Goal: Task Accomplishment & Management: Complete application form

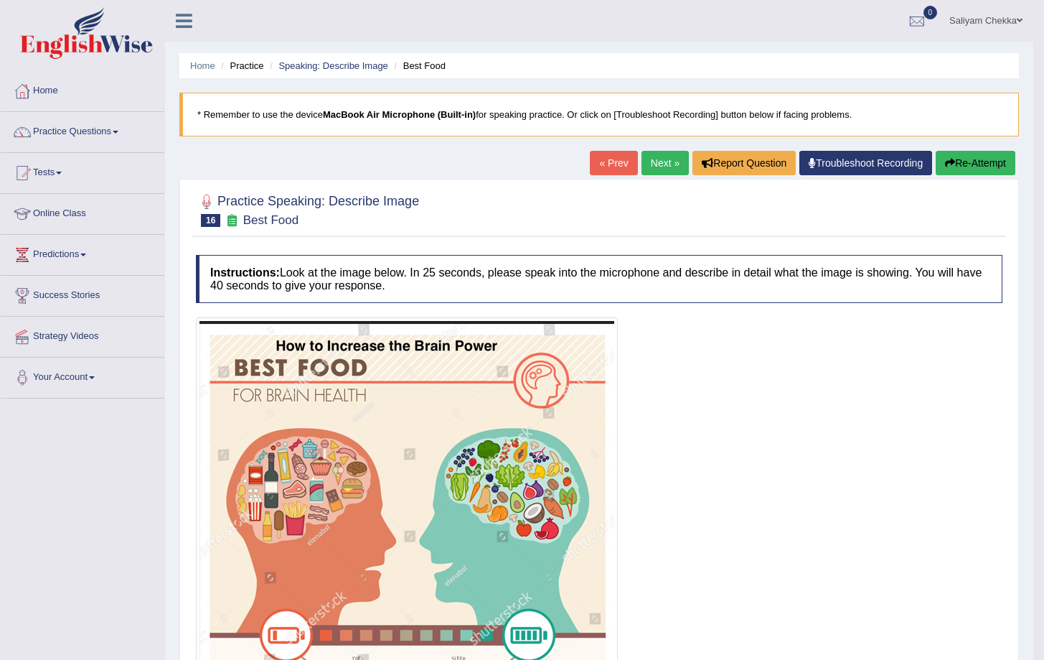
click at [657, 160] on link "Next »" at bounding box center [665, 163] width 47 height 24
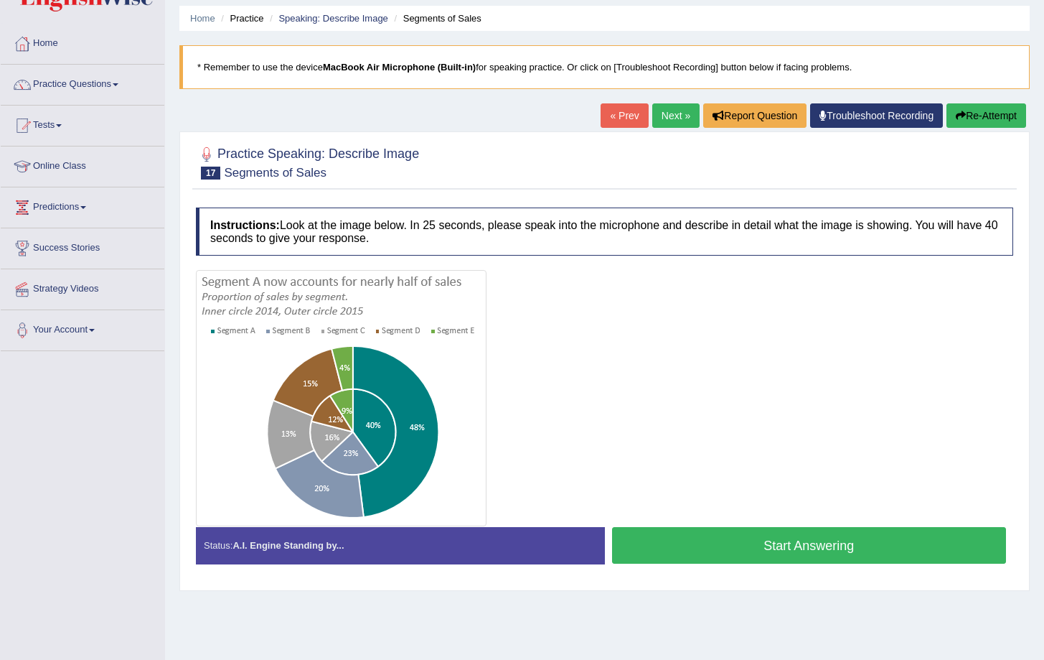
scroll to position [46, 0]
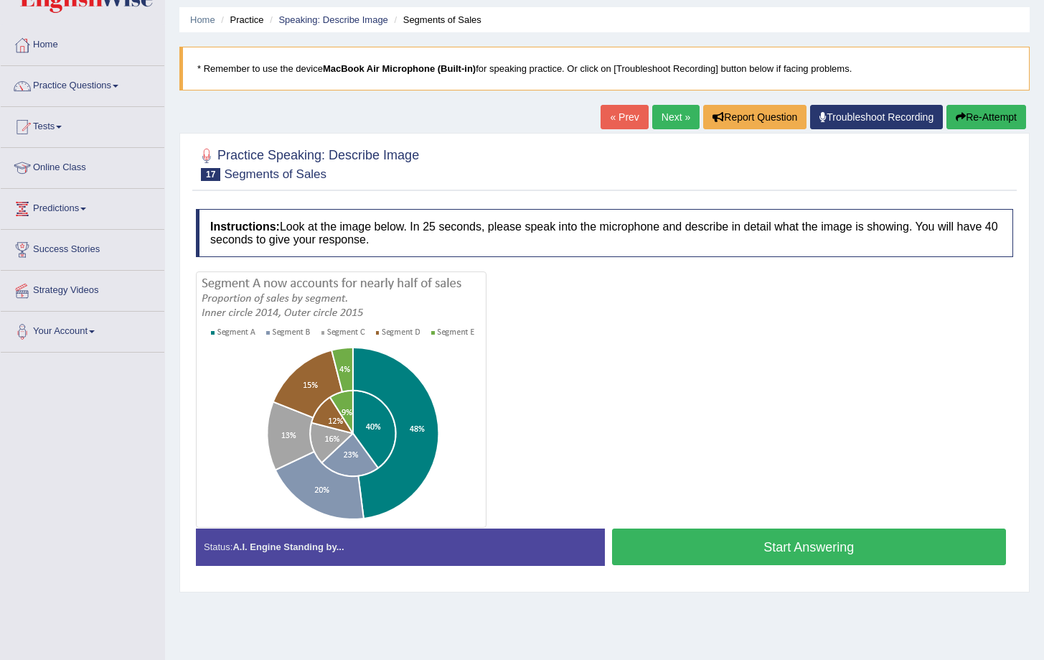
click at [765, 538] on button "Start Answering" at bounding box center [809, 546] width 395 height 37
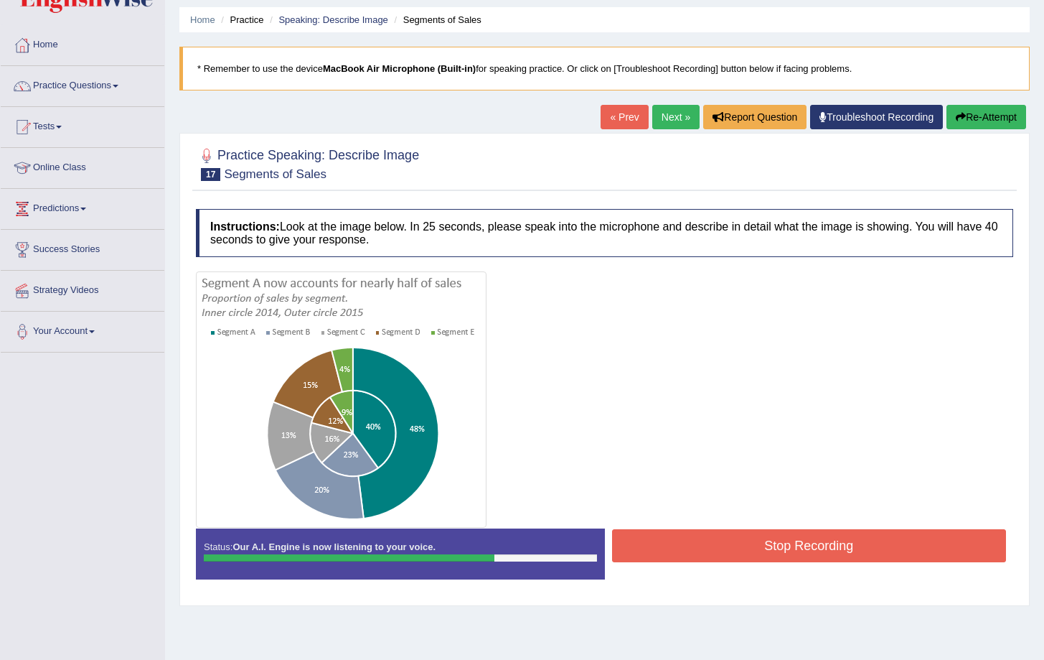
click at [758, 561] on button "Stop Recording" at bounding box center [809, 545] width 395 height 33
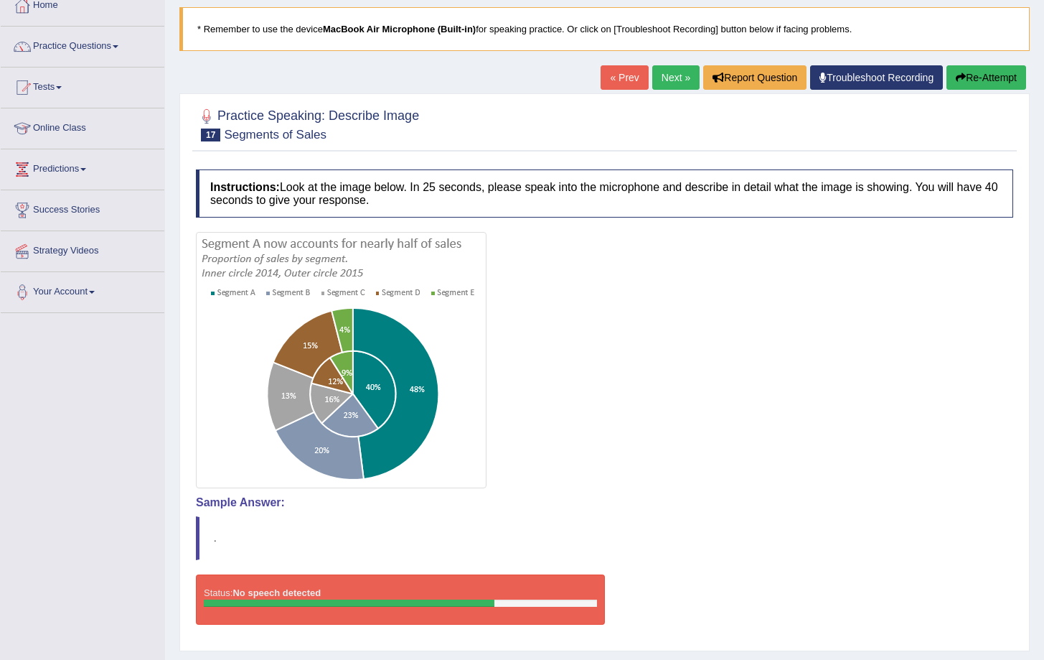
scroll to position [0, 0]
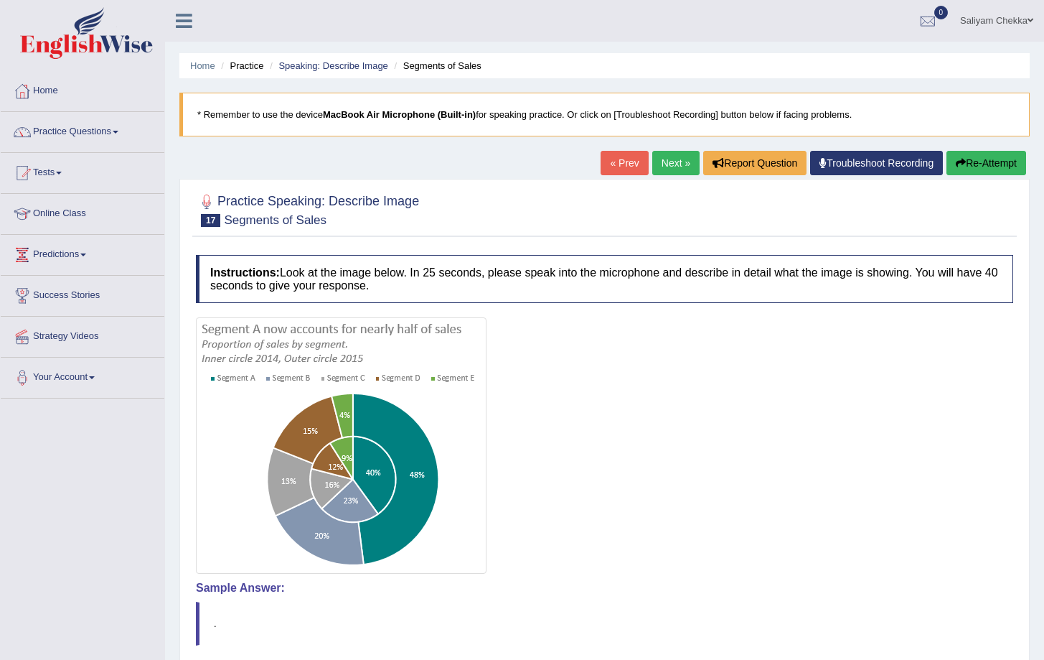
click at [973, 151] on button "Re-Attempt" at bounding box center [987, 163] width 80 height 24
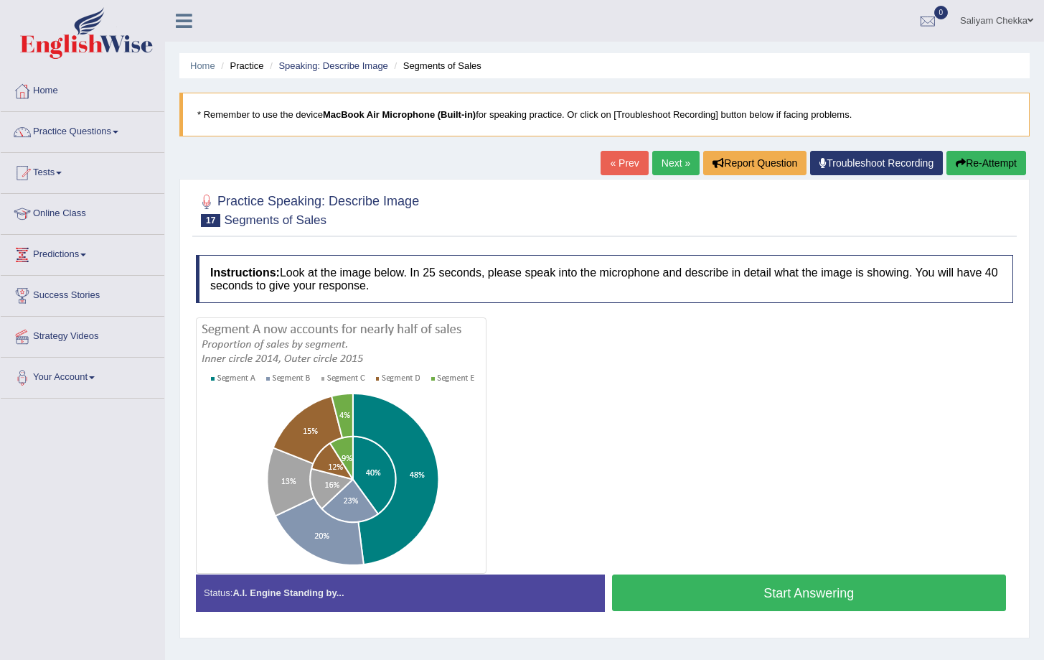
click at [735, 599] on button "Start Answering" at bounding box center [809, 592] width 395 height 37
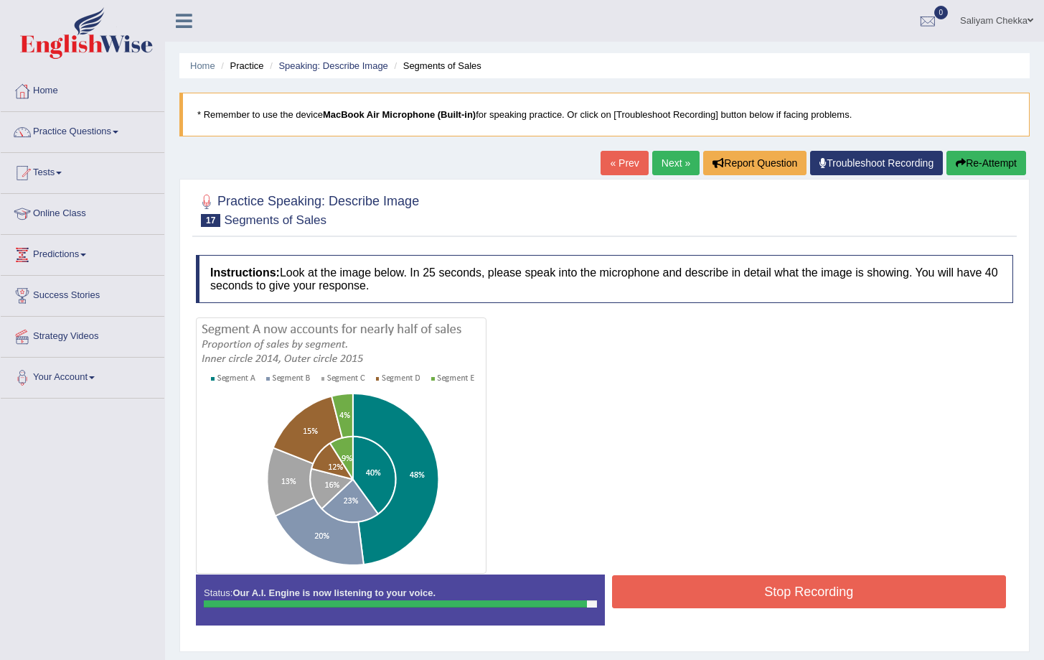
click at [858, 599] on button "Stop Recording" at bounding box center [809, 591] width 395 height 33
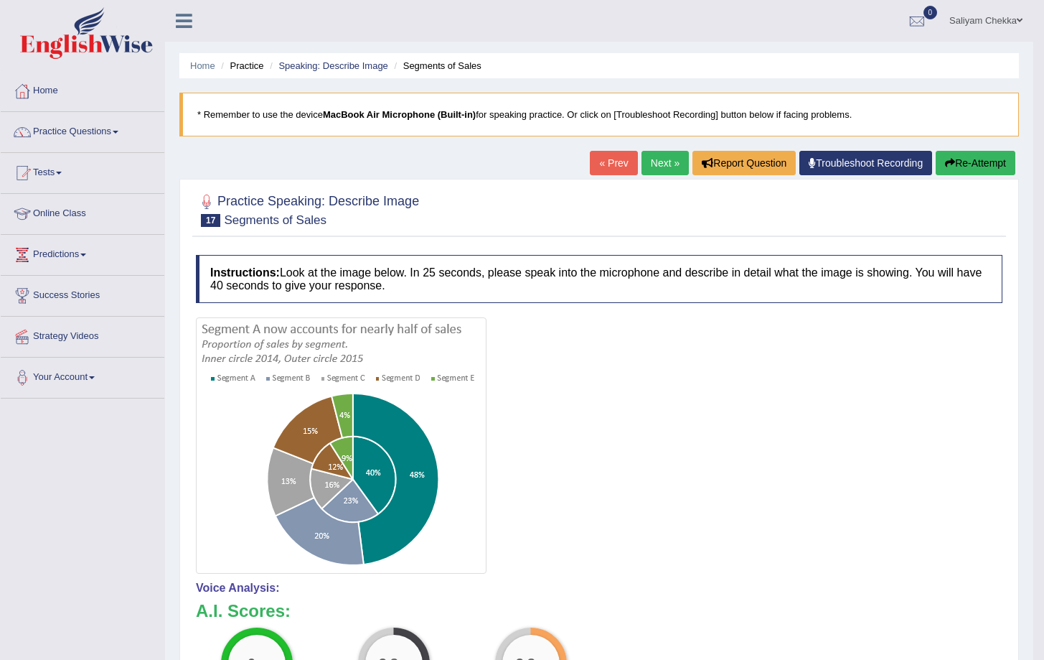
click at [972, 164] on button "Re-Attempt" at bounding box center [976, 163] width 80 height 24
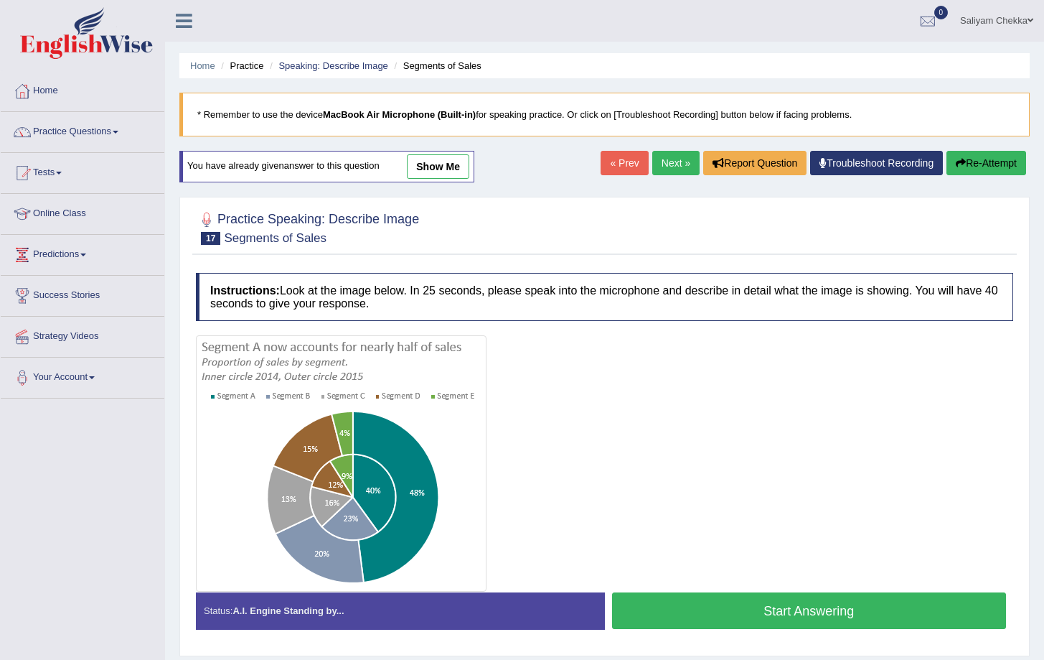
click at [779, 604] on button "Start Answering" at bounding box center [809, 610] width 395 height 37
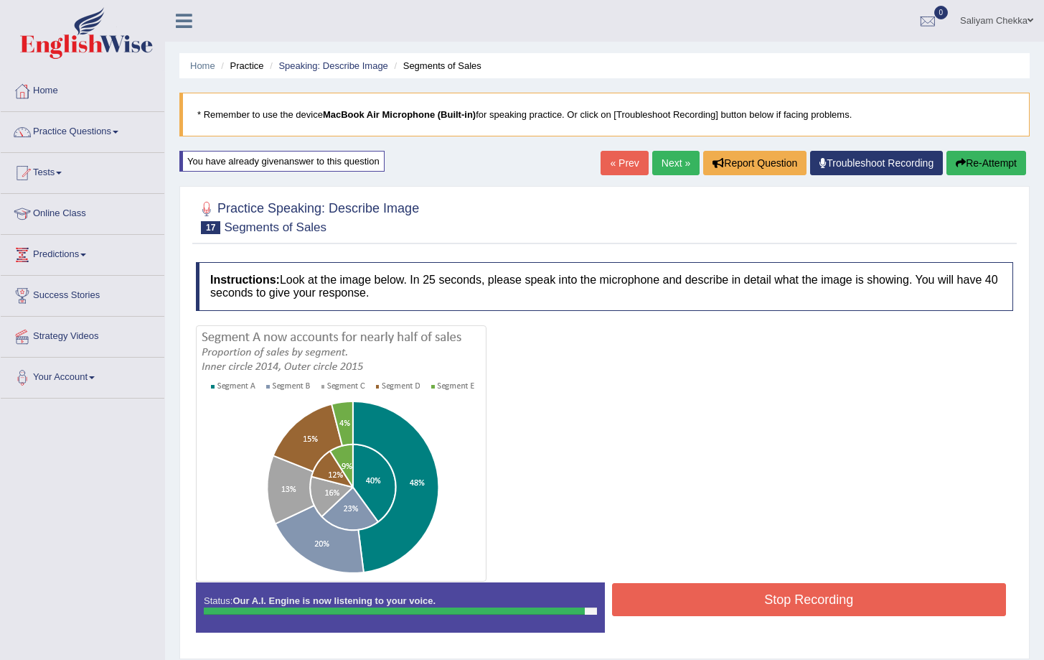
click at [748, 607] on button "Stop Recording" at bounding box center [809, 599] width 395 height 33
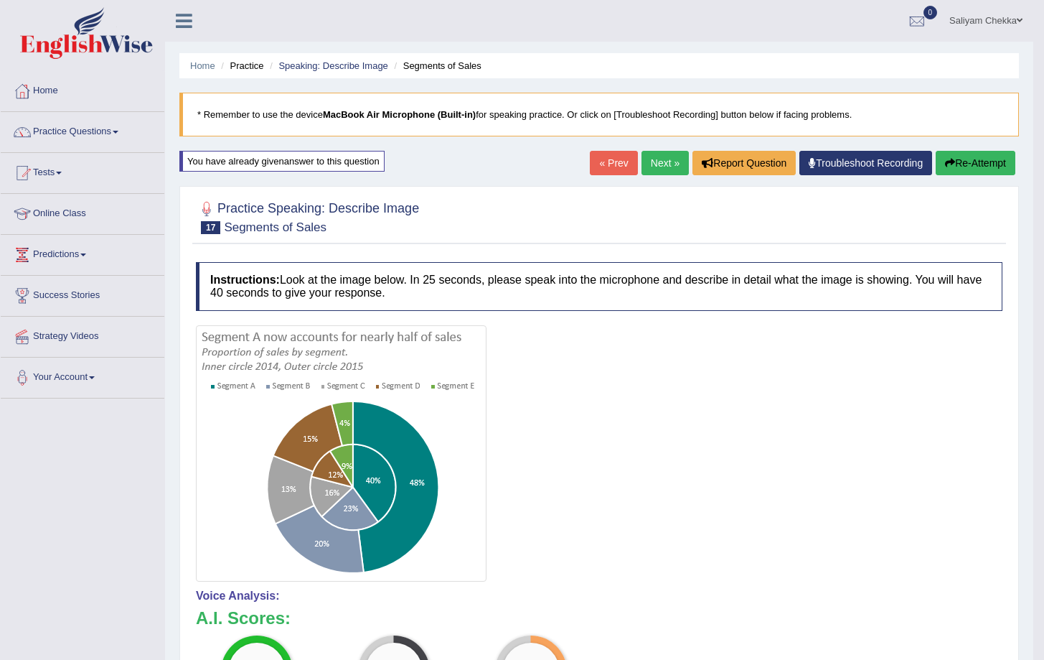
click at [652, 165] on link "Next »" at bounding box center [665, 163] width 47 height 24
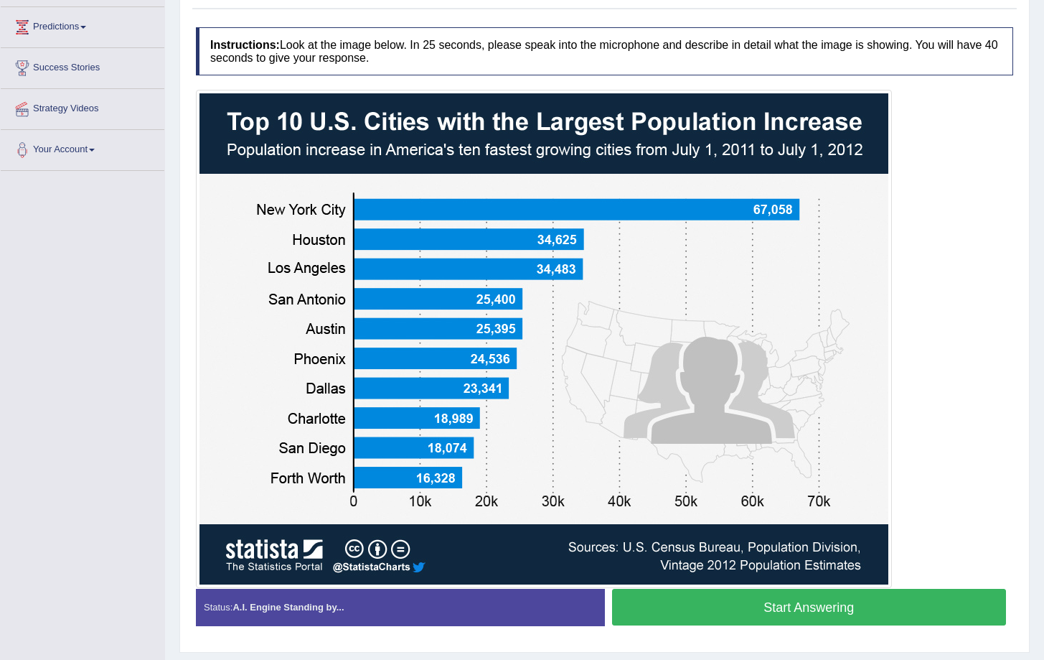
scroll to position [267, 0]
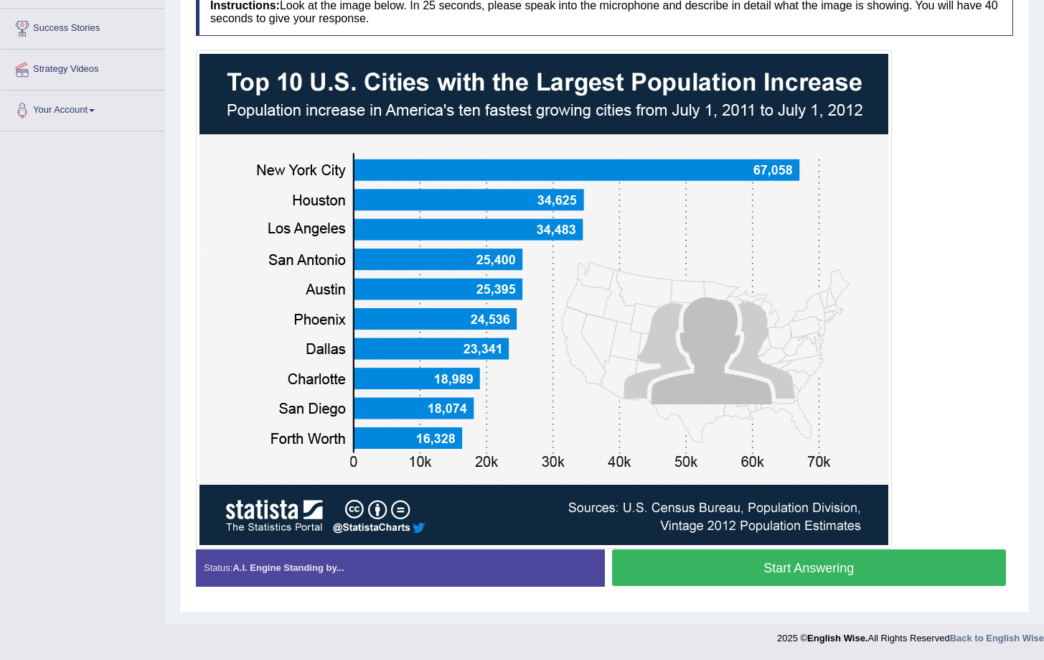
click at [783, 570] on button "Start Answering" at bounding box center [809, 567] width 395 height 37
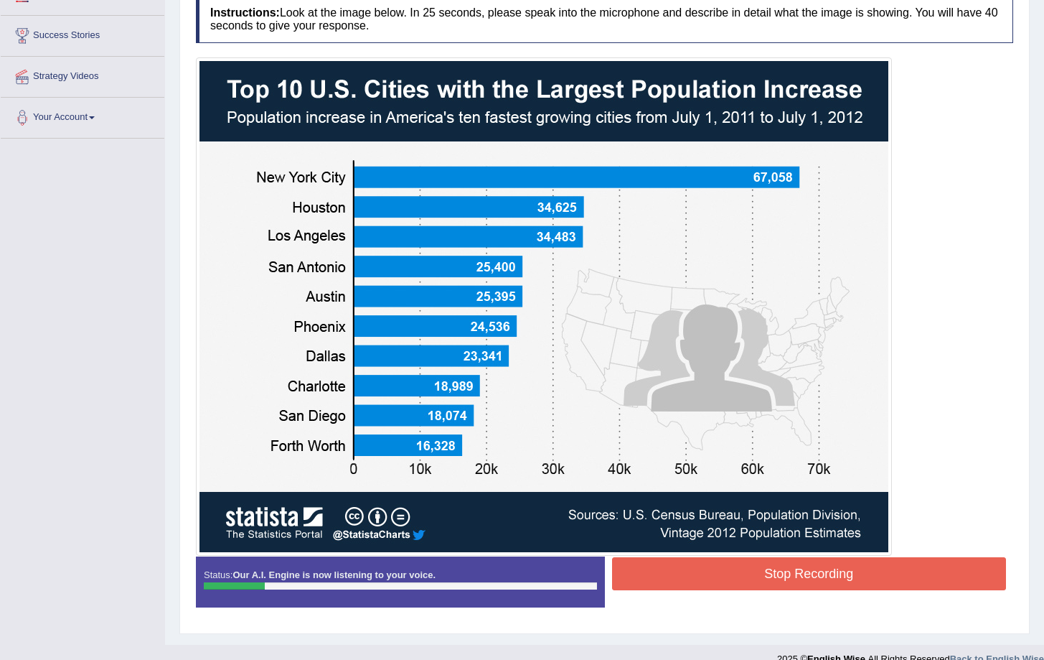
scroll to position [258, 0]
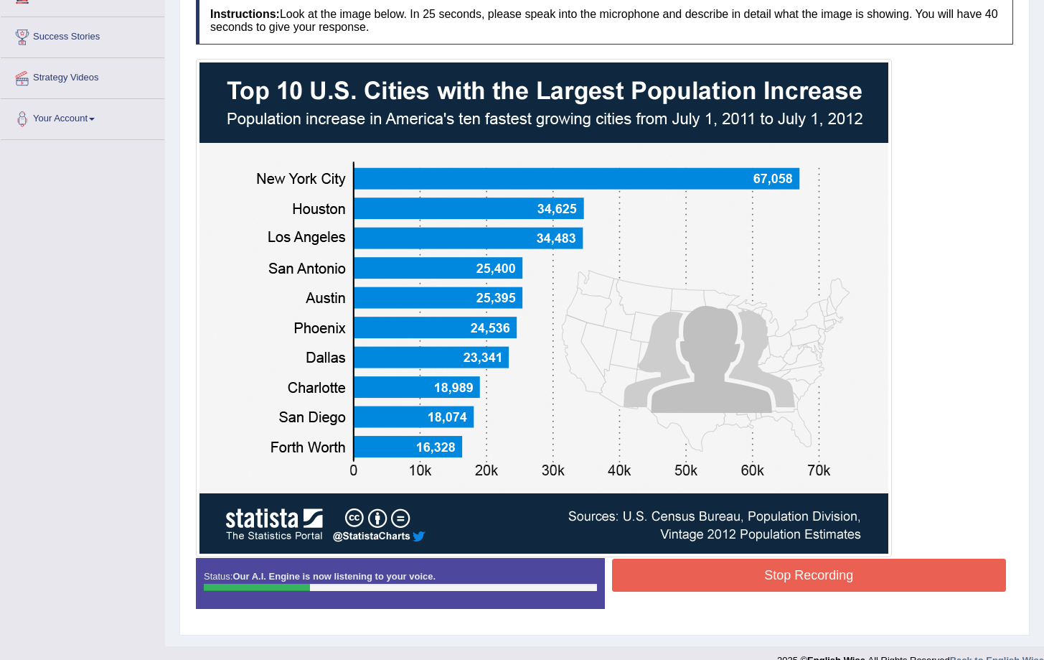
click at [807, 566] on button "Stop Recording" at bounding box center [809, 574] width 395 height 33
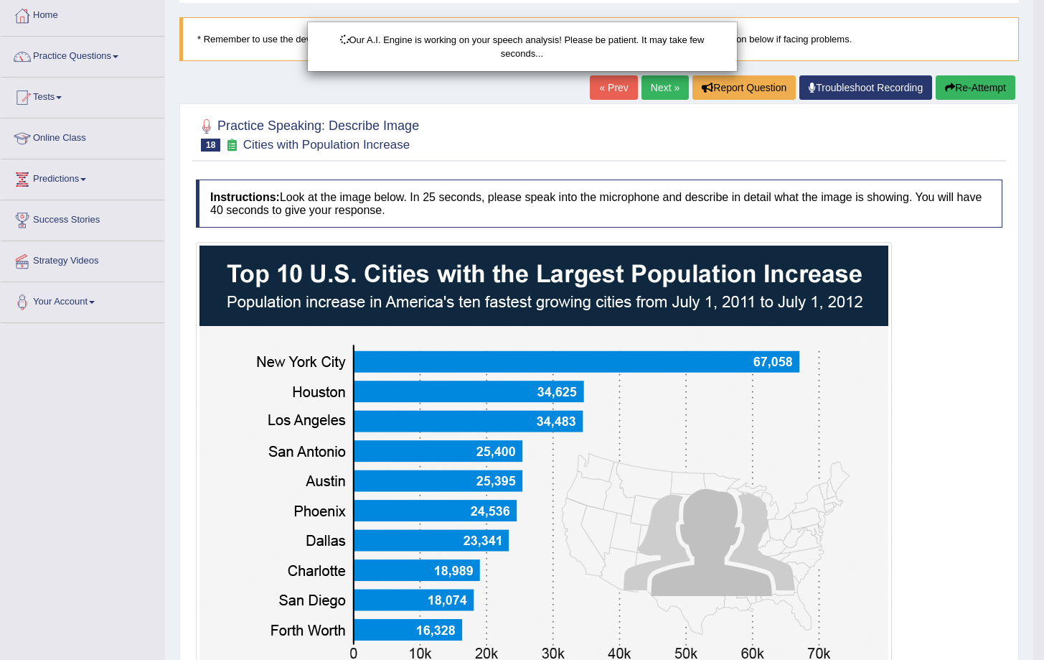
scroll to position [0, 0]
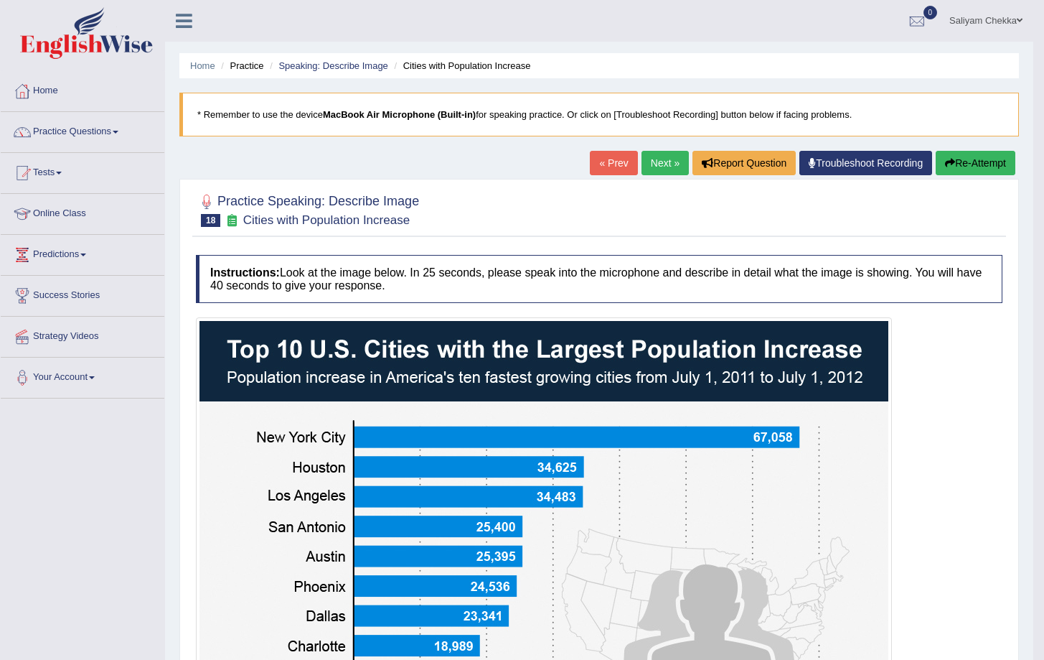
click at [963, 156] on button "Re-Attempt" at bounding box center [976, 163] width 80 height 24
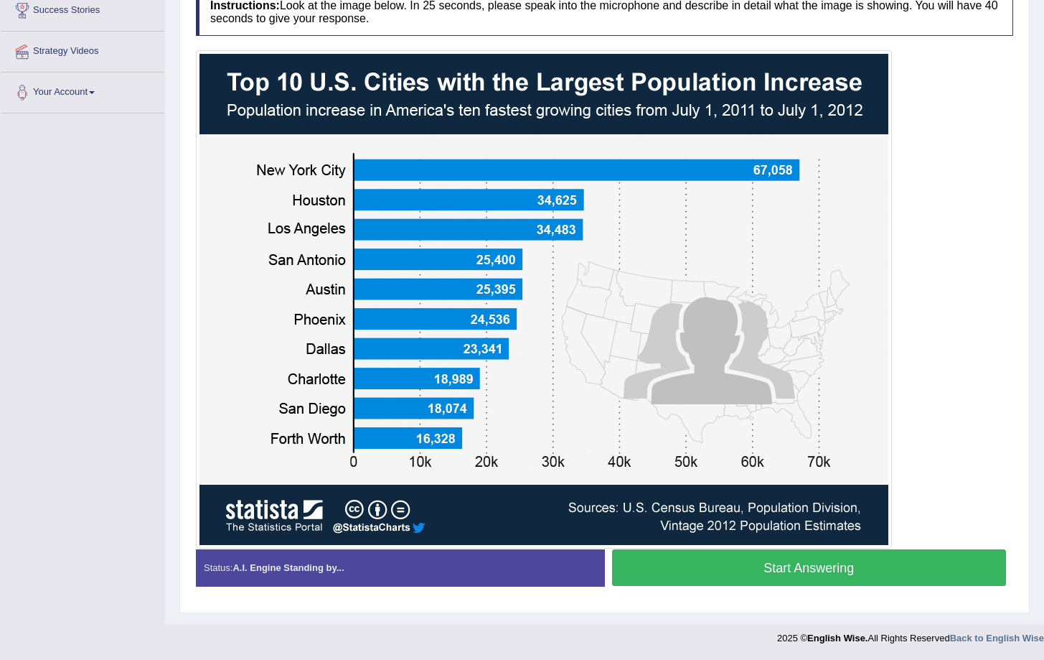
drag, startPoint x: 793, startPoint y: 584, endPoint x: 796, endPoint y: 561, distance: 22.4
click at [793, 583] on button "Start Answering" at bounding box center [809, 567] width 395 height 37
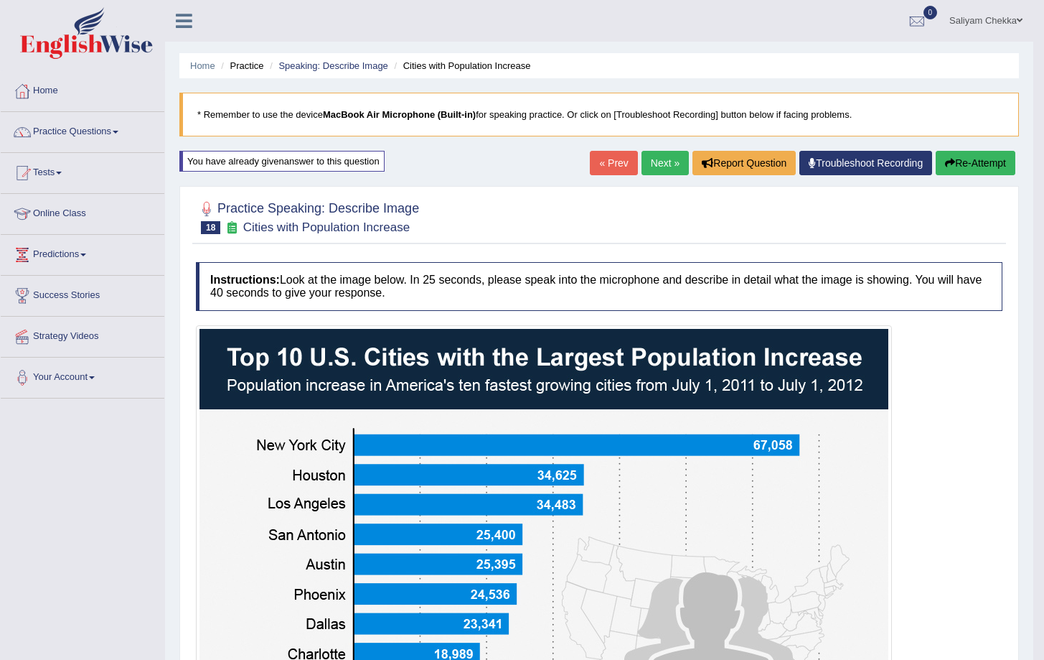
click at [986, 157] on button "Re-Attempt" at bounding box center [976, 163] width 80 height 24
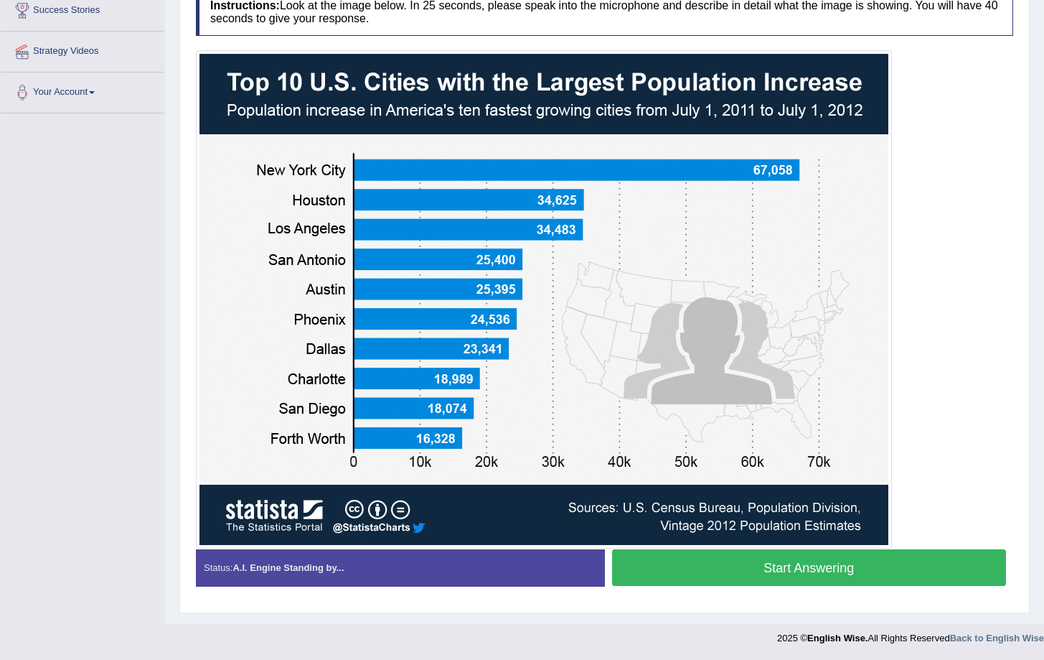
click at [812, 560] on button "Start Answering" at bounding box center [809, 567] width 395 height 37
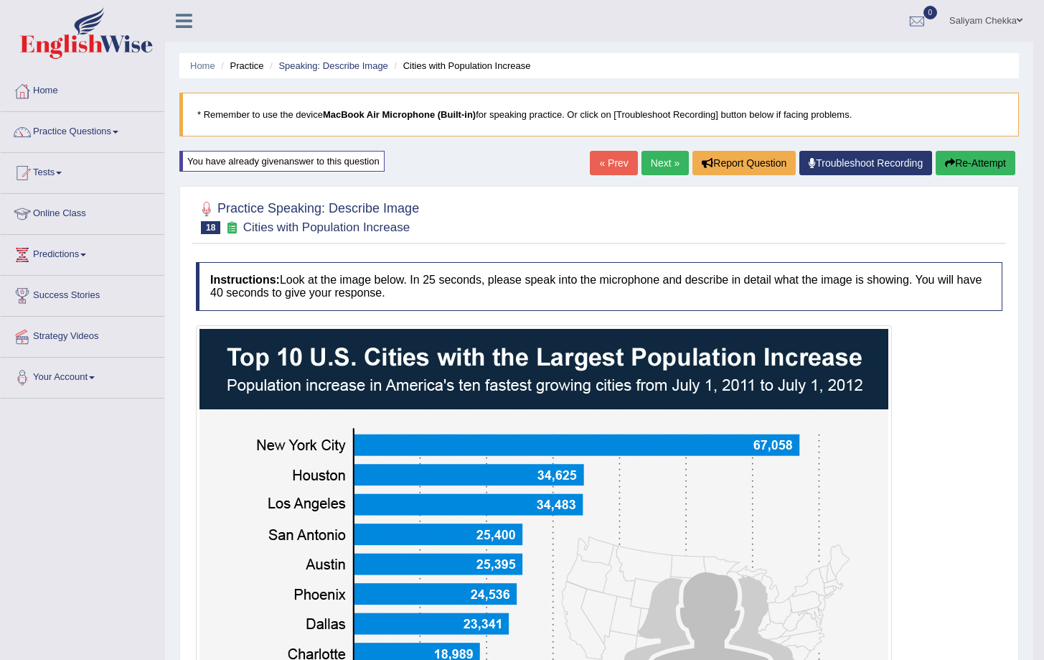
click at [973, 164] on button "Re-Attempt" at bounding box center [976, 163] width 80 height 24
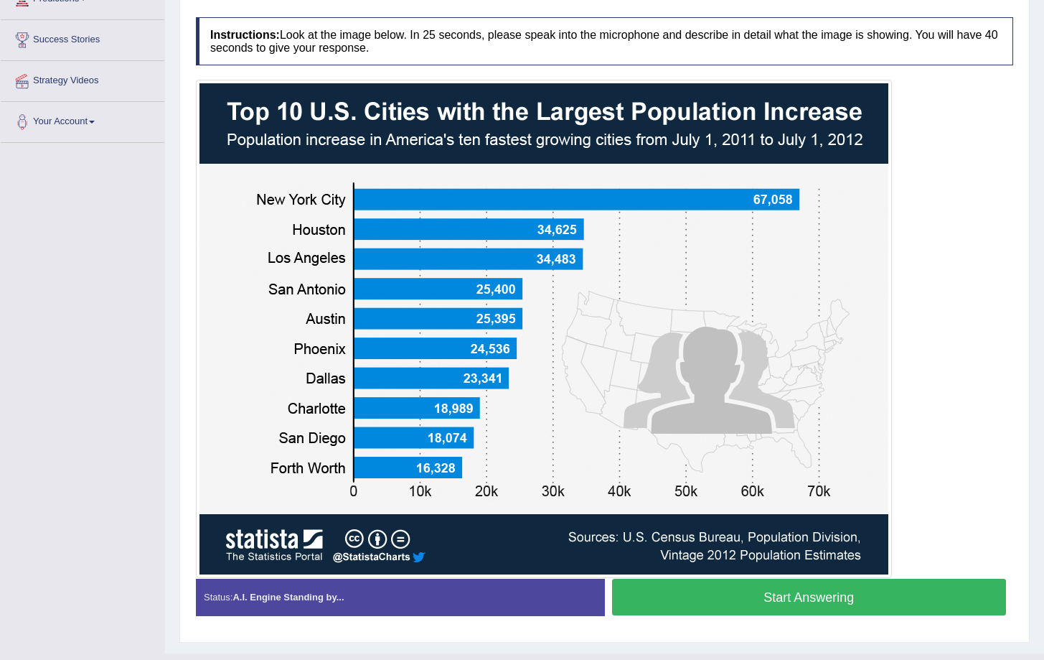
scroll to position [285, 0]
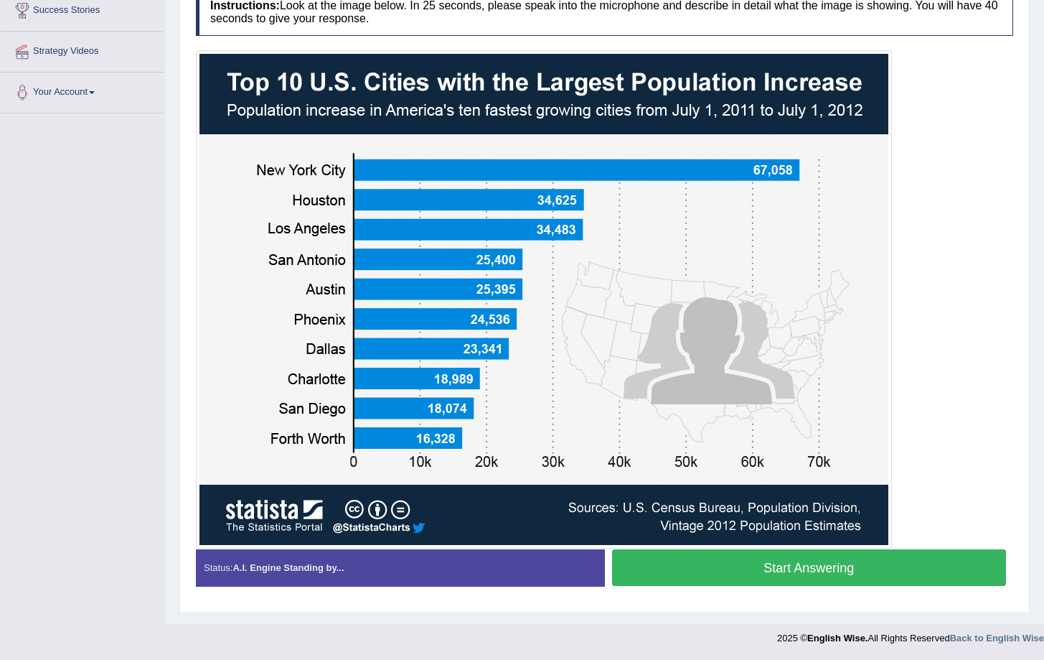
click at [776, 565] on button "Start Answering" at bounding box center [809, 567] width 395 height 37
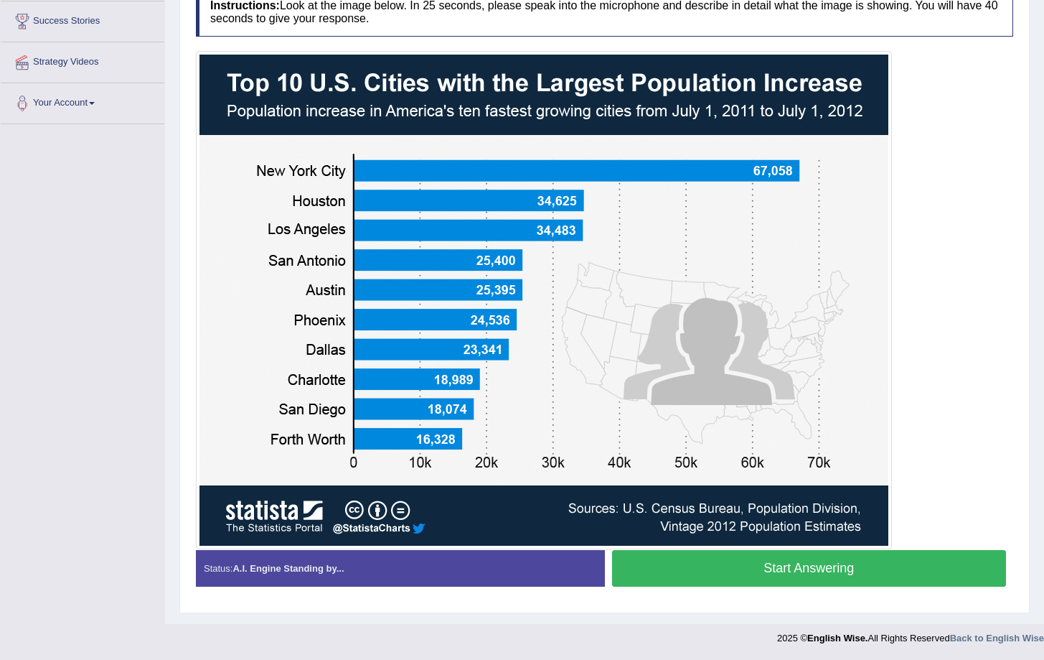
scroll to position [274, 0]
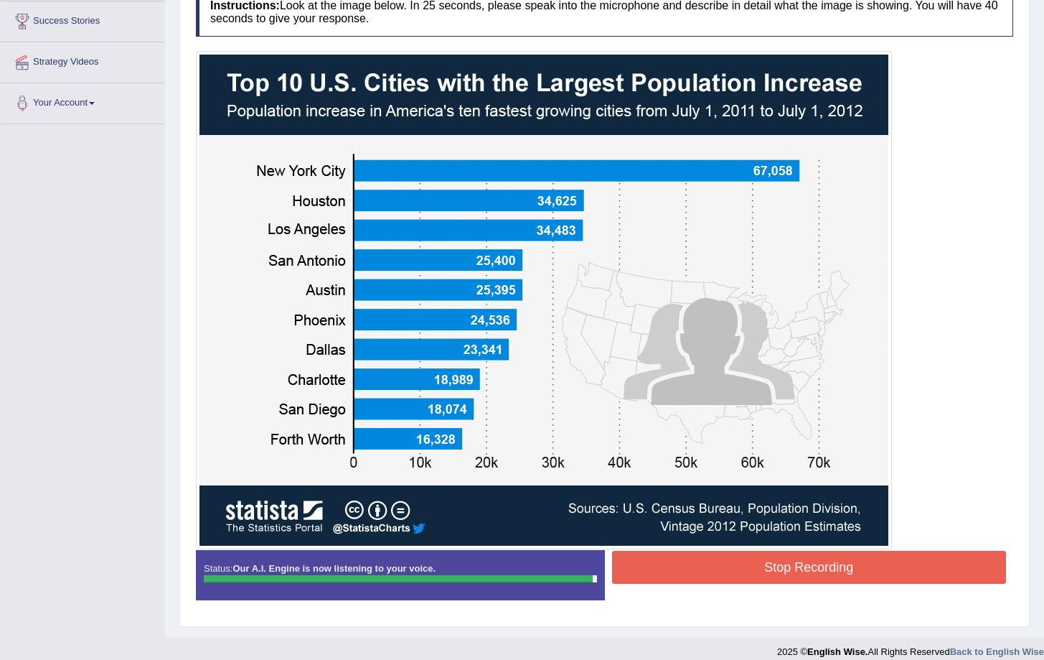
click at [860, 551] on button "Stop Recording" at bounding box center [809, 567] width 395 height 33
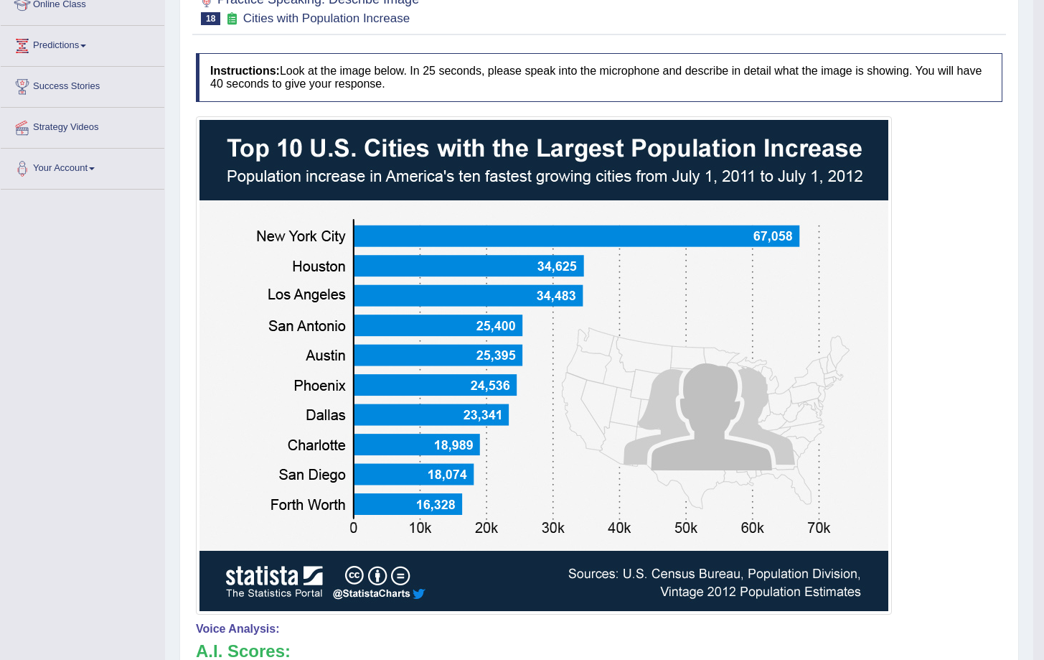
scroll to position [0, 0]
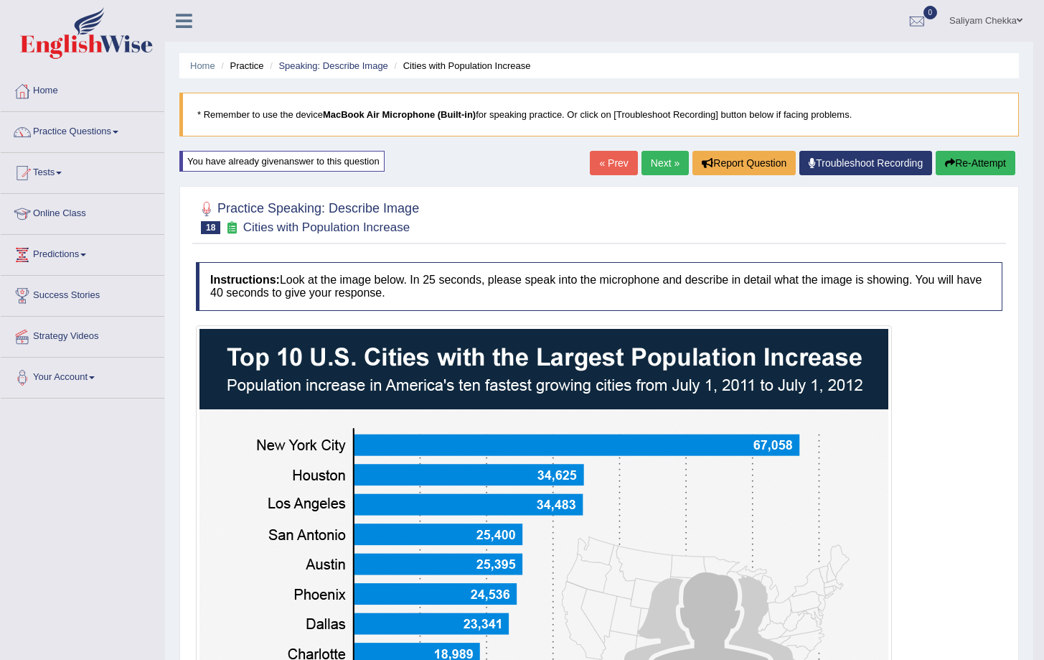
click at [656, 167] on link "Next »" at bounding box center [665, 163] width 47 height 24
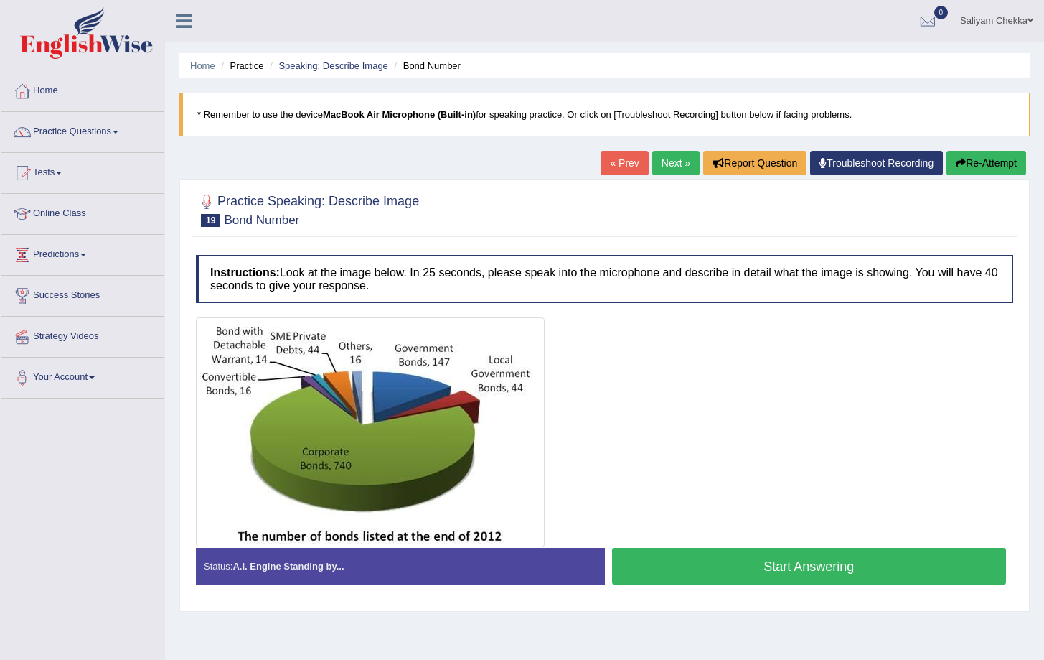
click at [749, 566] on button "Start Answering" at bounding box center [809, 566] width 395 height 37
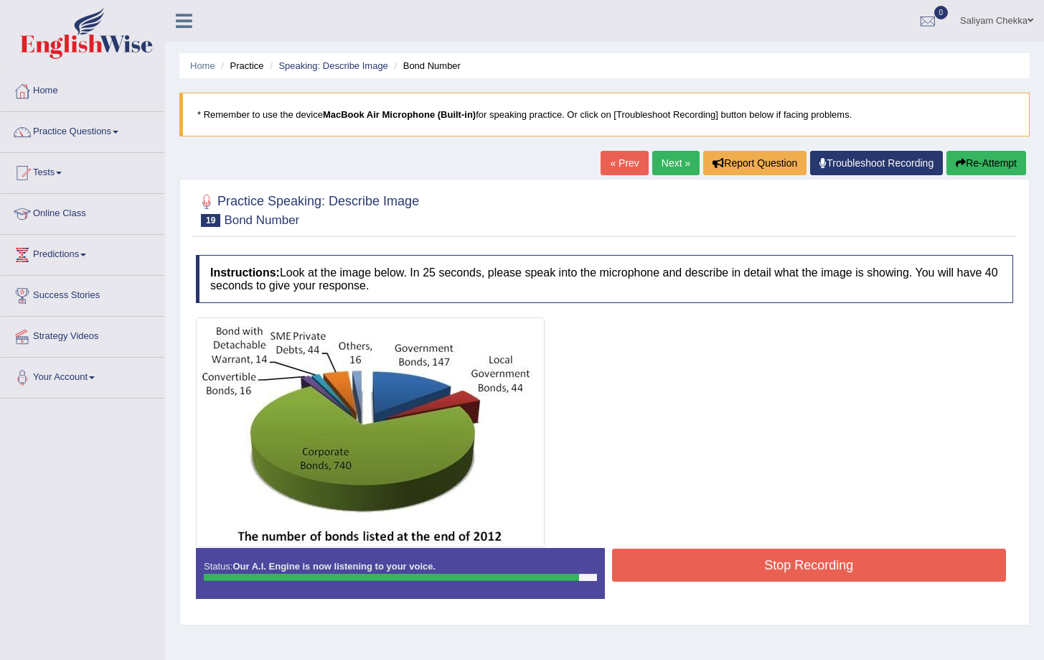
click at [791, 579] on button "Stop Recording" at bounding box center [809, 564] width 395 height 33
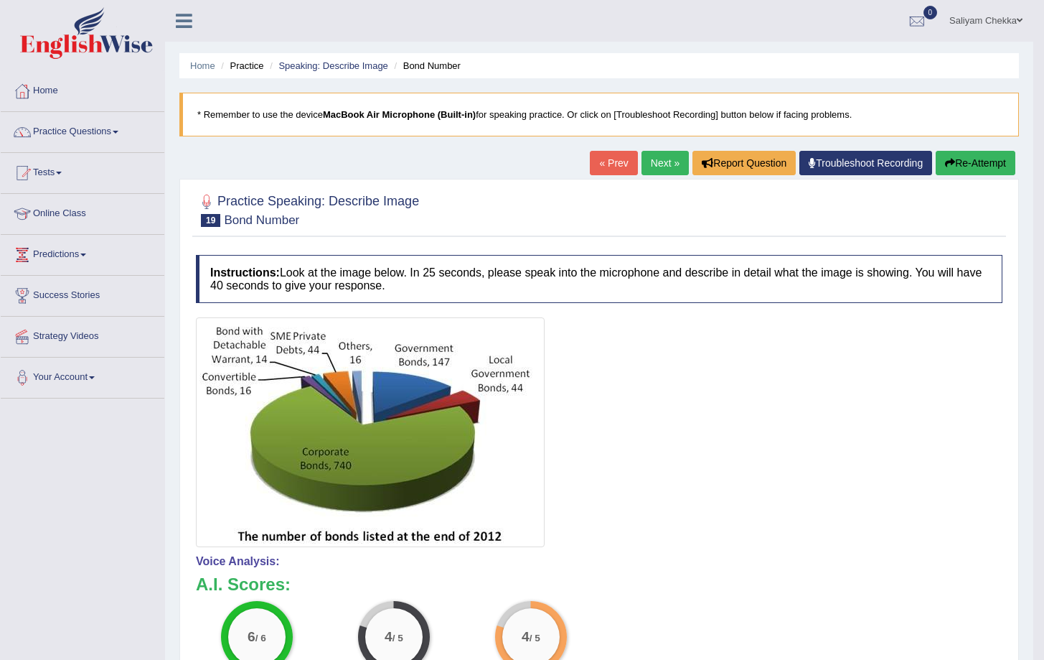
click at [643, 160] on link "Next »" at bounding box center [665, 163] width 47 height 24
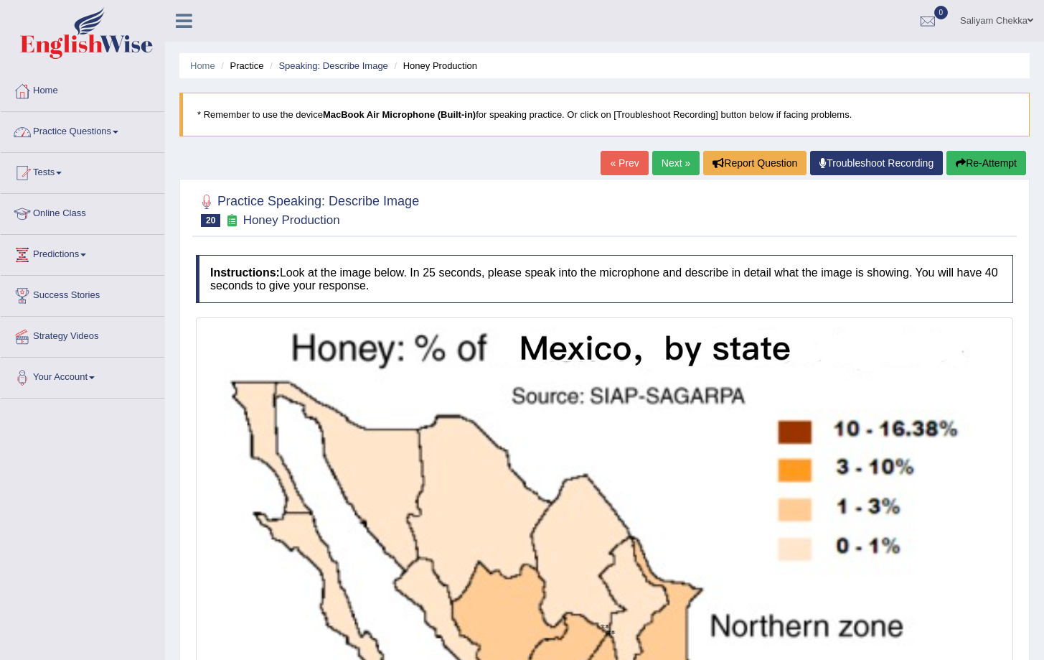
click at [73, 134] on link "Practice Questions" at bounding box center [83, 130] width 164 height 36
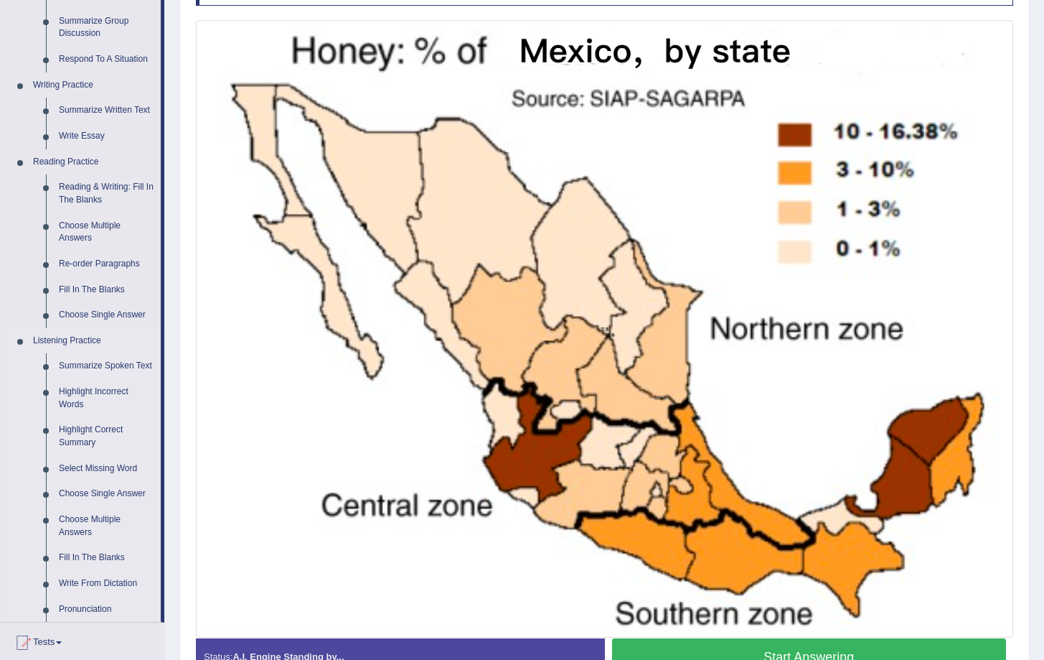
scroll to position [280, 0]
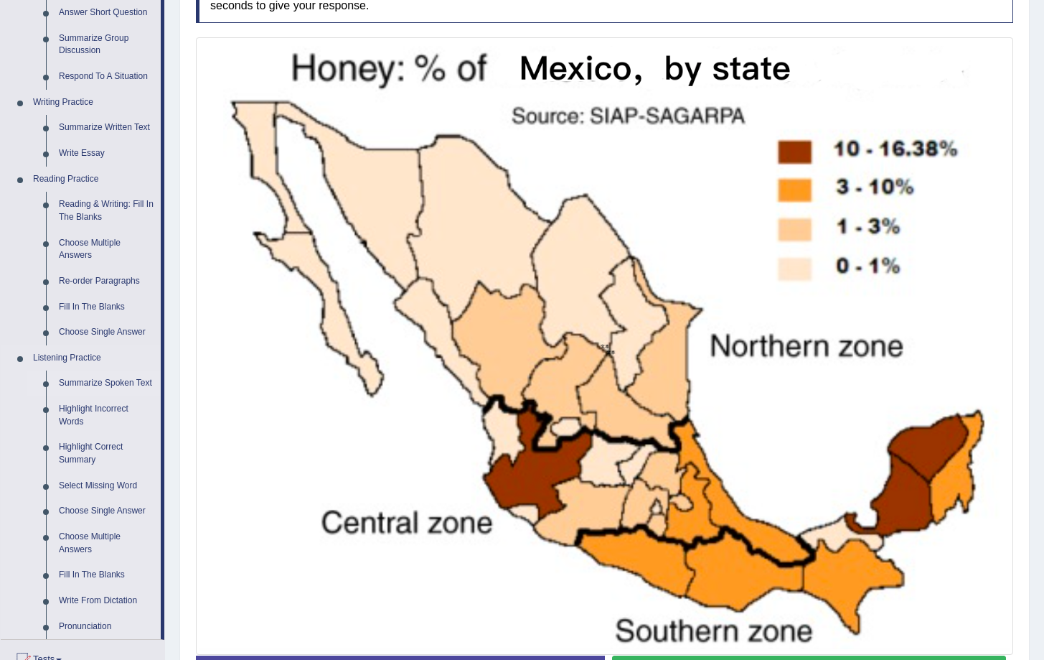
click at [95, 382] on link "Summarize Spoken Text" at bounding box center [106, 383] width 108 height 26
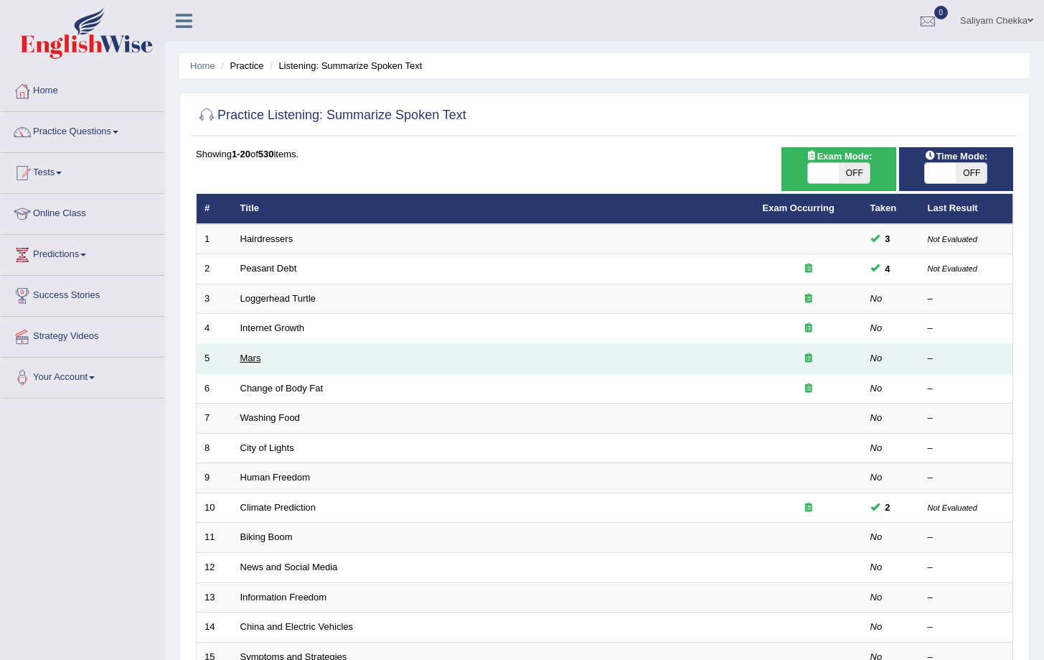
click at [256, 361] on link "Mars" at bounding box center [250, 357] width 21 height 11
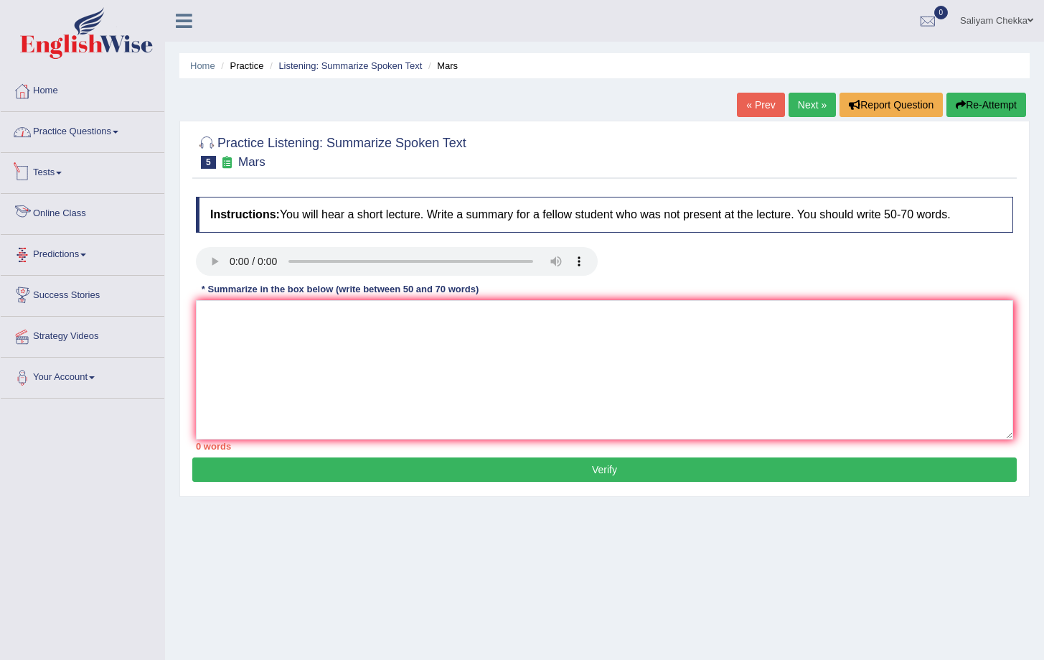
click at [75, 139] on link "Practice Questions" at bounding box center [83, 130] width 164 height 36
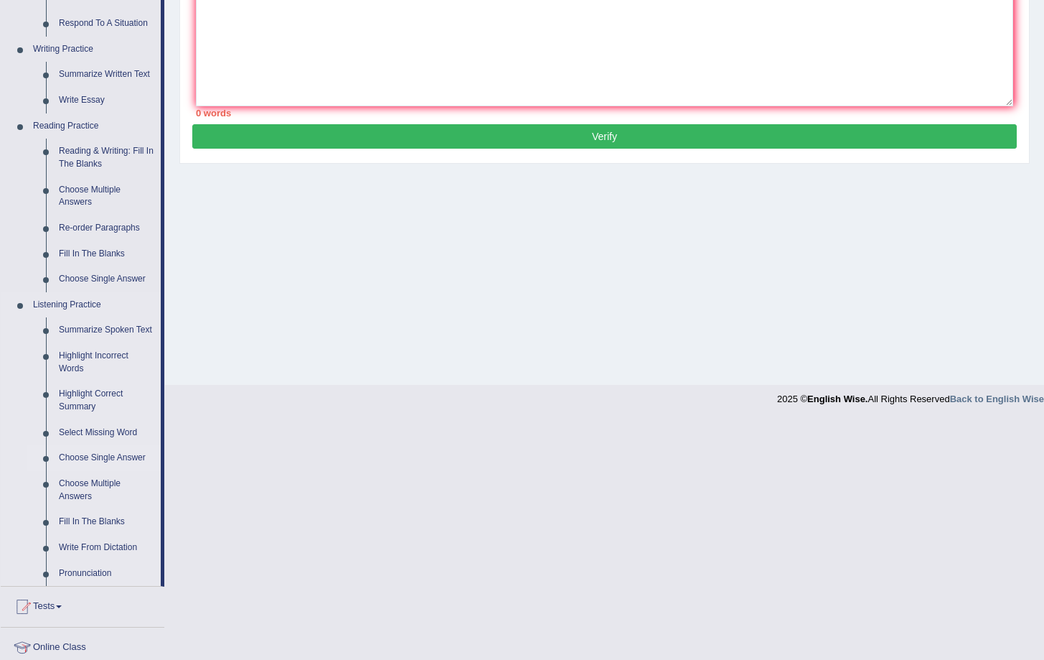
scroll to position [267, 0]
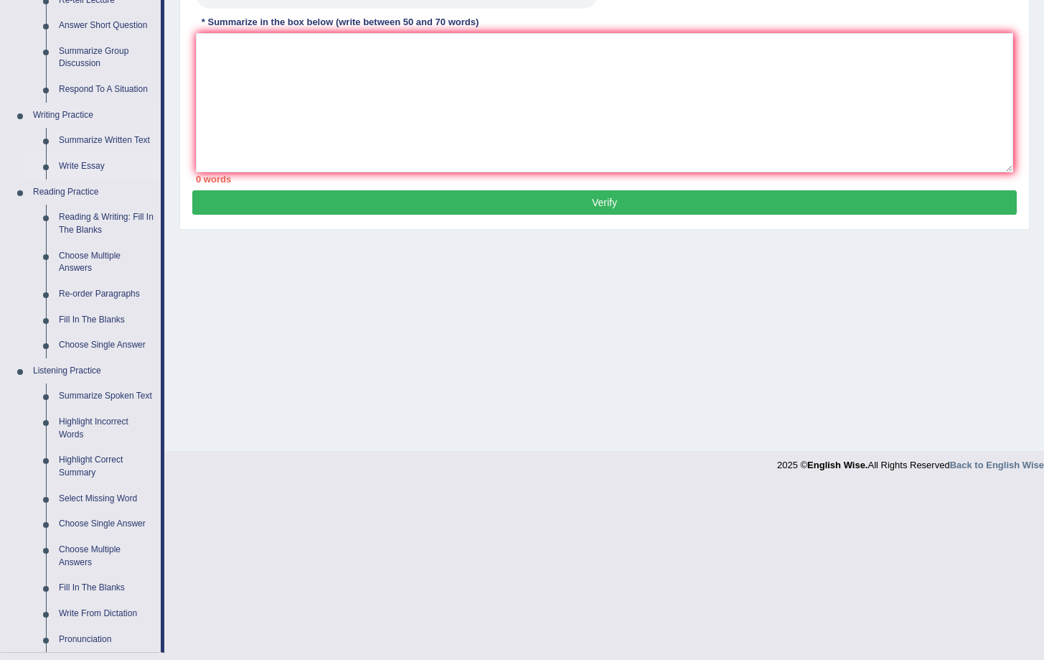
click at [90, 167] on link "Write Essay" at bounding box center [106, 167] width 108 height 26
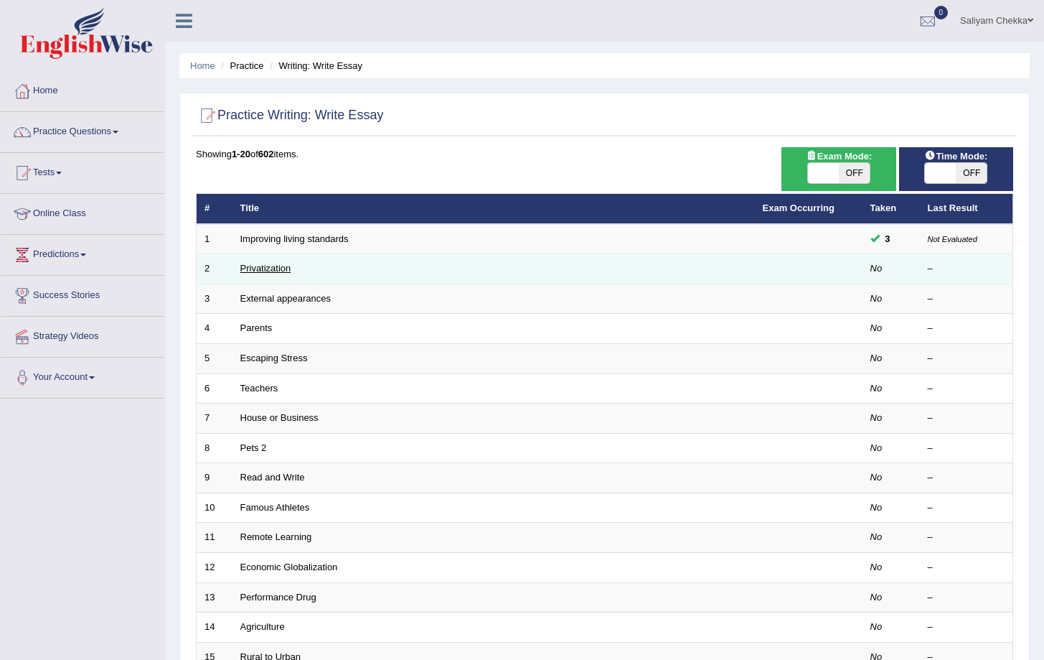
click at [258, 268] on link "Privatization" at bounding box center [265, 268] width 51 height 11
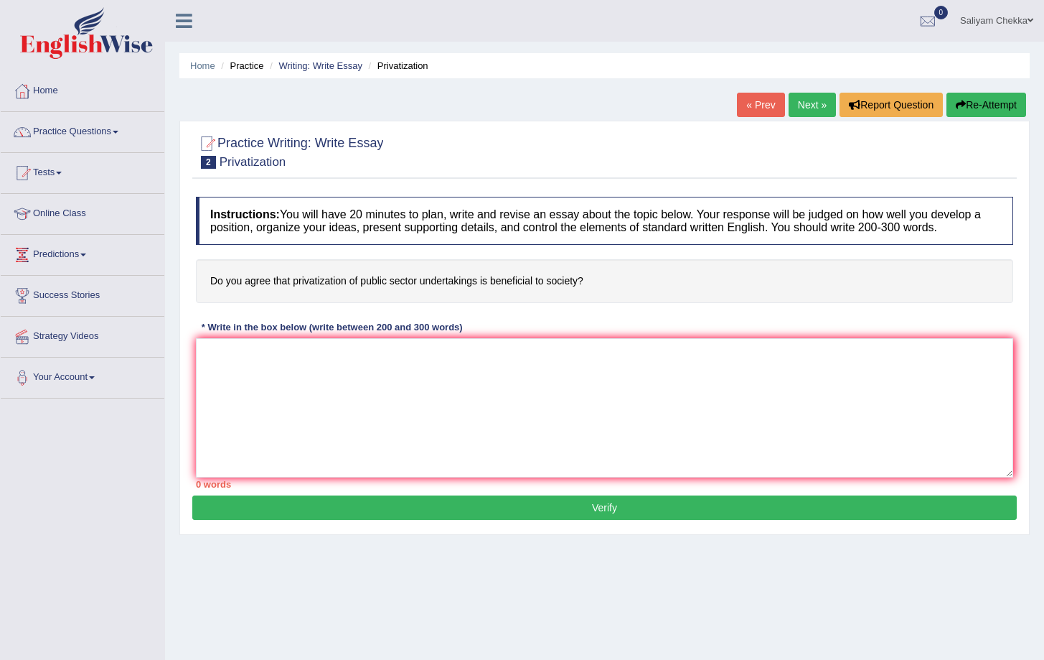
click at [671, 279] on h4 "Do you agree that privatization of public sector undertakings is beneficial to …" at bounding box center [605, 281] width 818 height 44
click at [372, 383] on textarea at bounding box center [605, 407] width 818 height 139
click at [584, 412] on textarea at bounding box center [605, 407] width 818 height 139
click at [513, 436] on textarea at bounding box center [605, 407] width 818 height 139
click at [645, 444] on textarea at bounding box center [605, 407] width 818 height 139
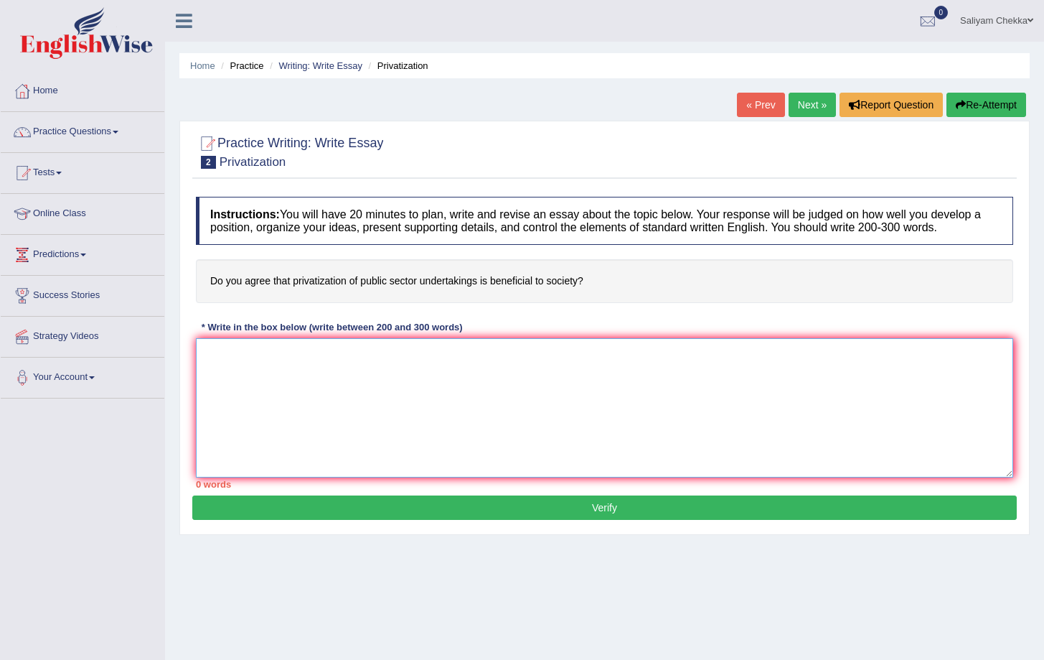
paste textarea "The increasing influence of (essay topic) on our lives has ignited numerous dis…"
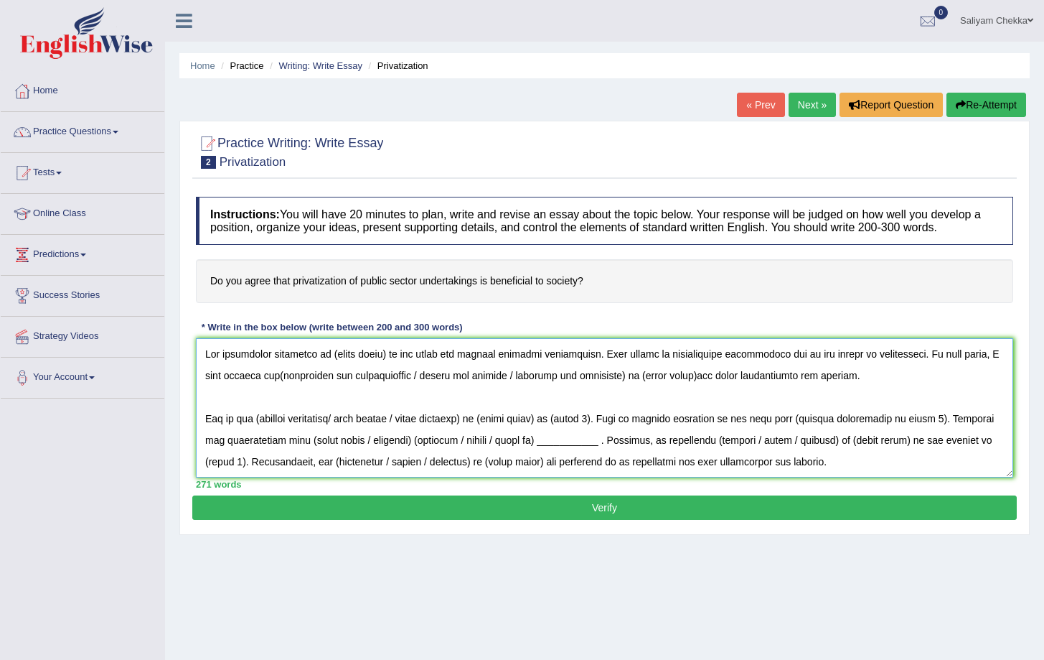
drag, startPoint x: 326, startPoint y: 366, endPoint x: 388, endPoint y: 366, distance: 61.7
click at [388, 366] on textarea at bounding box center [605, 407] width 818 height 139
drag, startPoint x: 477, startPoint y: 386, endPoint x: 687, endPoint y: 379, distance: 209.7
click at [687, 379] on textarea at bounding box center [605, 407] width 818 height 139
click at [338, 387] on textarea at bounding box center [605, 407] width 818 height 139
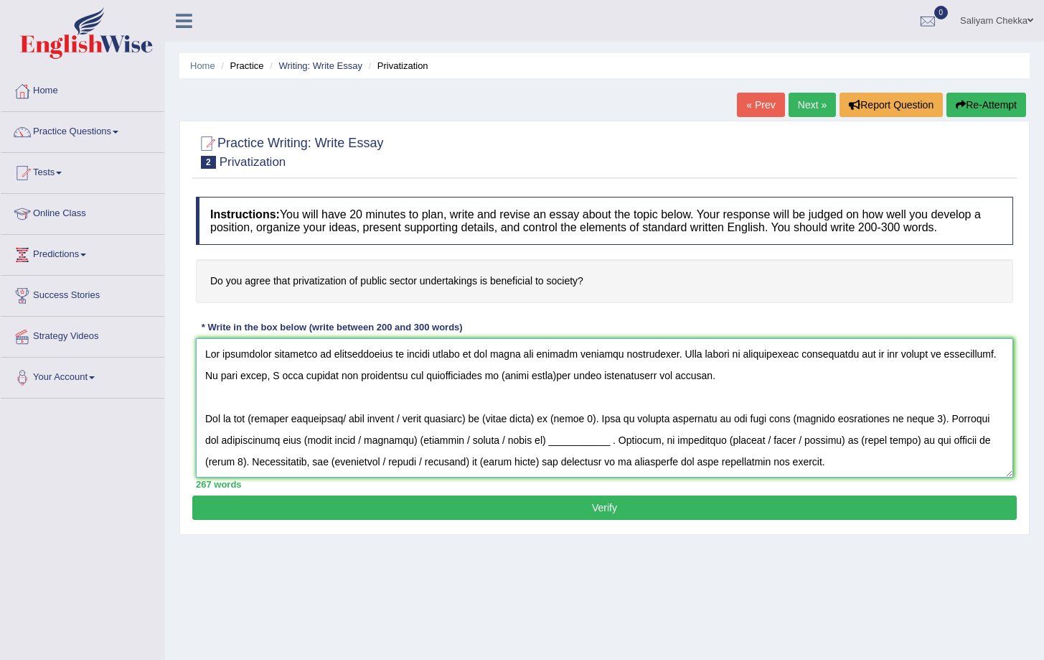
drag, startPoint x: 487, startPoint y: 384, endPoint x: 547, endPoint y: 379, distance: 59.8
click at [547, 379] on textarea at bounding box center [605, 407] width 818 height 139
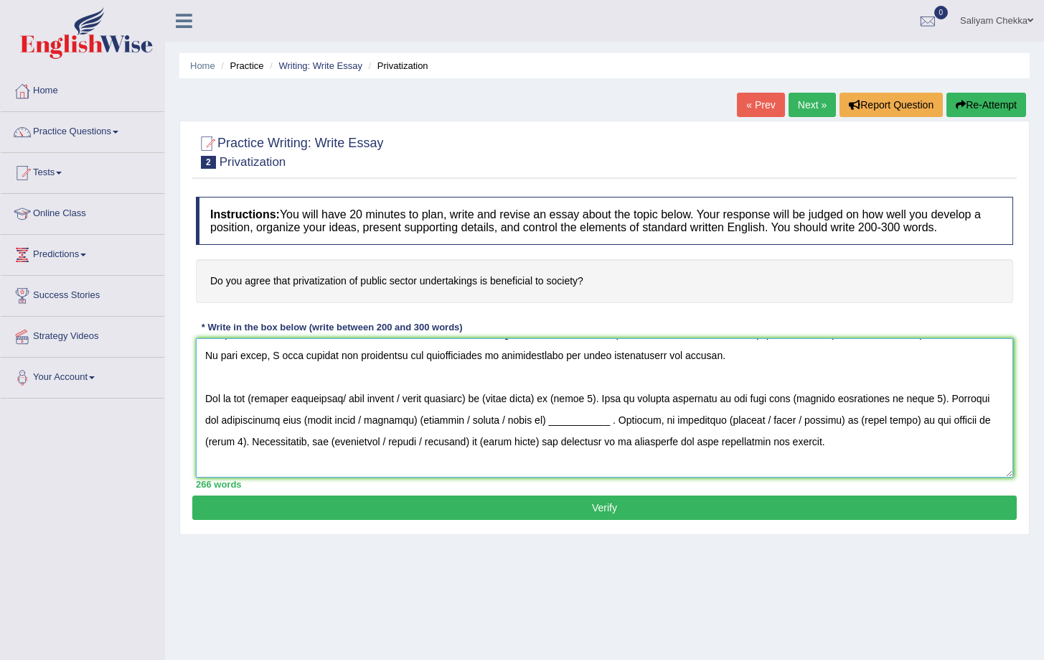
scroll to position [21, 0]
drag, startPoint x: 360, startPoint y: 406, endPoint x: 490, endPoint y: 402, distance: 130.7
click at [490, 402] on textarea at bounding box center [605, 407] width 818 height 139
click at [419, 408] on textarea at bounding box center [605, 407] width 818 height 139
click at [262, 411] on textarea at bounding box center [605, 407] width 818 height 139
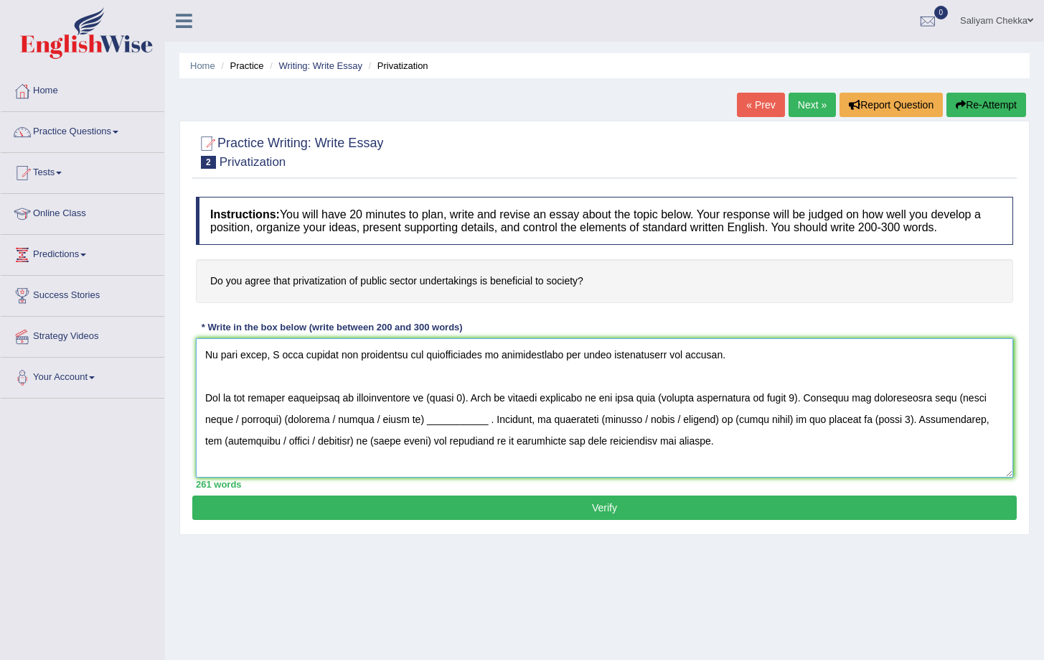
drag, startPoint x: 426, startPoint y: 408, endPoint x: 462, endPoint y: 413, distance: 36.9
click at [462, 413] on textarea at bounding box center [605, 407] width 818 height 139
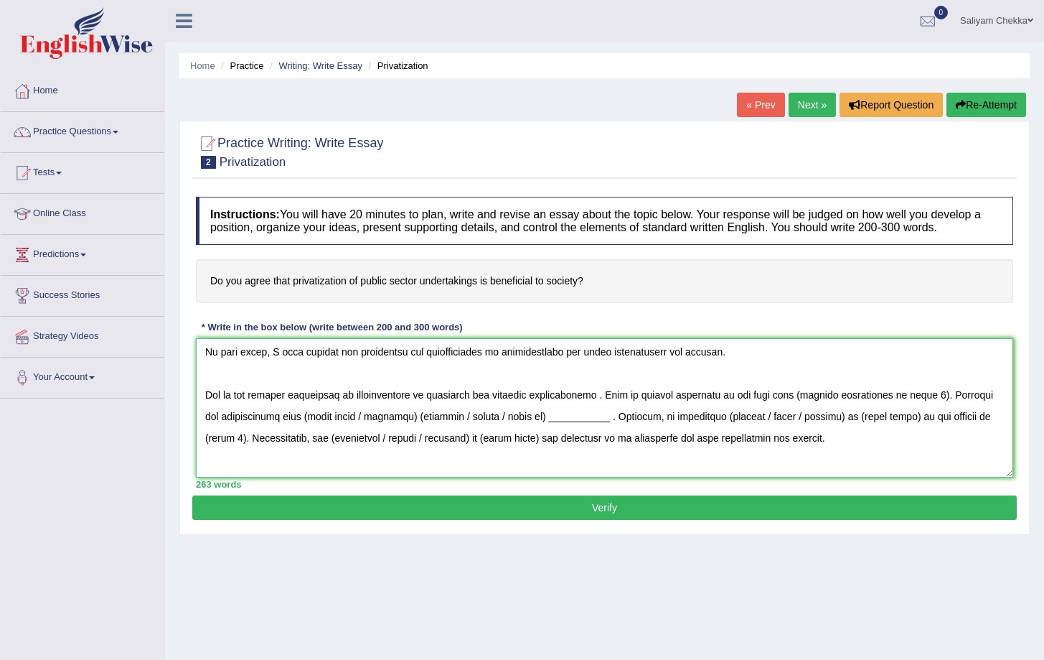
scroll to position [24, 0]
drag, startPoint x: 537, startPoint y: 408, endPoint x: 629, endPoint y: 393, distance: 93.1
click at [537, 407] on textarea at bounding box center [605, 407] width 818 height 139
click at [609, 408] on textarea at bounding box center [605, 407] width 818 height 139
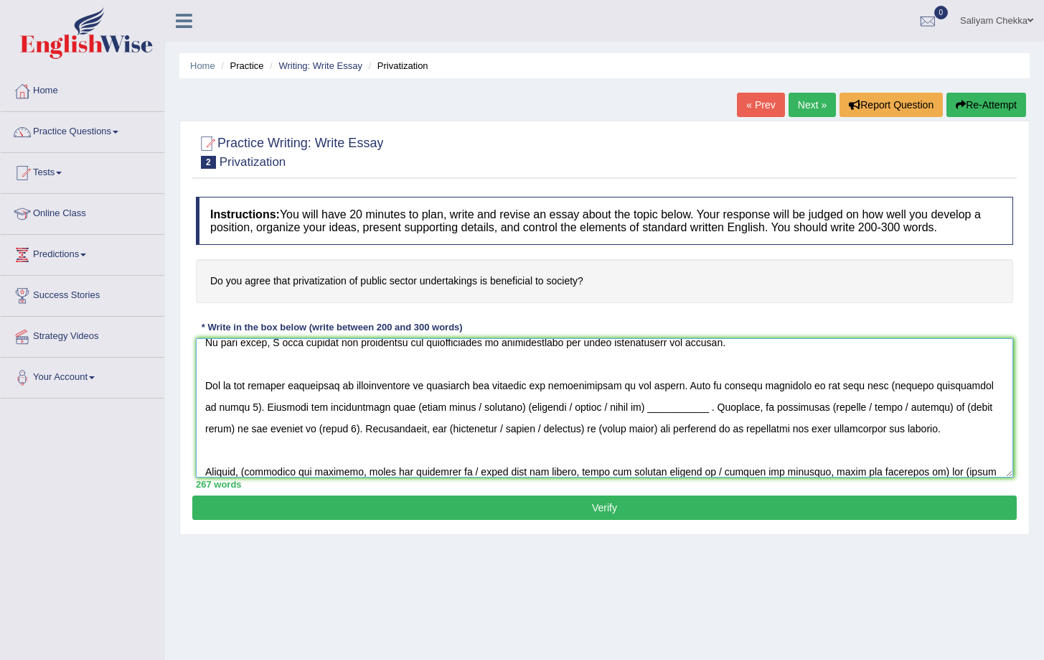
scroll to position [47, 0]
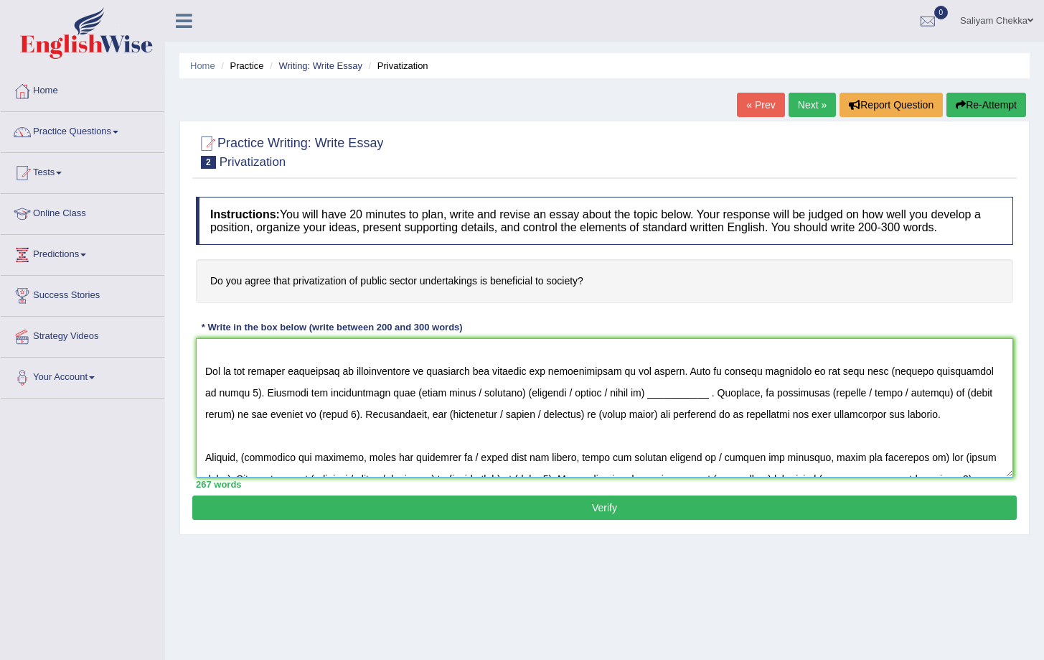
drag, startPoint x: 858, startPoint y: 381, endPoint x: 213, endPoint y: 403, distance: 645.7
click at [213, 403] on textarea at bounding box center [605, 407] width 818 height 139
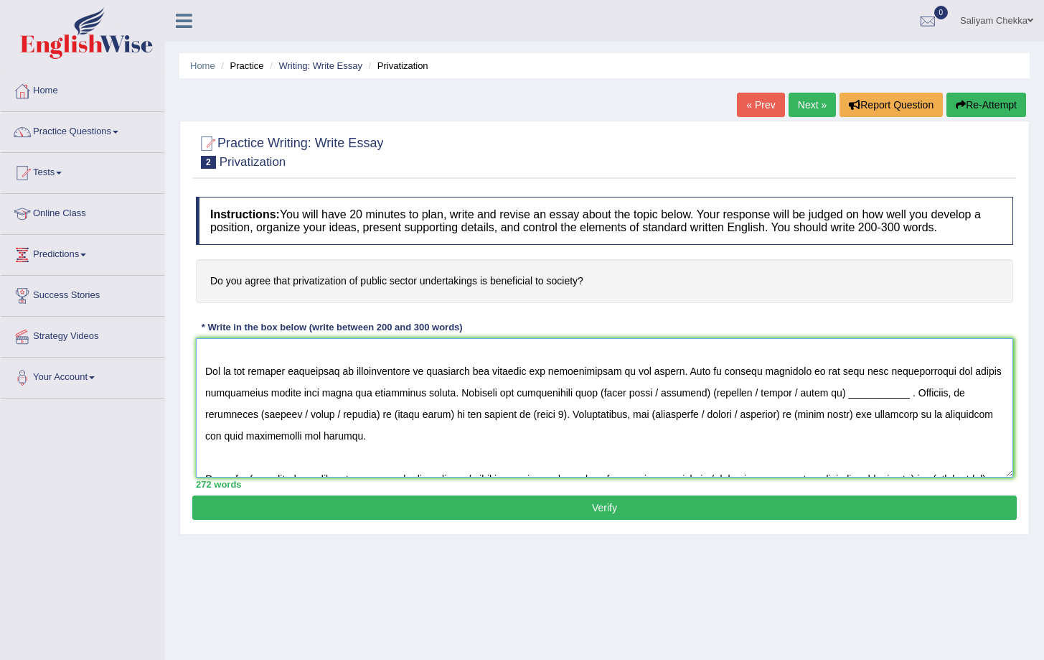
drag, startPoint x: 596, startPoint y: 408, endPoint x: 705, endPoint y: 407, distance: 109.1
click at [705, 407] on textarea at bounding box center [605, 407] width 818 height 139
drag, startPoint x: 703, startPoint y: 404, endPoint x: 782, endPoint y: 406, distance: 78.3
click at [782, 406] on textarea at bounding box center [605, 407] width 818 height 139
click at [719, 401] on textarea at bounding box center [605, 407] width 818 height 139
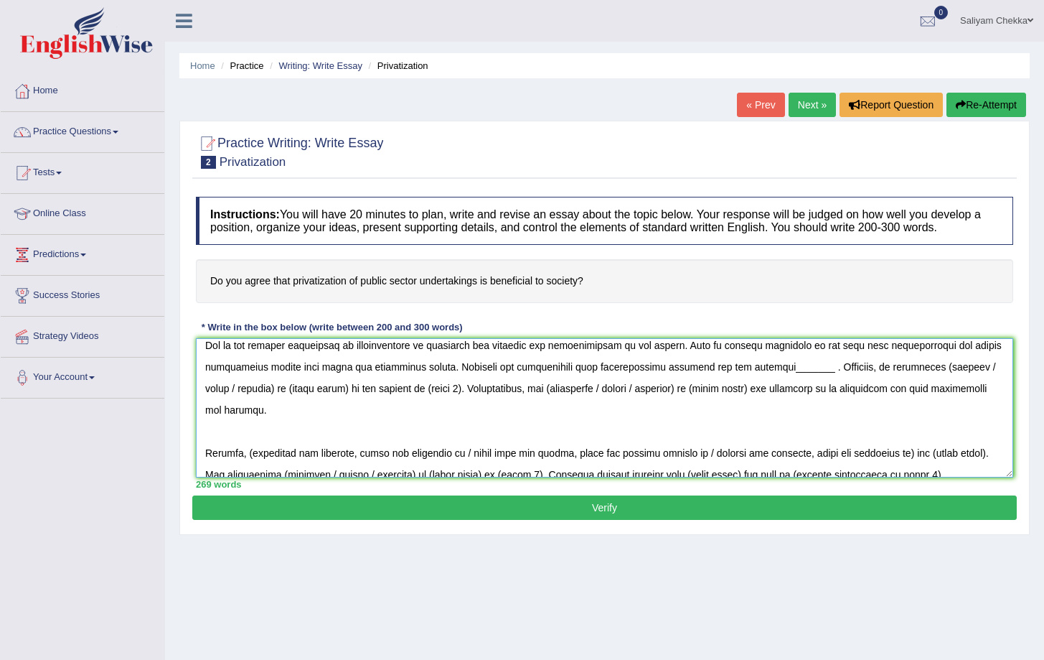
scroll to position [70, 0]
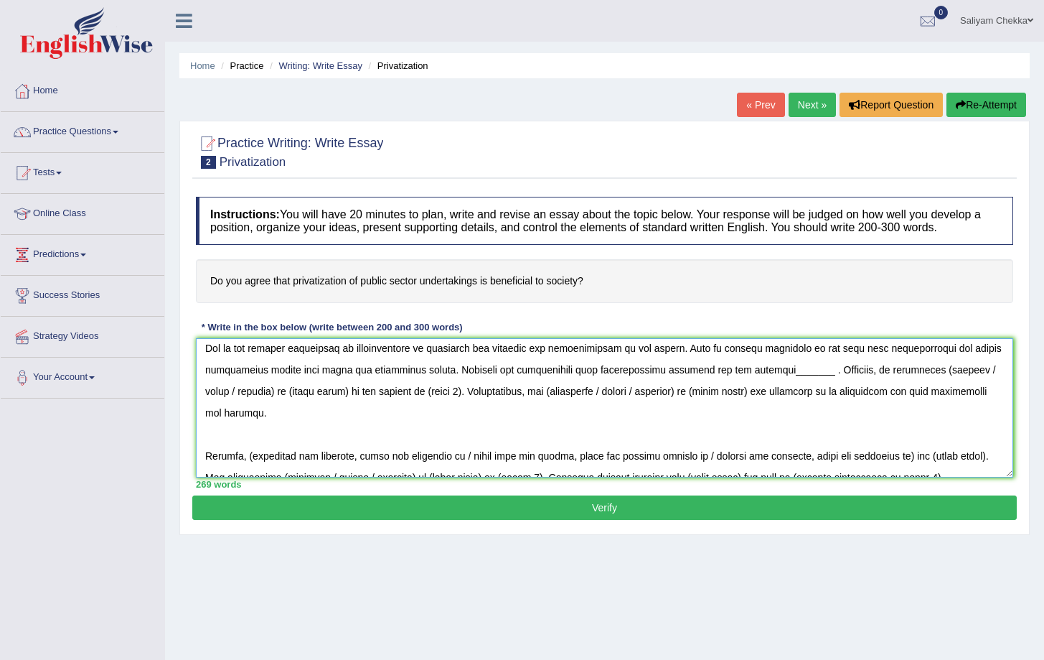
drag, startPoint x: 953, startPoint y: 382, endPoint x: 244, endPoint y: 407, distance: 709.6
click at [244, 407] on textarea at bounding box center [605, 407] width 818 height 139
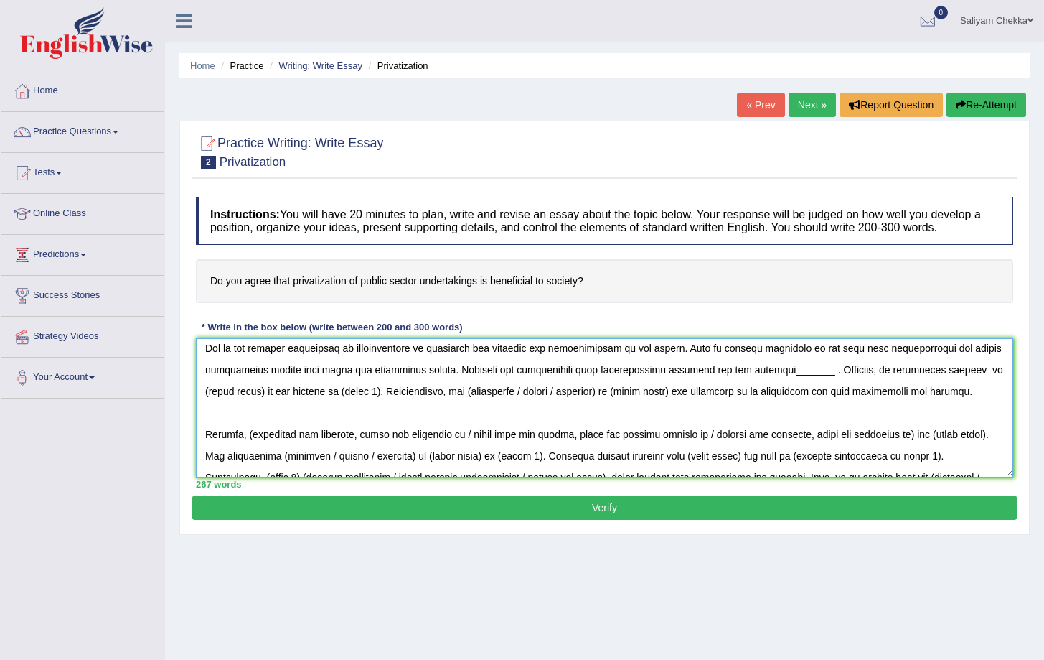
drag, startPoint x: 264, startPoint y: 405, endPoint x: 199, endPoint y: 409, distance: 65.5
click at [199, 409] on textarea at bounding box center [605, 407] width 818 height 139
drag, startPoint x: 325, startPoint y: 404, endPoint x: 362, endPoint y: 402, distance: 36.7
click at [362, 402] on textarea at bounding box center [605, 407] width 818 height 139
drag, startPoint x: 540, startPoint y: 402, endPoint x: 632, endPoint y: 405, distance: 92.6
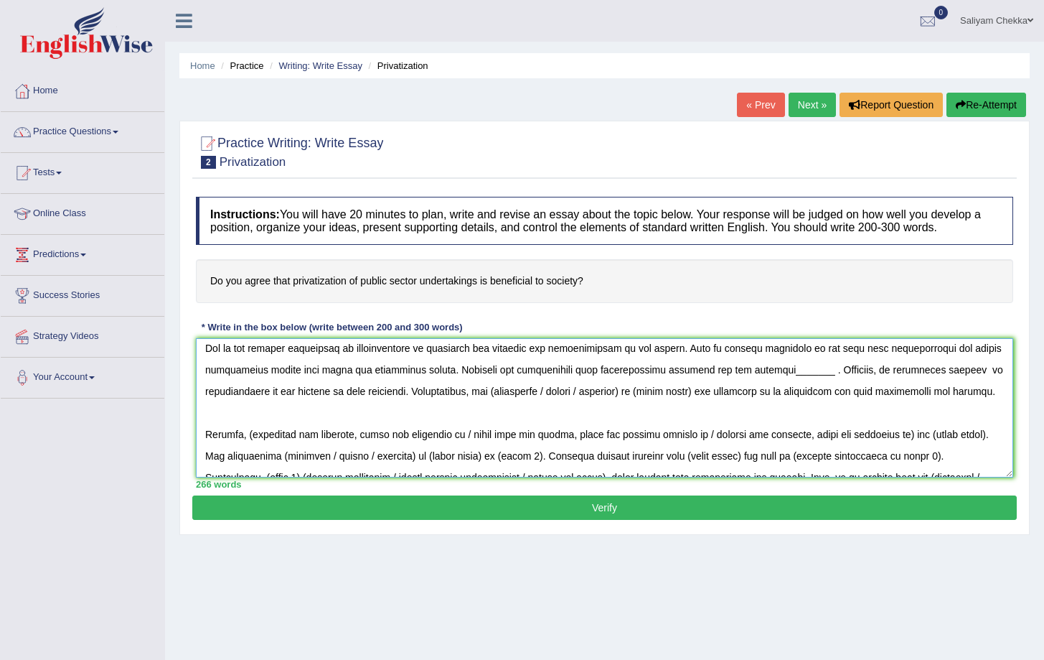
click at [632, 405] on textarea at bounding box center [605, 407] width 818 height 139
drag, startPoint x: 608, startPoint y: 403, endPoint x: 551, endPoint y: 407, distance: 57.5
click at [551, 407] on textarea at bounding box center [605, 407] width 818 height 139
click at [806, 383] on textarea at bounding box center [605, 407] width 818 height 139
click at [716, 382] on textarea at bounding box center [605, 407] width 818 height 139
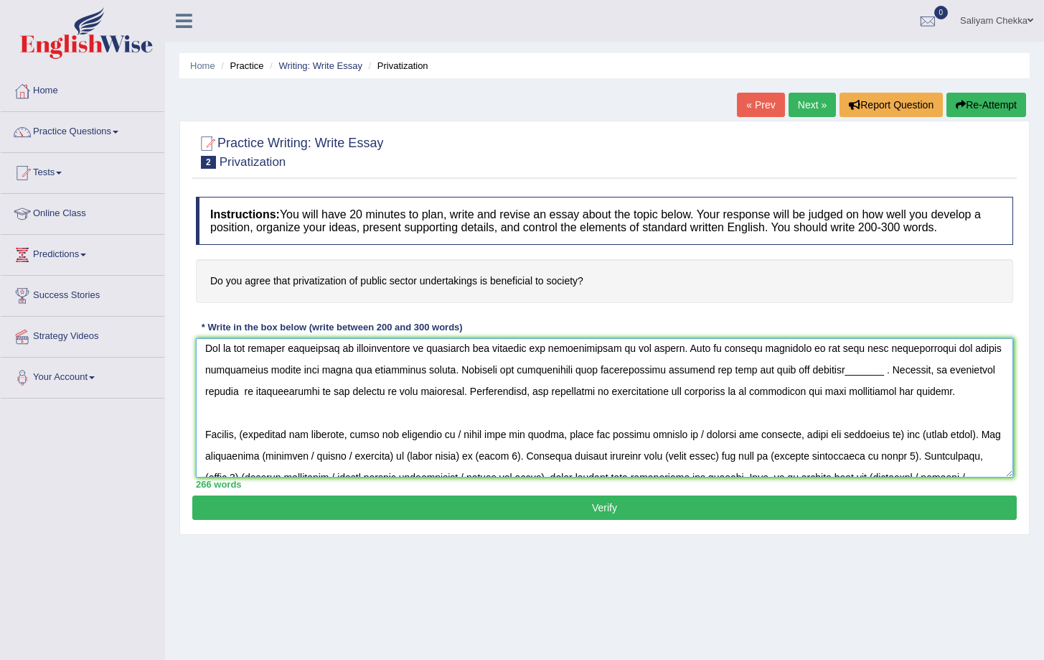
click at [843, 383] on textarea at bounding box center [605, 407] width 818 height 139
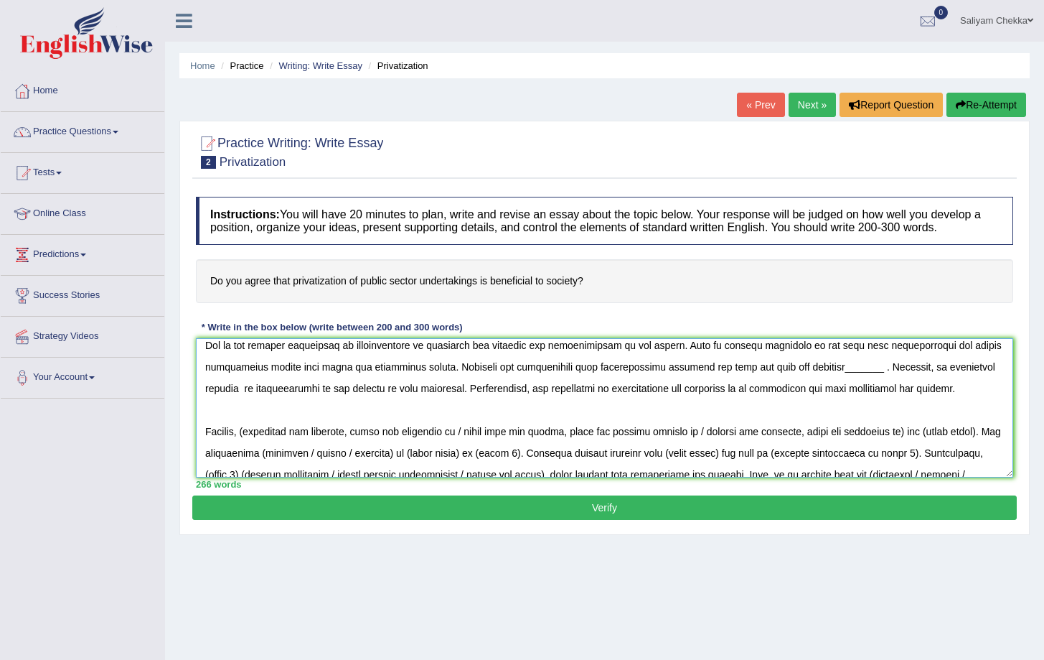
drag, startPoint x: 876, startPoint y: 380, endPoint x: 837, endPoint y: 382, distance: 39.5
click at [837, 382] on textarea at bounding box center [605, 407] width 818 height 139
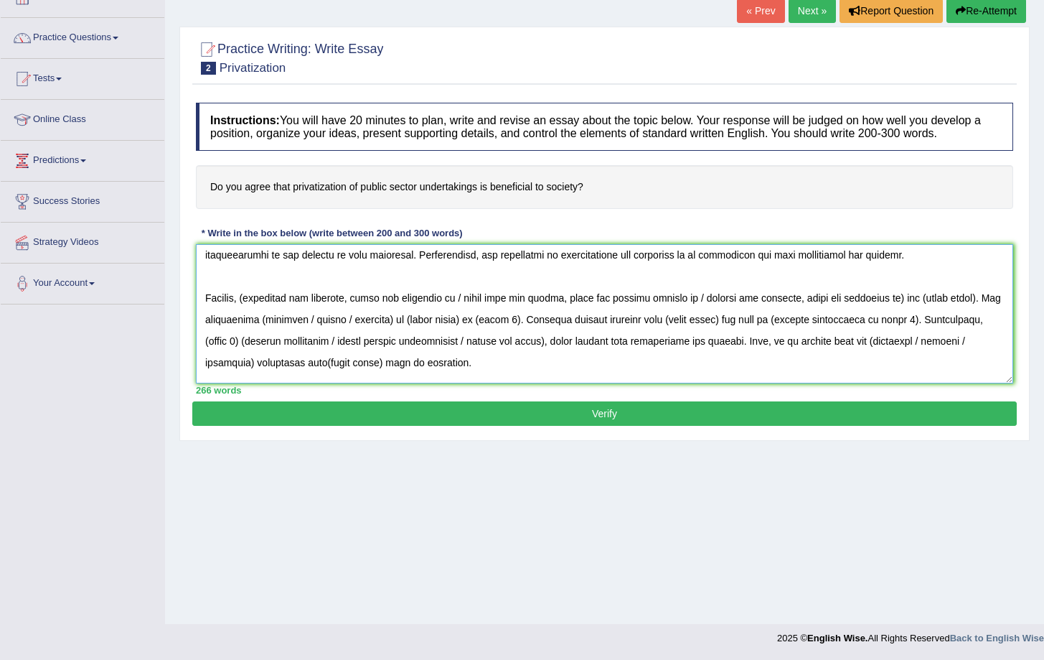
scroll to position [111, 0]
click at [254, 313] on textarea at bounding box center [605, 313] width 818 height 139
drag, startPoint x: 462, startPoint y: 311, endPoint x: 896, endPoint y: 307, distance: 435.0
click at [896, 307] on textarea at bounding box center [605, 313] width 818 height 139
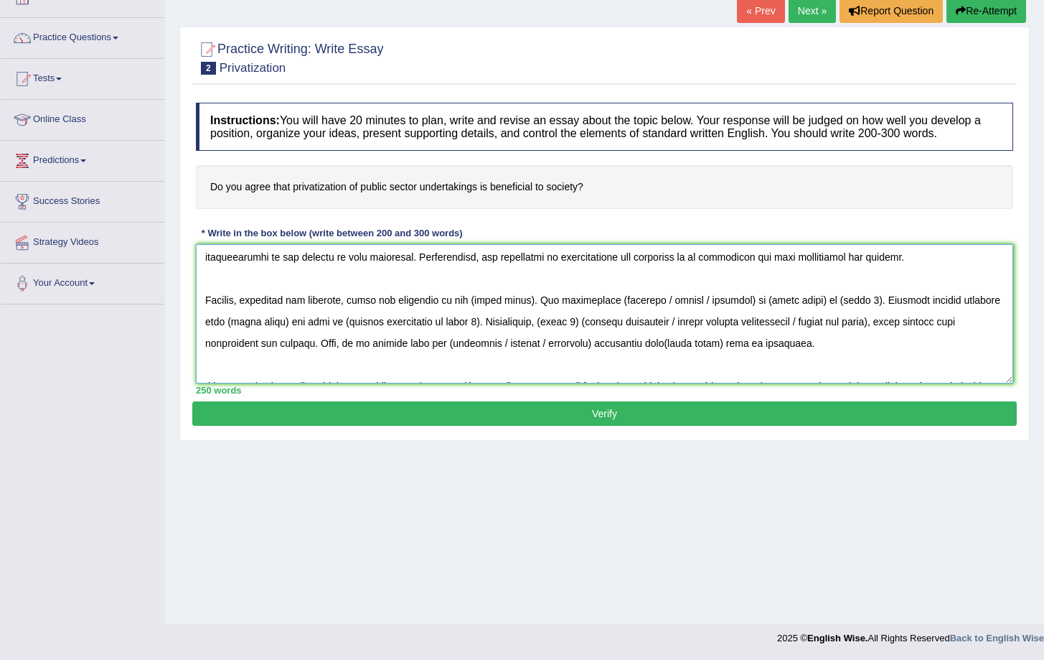
drag, startPoint x: 534, startPoint y: 310, endPoint x: 476, endPoint y: 314, distance: 58.3
click at [476, 314] on textarea at bounding box center [605, 313] width 818 height 139
click at [505, 313] on textarea at bounding box center [605, 313] width 818 height 139
drag, startPoint x: 653, startPoint y: 313, endPoint x: 732, endPoint y: 314, distance: 79.0
click at [732, 314] on textarea at bounding box center [605, 313] width 818 height 139
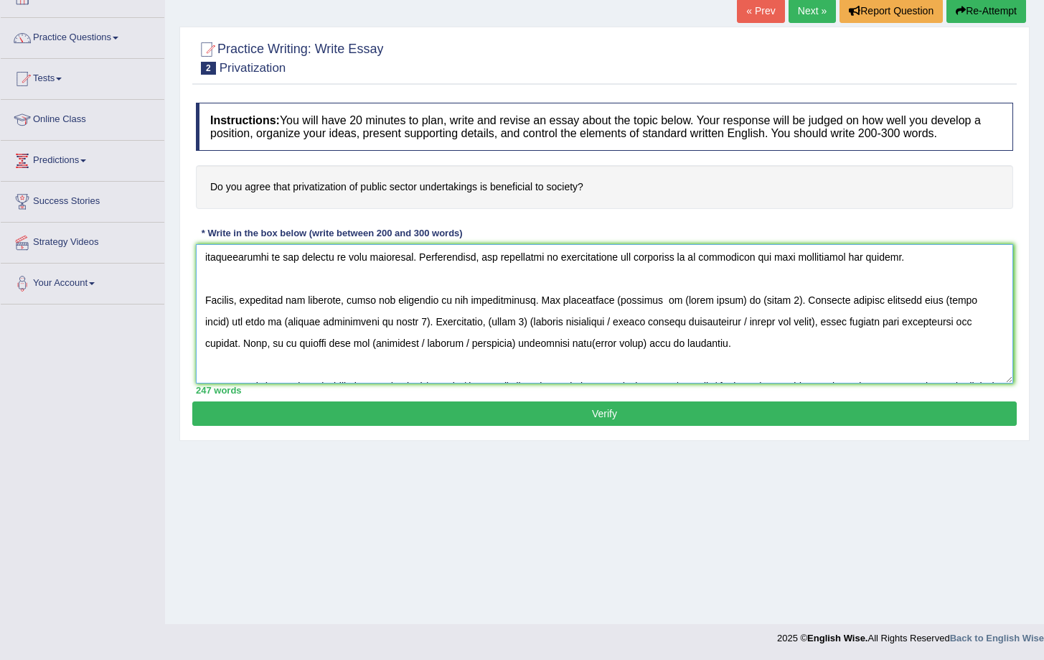
click at [609, 314] on textarea at bounding box center [605, 313] width 818 height 139
drag, startPoint x: 665, startPoint y: 308, endPoint x: 724, endPoint y: 312, distance: 59.0
click at [724, 312] on textarea at bounding box center [605, 313] width 818 height 139
click at [654, 309] on textarea at bounding box center [605, 313] width 818 height 139
drag, startPoint x: 724, startPoint y: 313, endPoint x: 758, endPoint y: 313, distance: 34.5
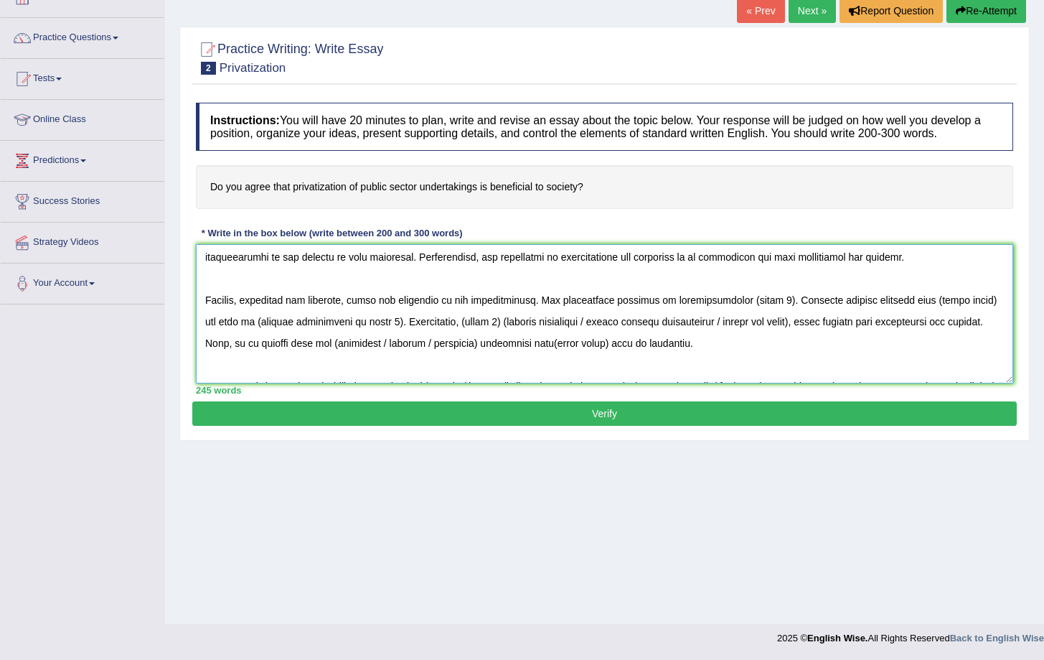
click at [758, 313] on textarea at bounding box center [605, 313] width 818 height 139
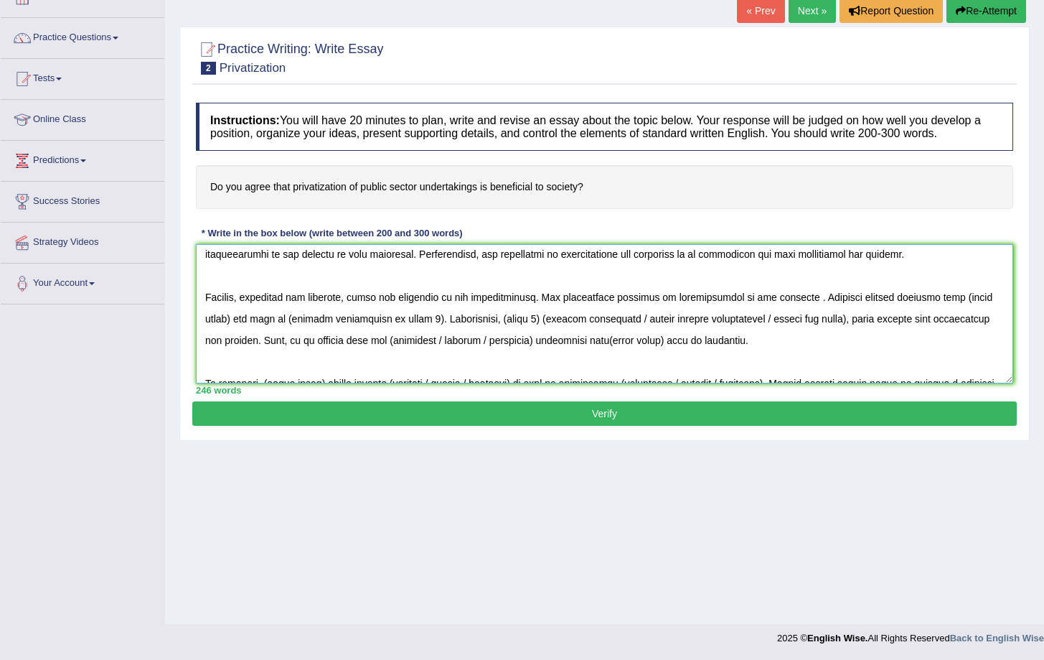
drag, startPoint x: 931, startPoint y: 309, endPoint x: 989, endPoint y: 307, distance: 58.2
click at [989, 307] on textarea at bounding box center [605, 313] width 818 height 139
drag, startPoint x: 414, startPoint y: 330, endPoint x: 548, endPoint y: 329, distance: 133.5
click at [548, 329] on textarea at bounding box center [605, 313] width 818 height 139
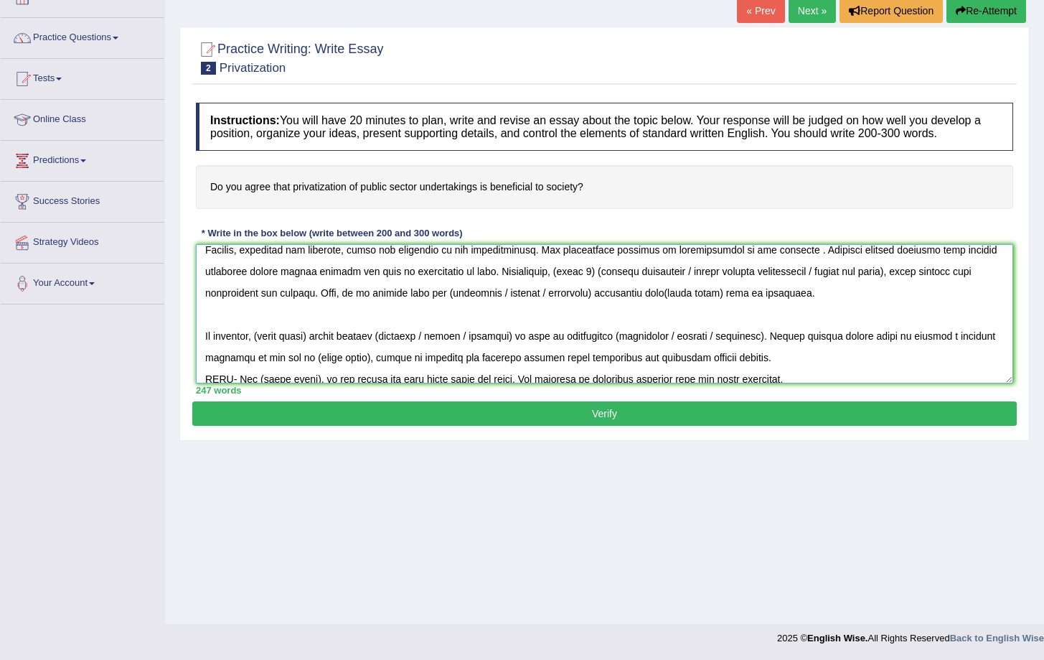
scroll to position [147, 0]
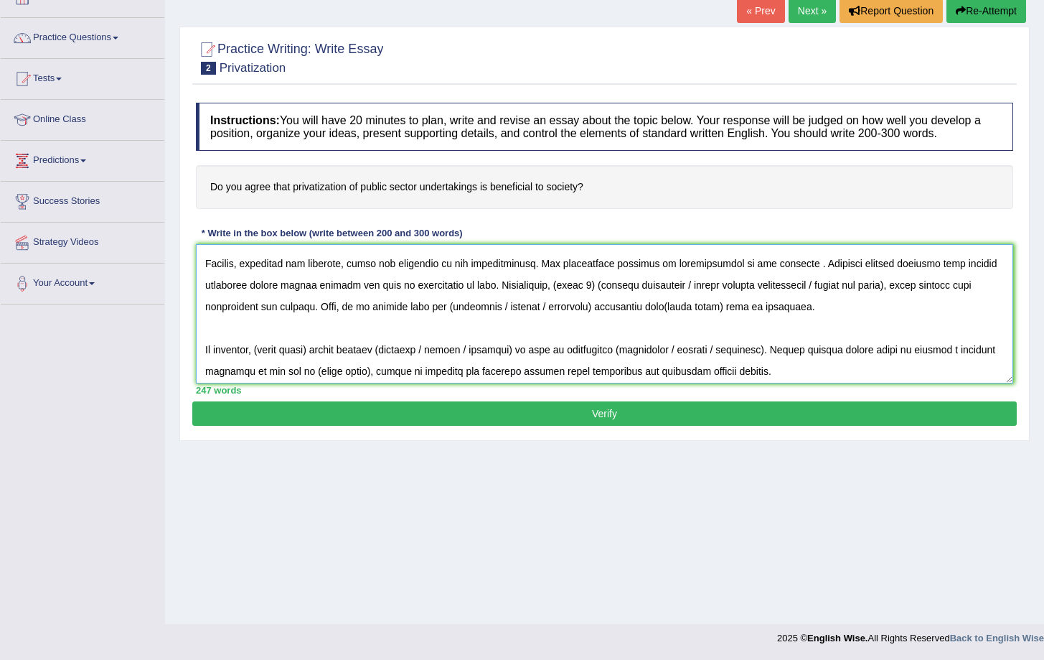
drag, startPoint x: 563, startPoint y: 296, endPoint x: 699, endPoint y: 295, distance: 136.4
click at [699, 295] on textarea at bounding box center [605, 313] width 818 height 139
click at [594, 294] on textarea at bounding box center [605, 313] width 818 height 139
drag, startPoint x: 601, startPoint y: 294, endPoint x: 563, endPoint y: 291, distance: 38.2
click at [563, 291] on textarea at bounding box center [605, 313] width 818 height 139
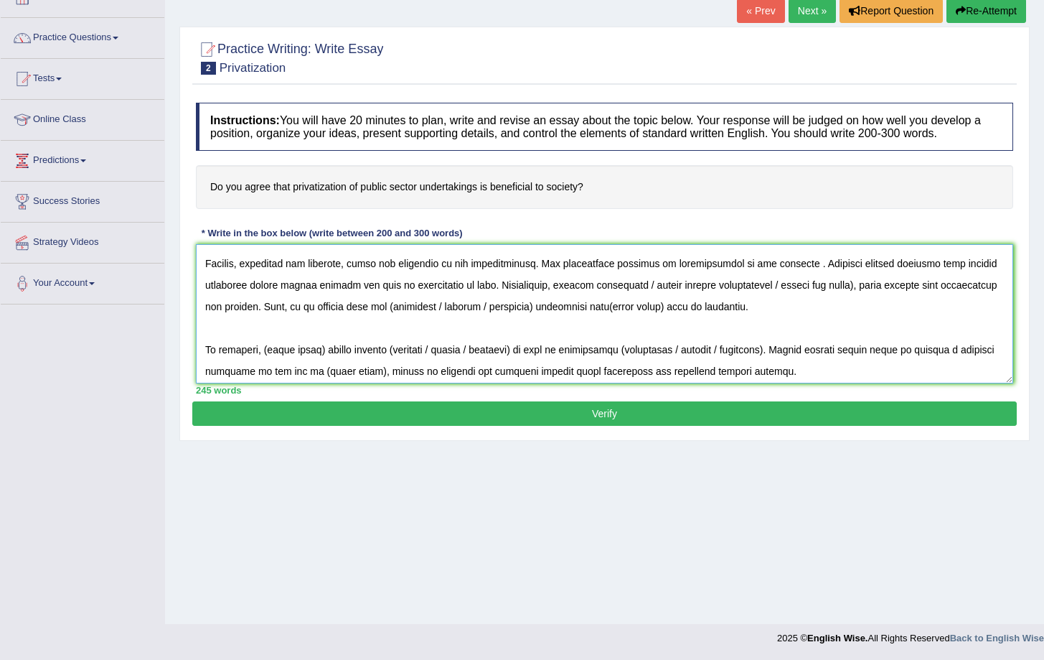
drag, startPoint x: 650, startPoint y: 294, endPoint x: 872, endPoint y: 292, distance: 222.5
click at [872, 292] on textarea at bounding box center [605, 313] width 818 height 139
drag, startPoint x: 263, startPoint y: 319, endPoint x: 350, endPoint y: 314, distance: 87.0
click at [350, 314] on textarea at bounding box center [605, 313] width 818 height 139
click at [566, 299] on textarea at bounding box center [605, 313] width 818 height 139
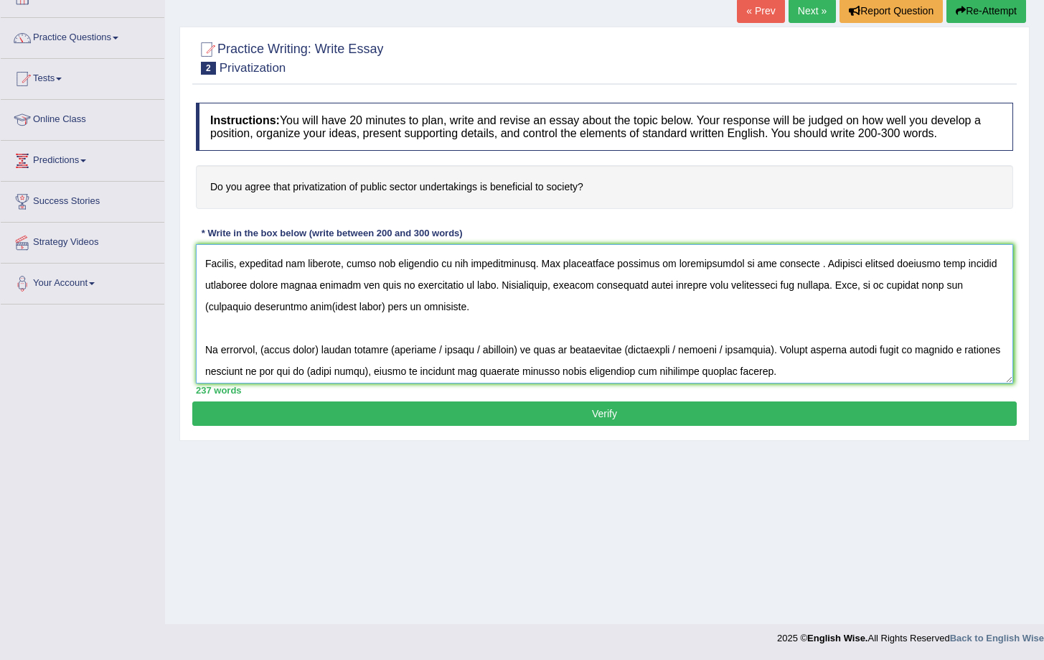
click at [563, 297] on textarea at bounding box center [605, 313] width 818 height 139
click at [323, 317] on textarea at bounding box center [605, 313] width 818 height 139
click at [328, 315] on textarea at bounding box center [605, 313] width 818 height 139
drag, startPoint x: 444, startPoint y: 319, endPoint x: 508, endPoint y: 317, distance: 64.6
click at [508, 317] on textarea at bounding box center [605, 313] width 818 height 139
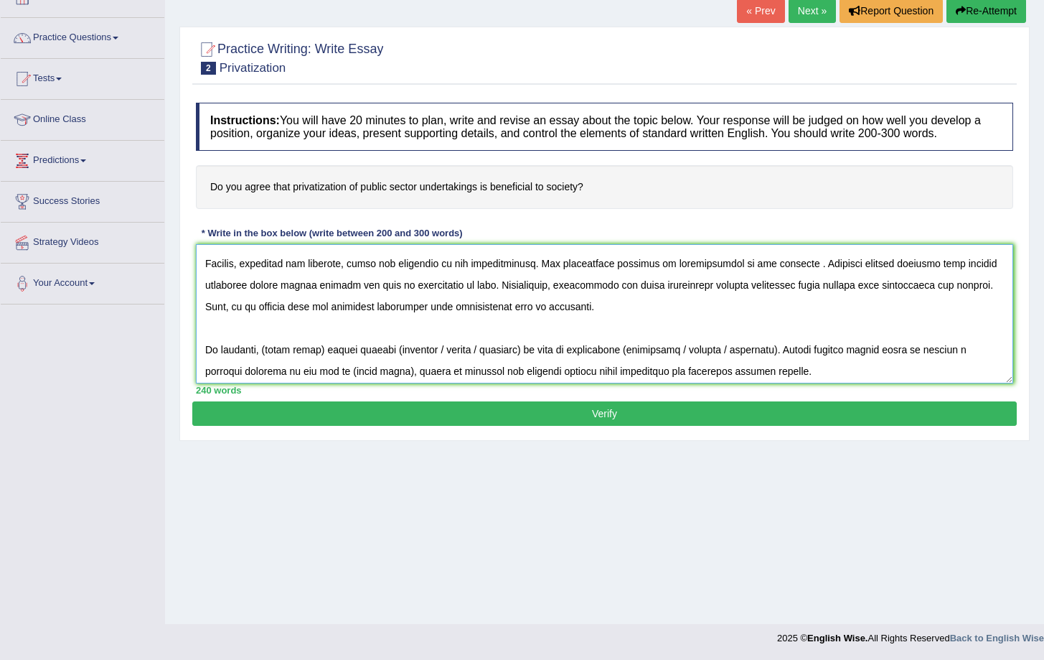
click at [475, 316] on textarea at bounding box center [605, 313] width 818 height 139
click at [473, 317] on textarea at bounding box center [605, 313] width 818 height 139
click at [472, 319] on textarea at bounding box center [605, 313] width 818 height 139
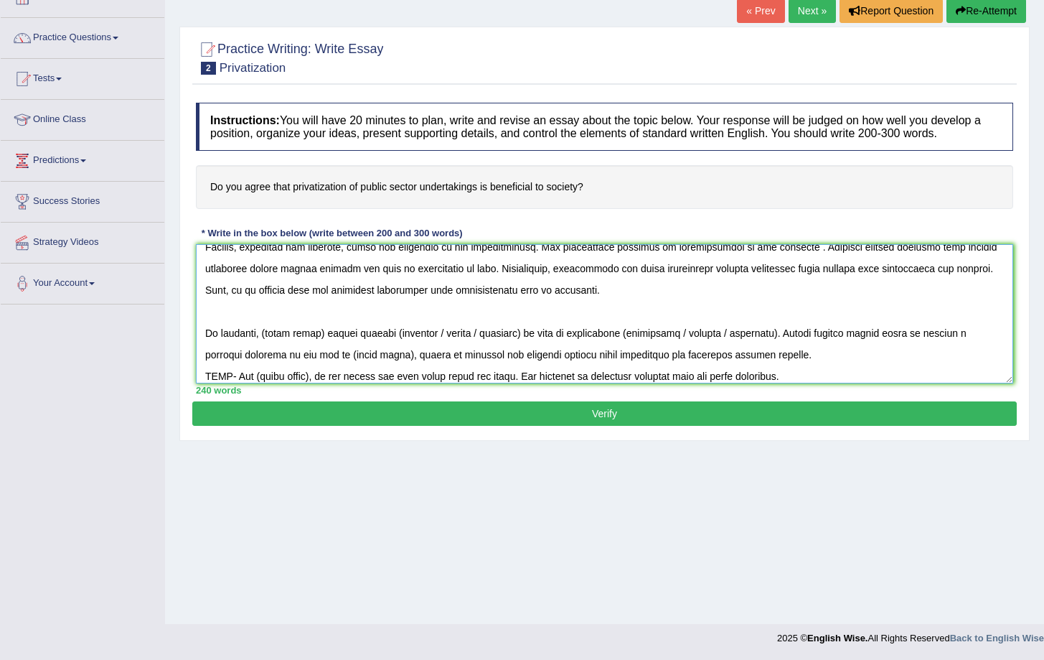
scroll to position [172, 0]
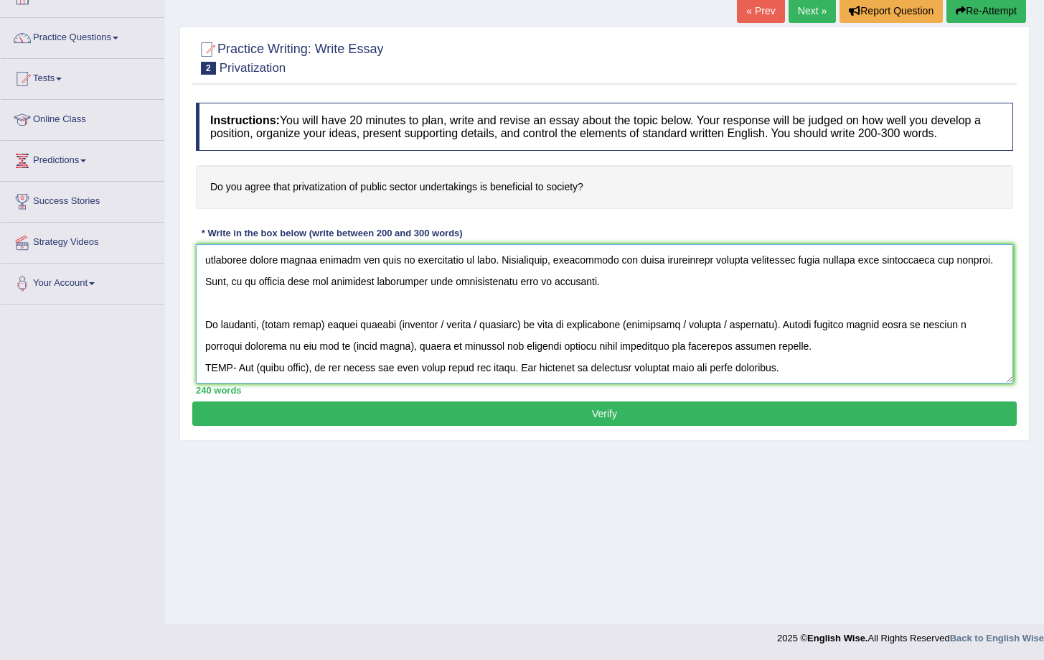
drag, startPoint x: 266, startPoint y: 339, endPoint x: 323, endPoint y: 337, distance: 57.4
click at [323, 337] on textarea at bounding box center [605, 313] width 818 height 139
drag, startPoint x: 553, startPoint y: 337, endPoint x: 648, endPoint y: 330, distance: 95.0
click at [648, 330] on textarea at bounding box center [605, 313] width 818 height 139
click at [520, 338] on textarea at bounding box center [605, 313] width 818 height 139
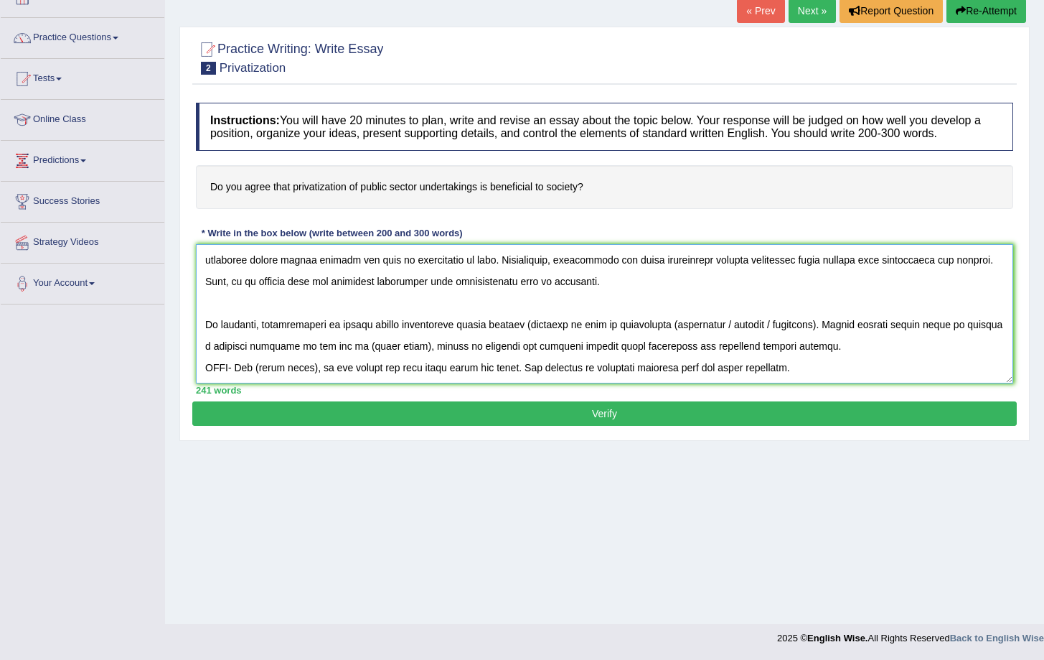
click at [516, 338] on textarea at bounding box center [605, 313] width 818 height 139
drag, startPoint x: 698, startPoint y: 337, endPoint x: 787, endPoint y: 339, distance: 88.3
click at [787, 339] on textarea at bounding box center [605, 313] width 818 height 139
click at [649, 337] on textarea at bounding box center [605, 313] width 818 height 139
drag, startPoint x: 254, startPoint y: 355, endPoint x: 306, endPoint y: 357, distance: 52.4
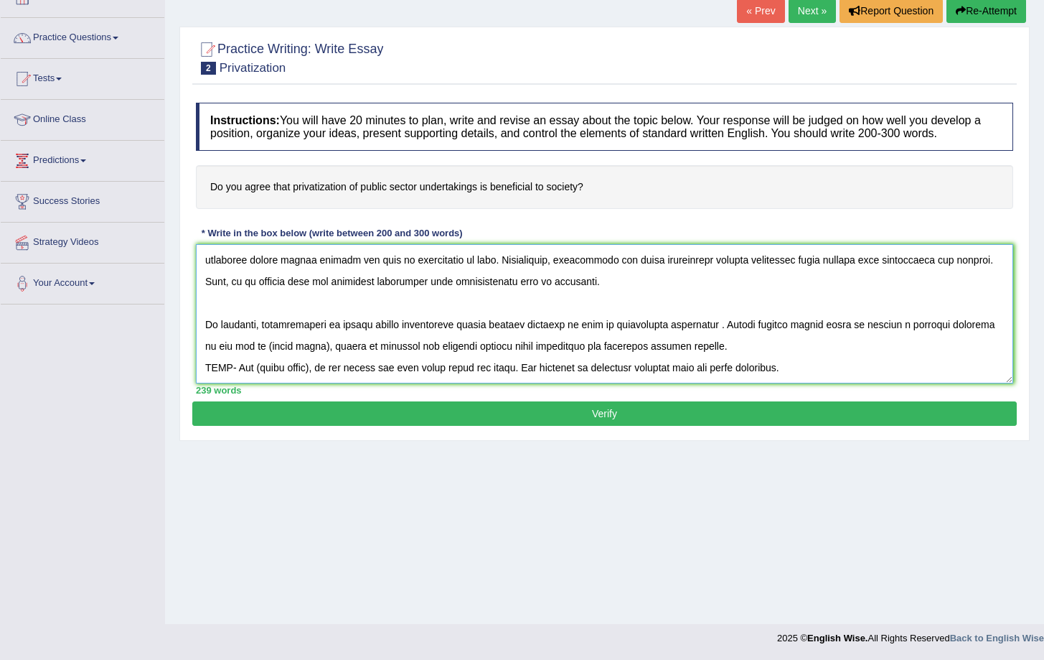
click at [306, 357] on textarea at bounding box center [605, 313] width 818 height 139
drag, startPoint x: 202, startPoint y: 379, endPoint x: 830, endPoint y: 380, distance: 628.1
click at [830, 380] on textarea at bounding box center [605, 313] width 818 height 139
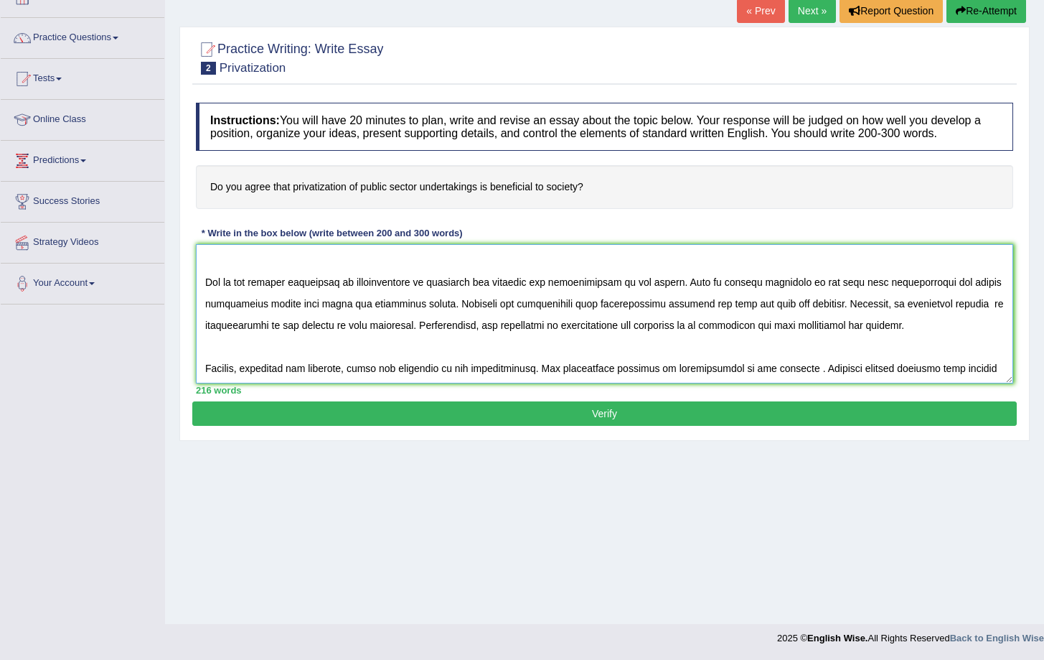
scroll to position [0, 0]
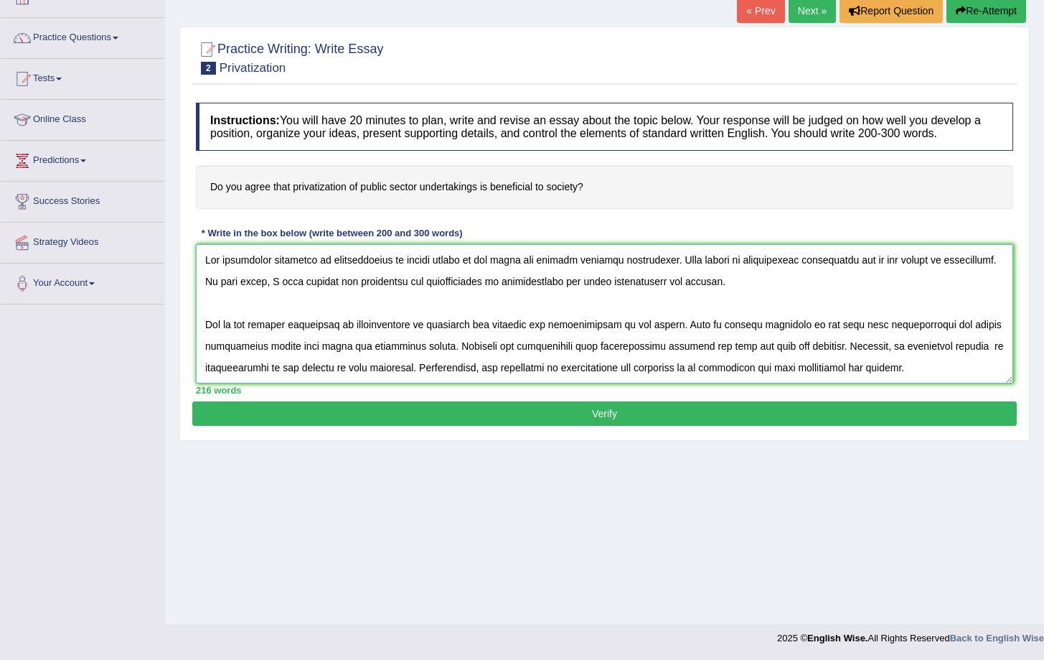
type textarea "The increasing influence of privatization of public sector on our lives has ign…"
click at [538, 426] on button "Verify" at bounding box center [604, 413] width 825 height 24
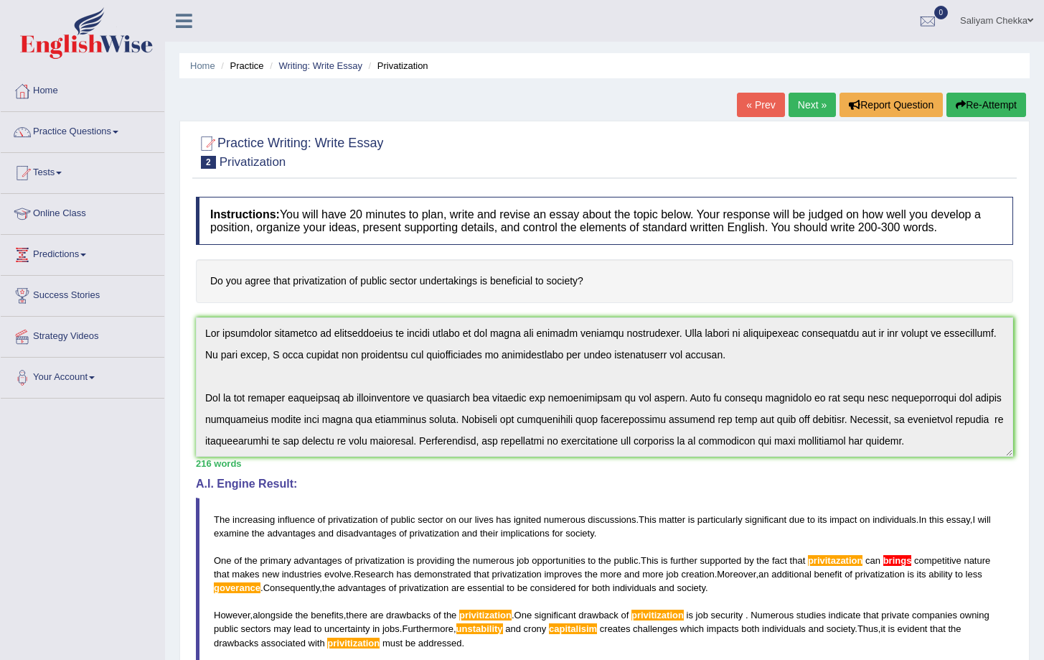
click at [962, 105] on button "Re-Attempt" at bounding box center [987, 105] width 80 height 24
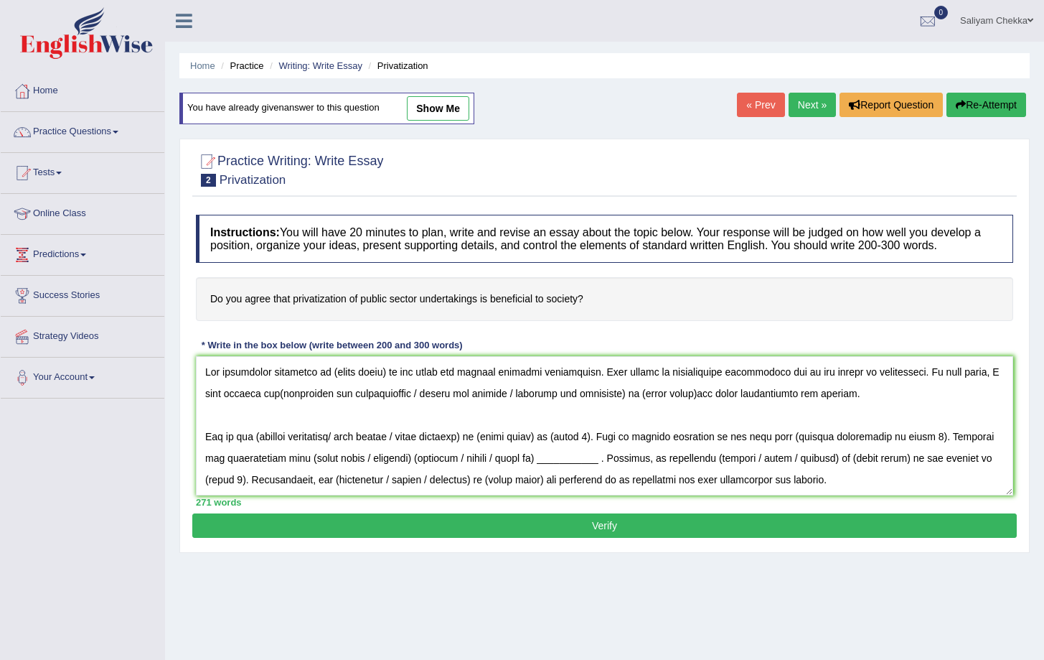
click at [442, 103] on link "show me" at bounding box center [438, 108] width 62 height 24
type textarea "Lor ipsumdolor sitametco ad elitseddoeius te incidi utlabo et dol magna ali eni…"
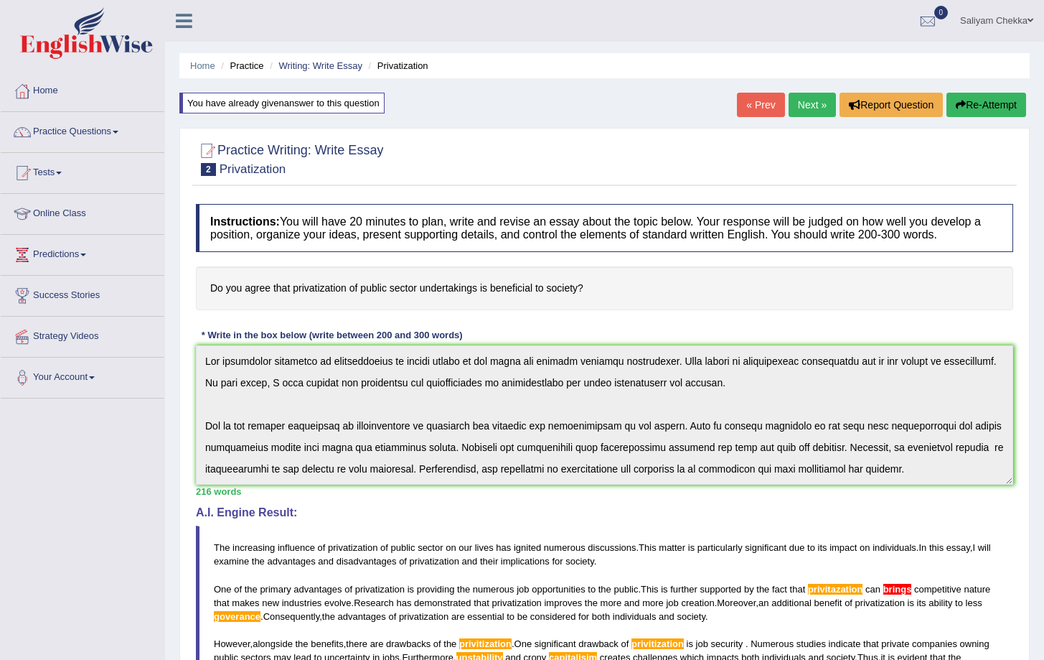
scroll to position [151, 0]
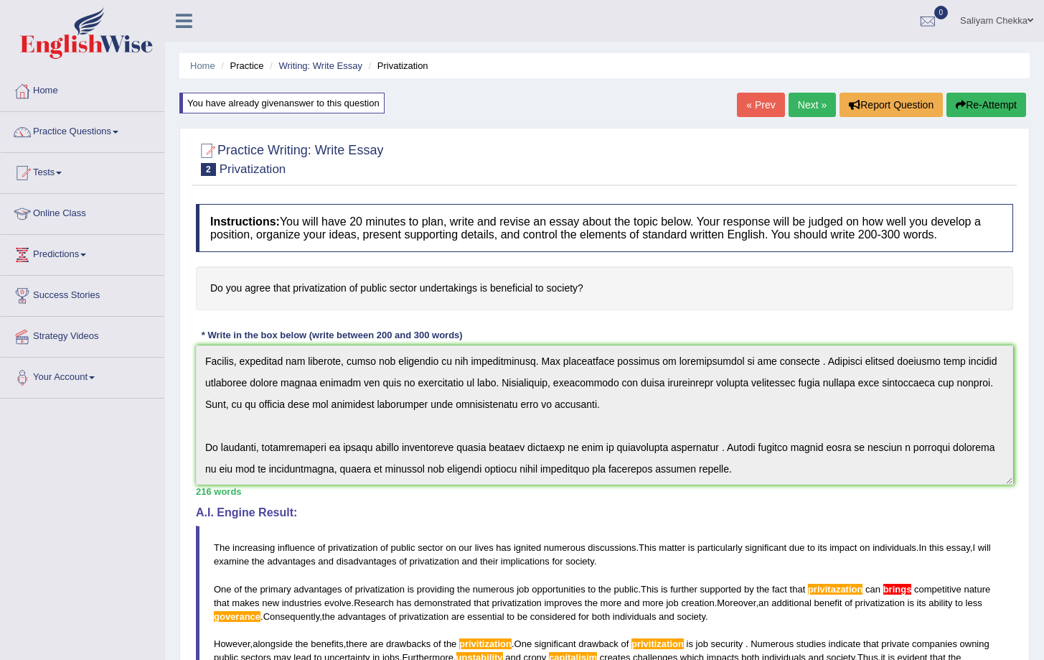
click at [870, 573] on div "Instructions: You will have 20 minutes to plan, write and revise an essay about…" at bounding box center [604, 534] width 825 height 675
click at [972, 102] on button "Re-Attempt" at bounding box center [987, 105] width 80 height 24
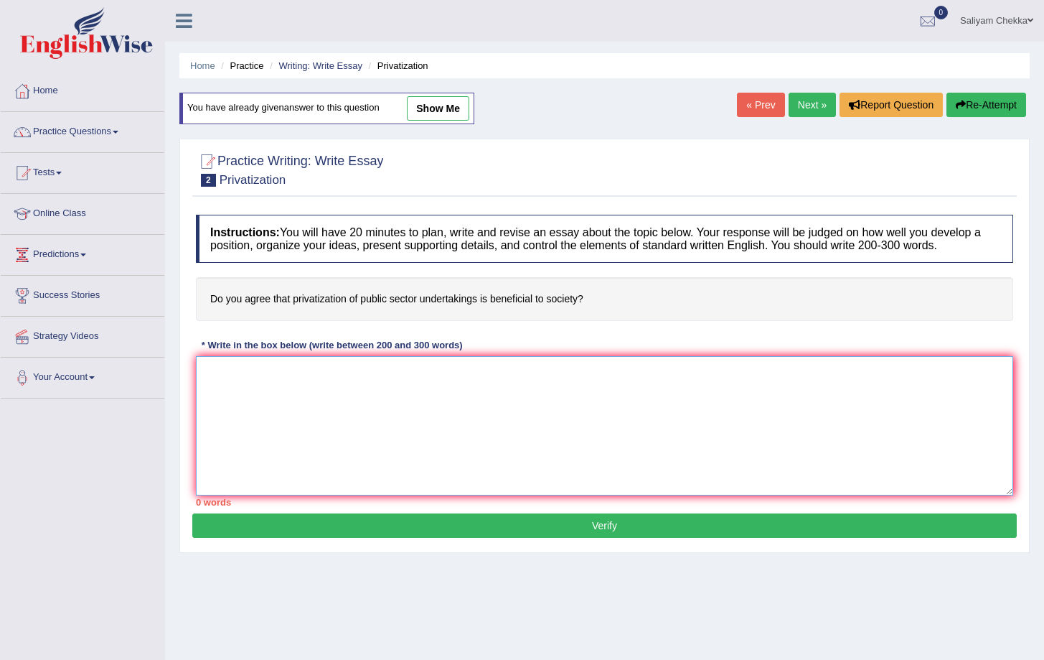
click at [347, 426] on textarea at bounding box center [605, 425] width 818 height 139
paste textarea "Lor ipsumdolor sitametco ad elitseddoeius te incidi utlabo et dol magna ali eni…"
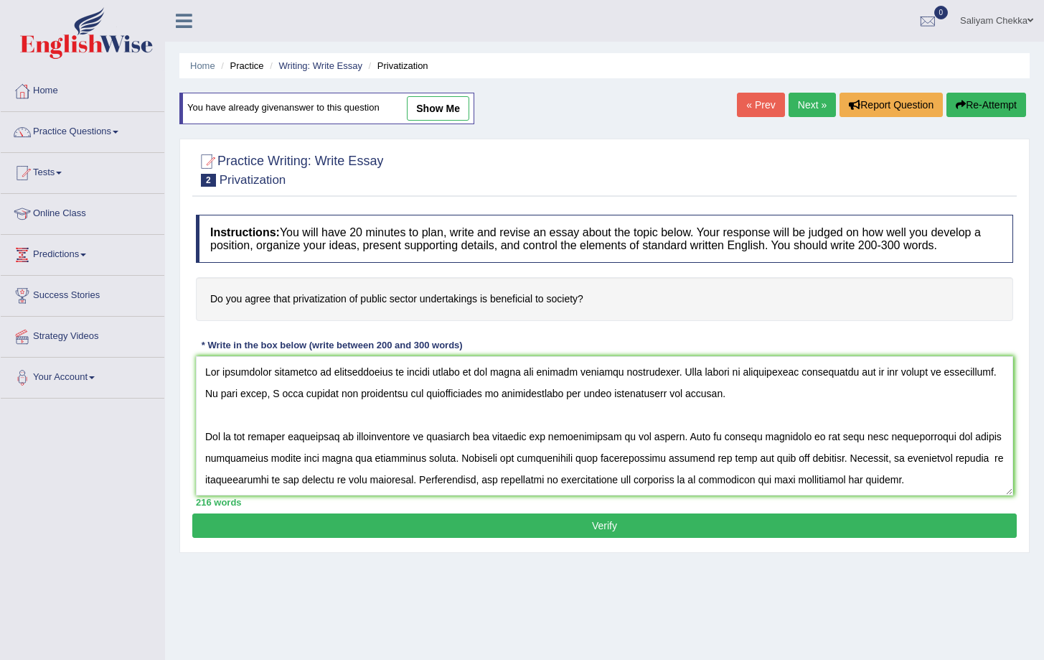
drag, startPoint x: 289, startPoint y: 309, endPoint x: 342, endPoint y: 300, distance: 53.8
click at [345, 306] on h4 "Do you agree that privatization of public sector undertakings is beneficial to …" at bounding box center [605, 299] width 818 height 44
click at [517, 409] on textarea at bounding box center [605, 425] width 818 height 139
click at [385, 450] on textarea at bounding box center [605, 425] width 818 height 139
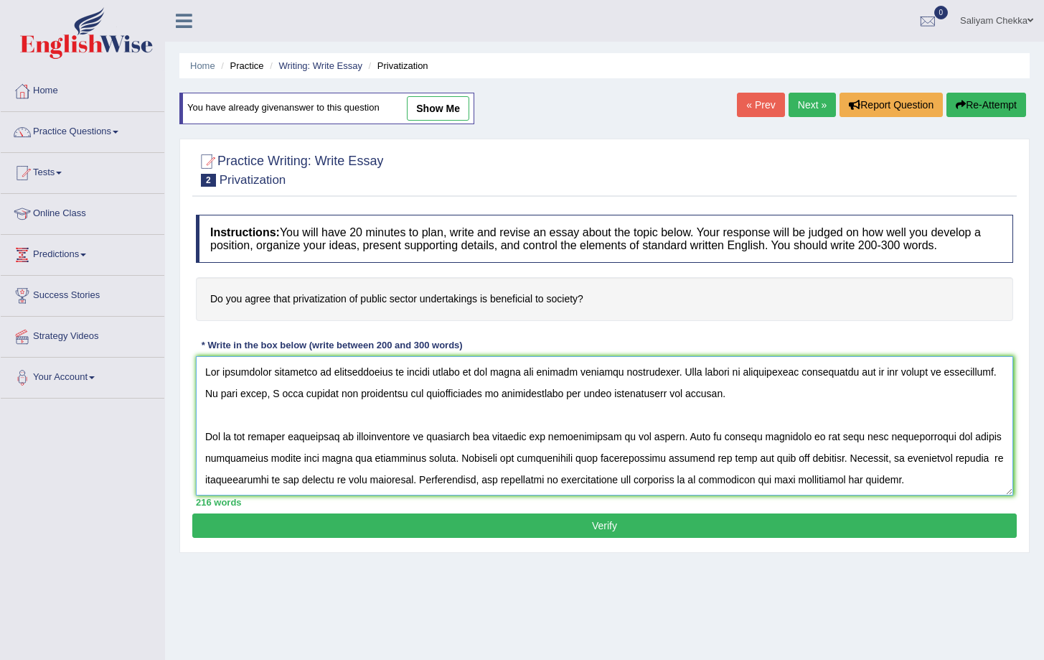
click at [385, 450] on textarea at bounding box center [605, 425] width 818 height 139
click at [873, 449] on textarea at bounding box center [605, 425] width 818 height 139
paste textarea "ati"
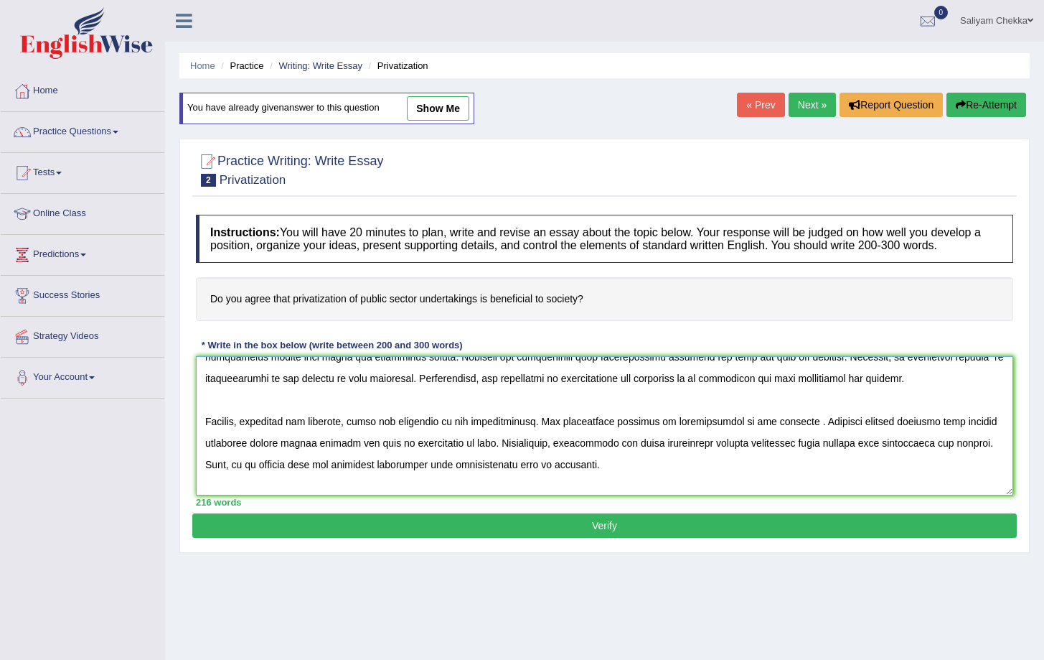
scroll to position [100, 0]
click at [226, 393] on textarea at bounding box center [605, 425] width 818 height 139
click at [589, 393] on textarea at bounding box center [605, 425] width 818 height 139
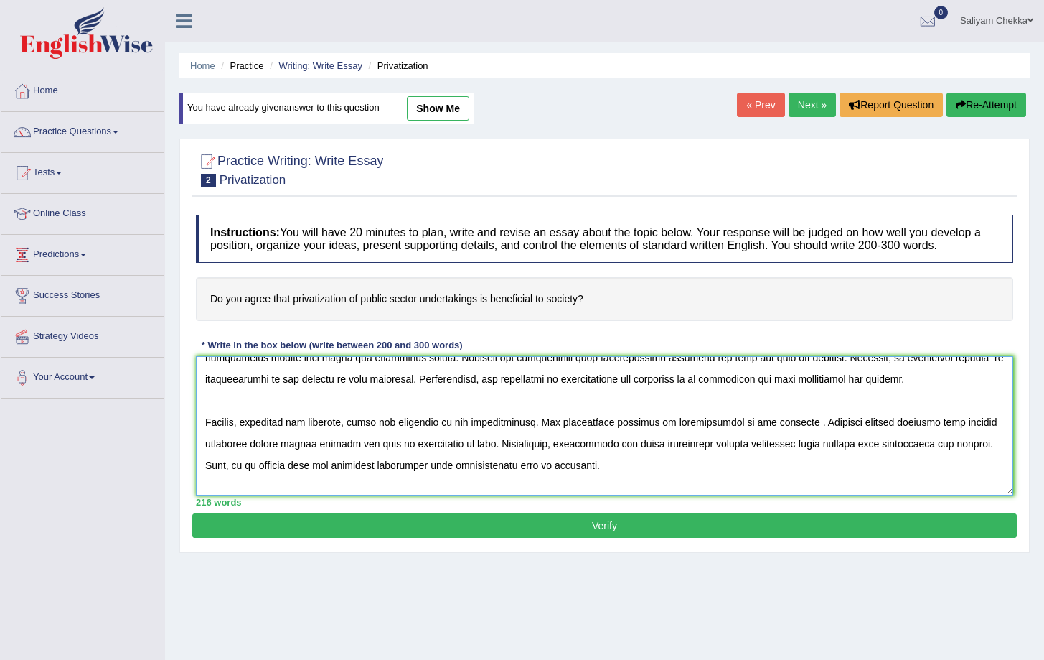
click at [386, 395] on textarea at bounding box center [605, 425] width 818 height 139
click at [487, 434] on textarea at bounding box center [605, 425] width 818 height 139
paste textarea "a"
click at [688, 439] on textarea at bounding box center [605, 425] width 818 height 139
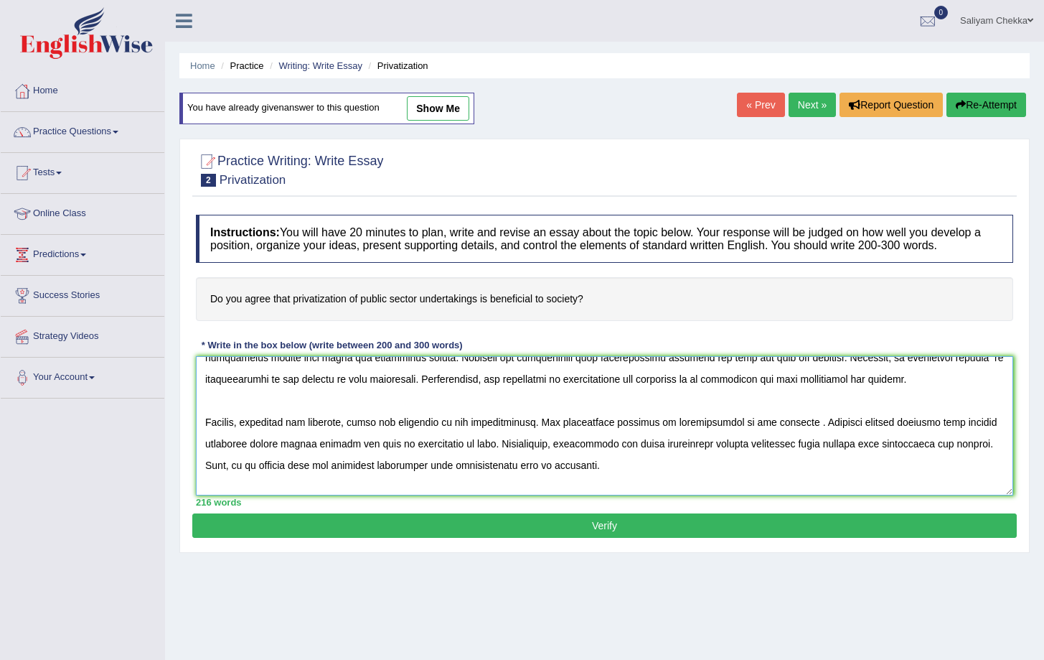
click at [688, 439] on textarea at bounding box center [605, 425] width 818 height 139
paste textarea "a"
click at [796, 436] on textarea at bounding box center [605, 425] width 818 height 139
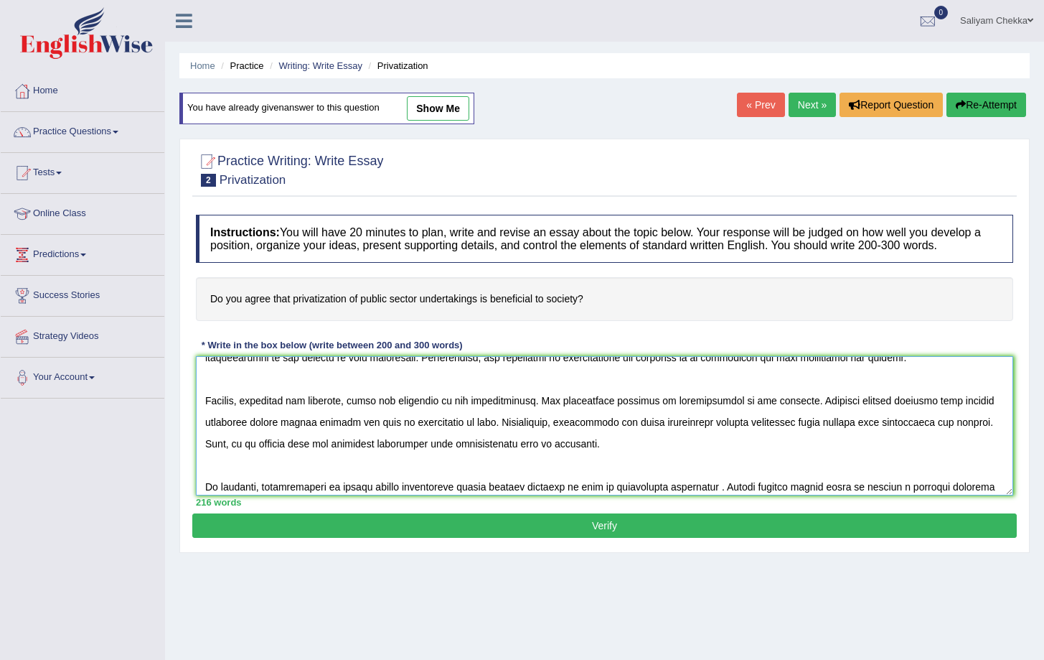
scroll to position [128, 0]
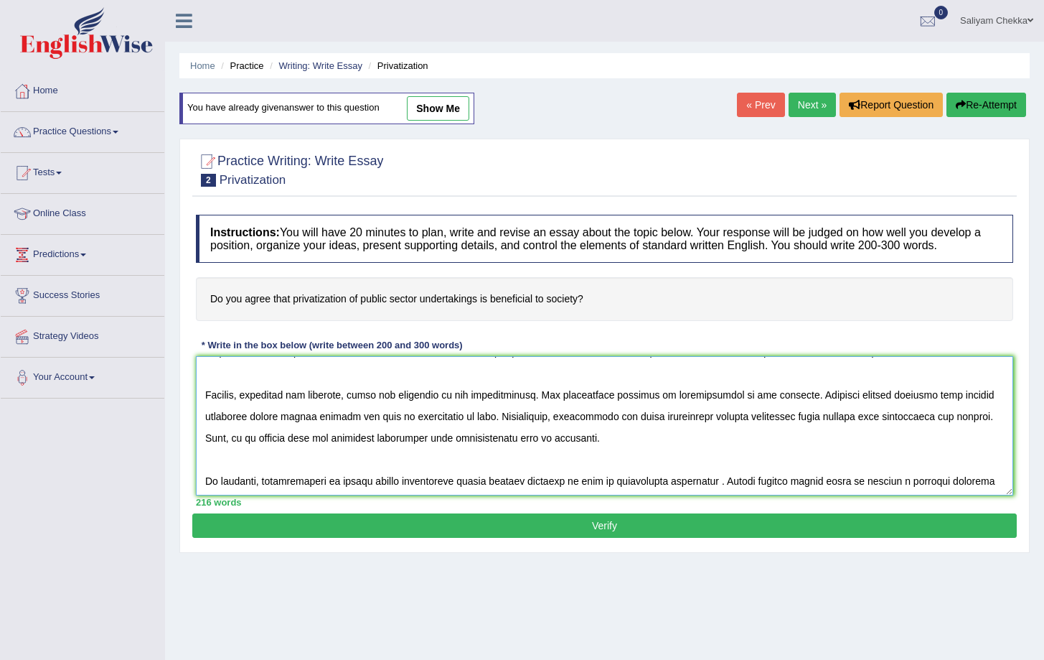
click at [701, 428] on textarea at bounding box center [605, 425] width 818 height 139
click at [475, 450] on textarea at bounding box center [605, 425] width 818 height 139
paste textarea "a"
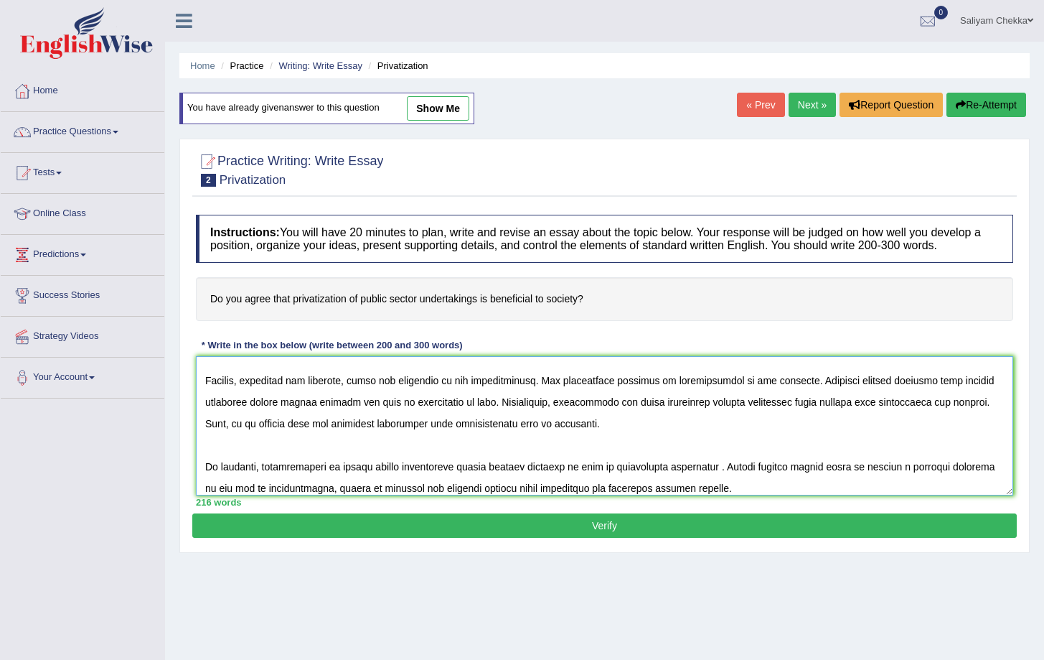
scroll to position [151, 0]
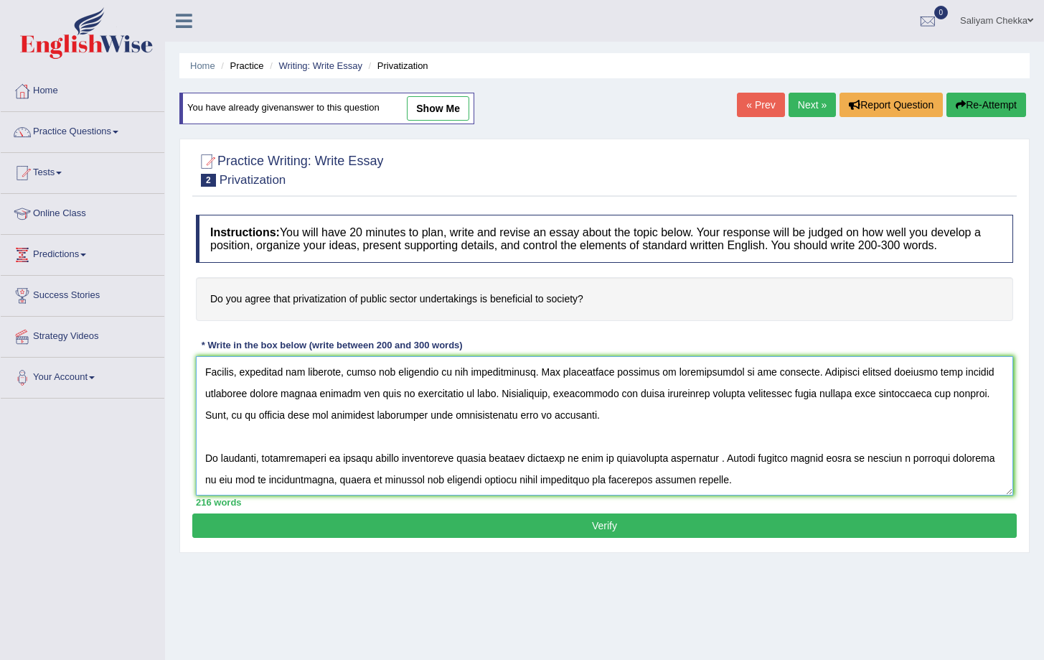
click at [296, 475] on textarea at bounding box center [605, 425] width 818 height 139
paste textarea "a"
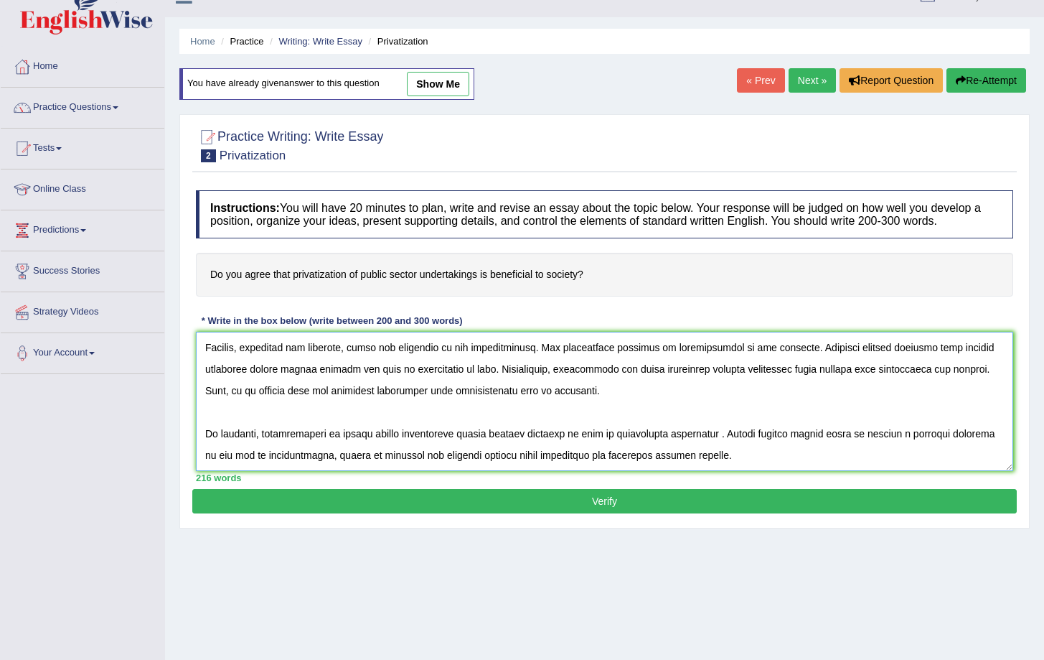
scroll to position [44, 0]
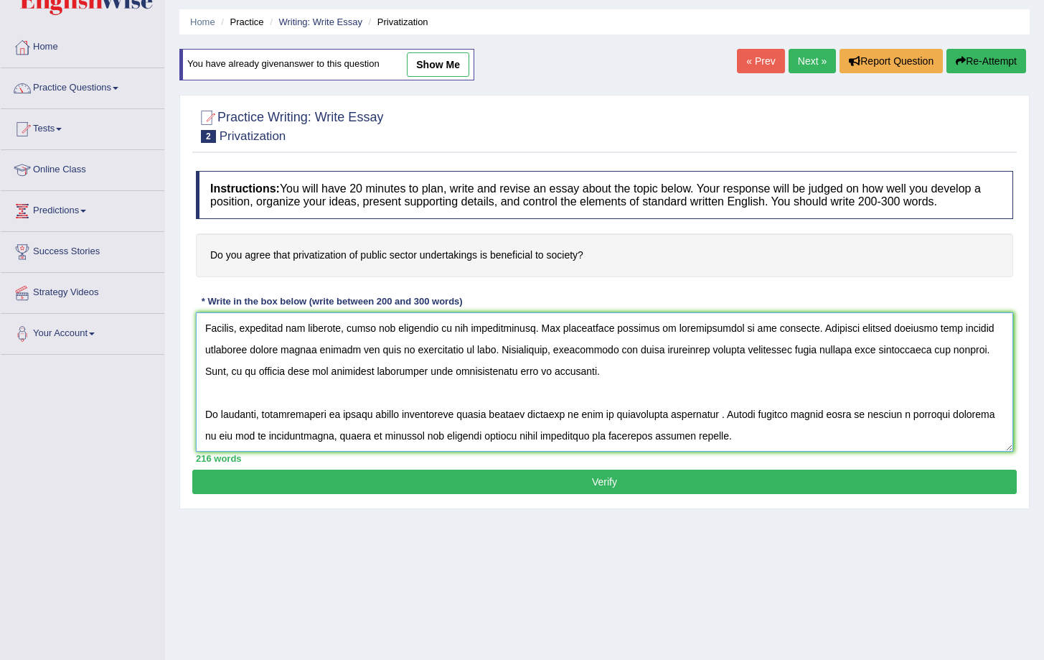
click at [283, 450] on textarea at bounding box center [605, 381] width 818 height 139
paste textarea "a"
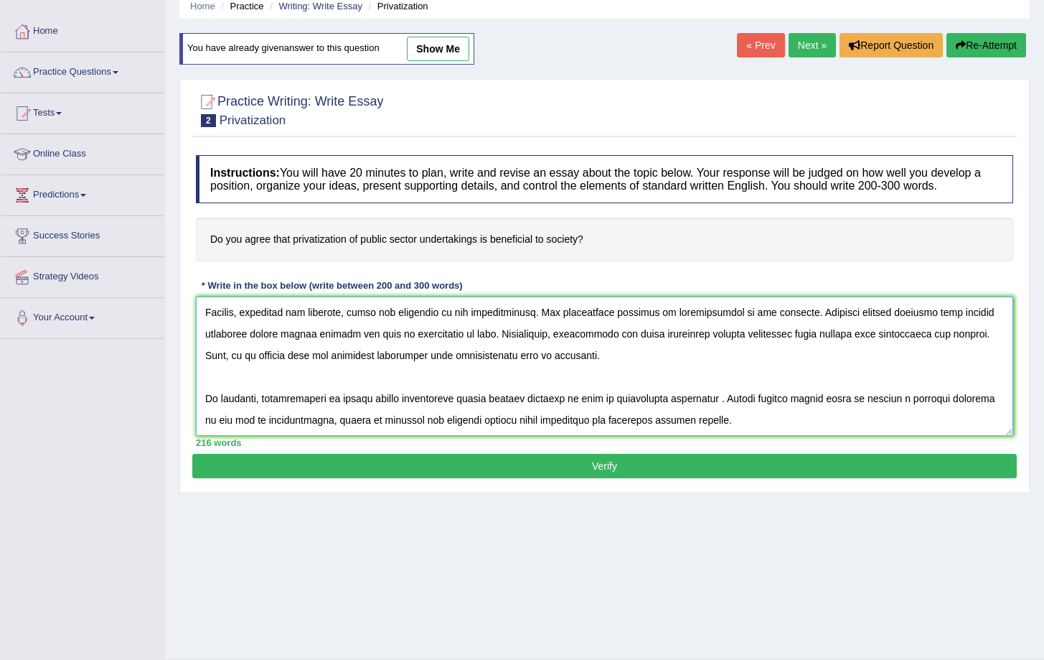
scroll to position [60, 0]
type textarea "Lor ipsumdolor sitametco ad elitseddoeius te incidi utlabo et dol magna ali eni…"
click at [579, 478] on button "Verify" at bounding box center [604, 466] width 825 height 24
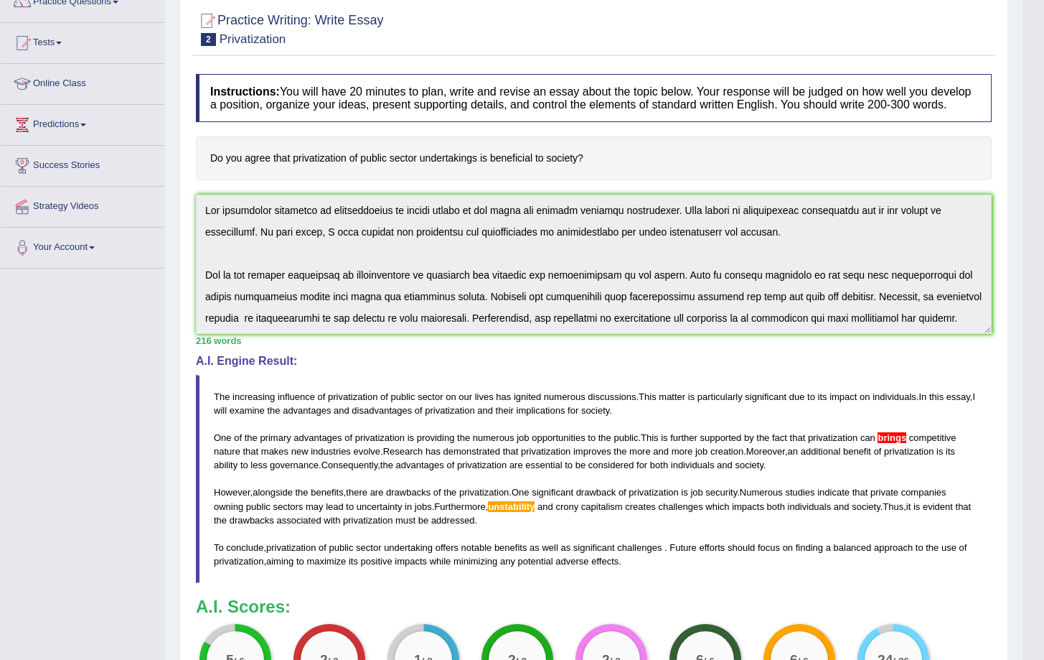
scroll to position [151, 0]
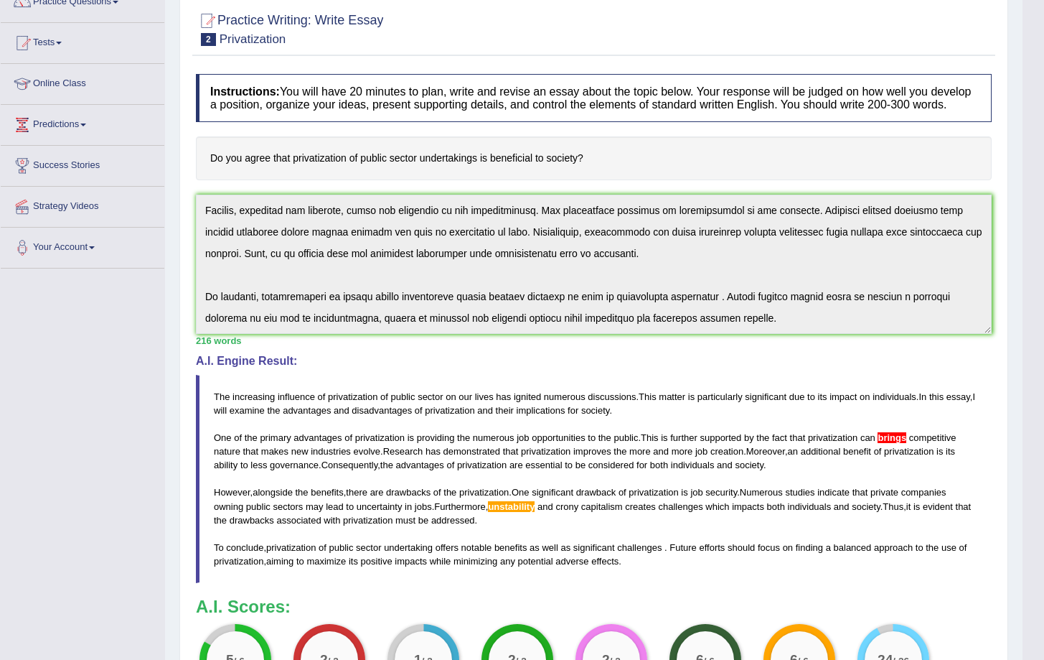
click at [912, 374] on div "Instructions: You will have 20 minutes to plan, write and revise an essay about…" at bounding box center [593, 394] width 803 height 654
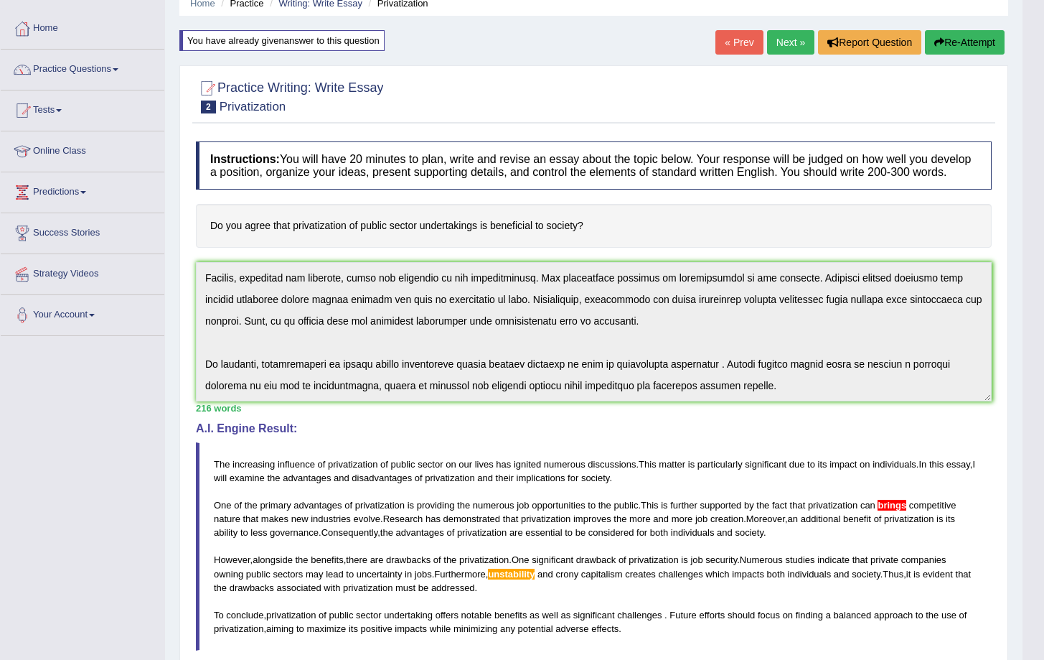
scroll to position [0, 0]
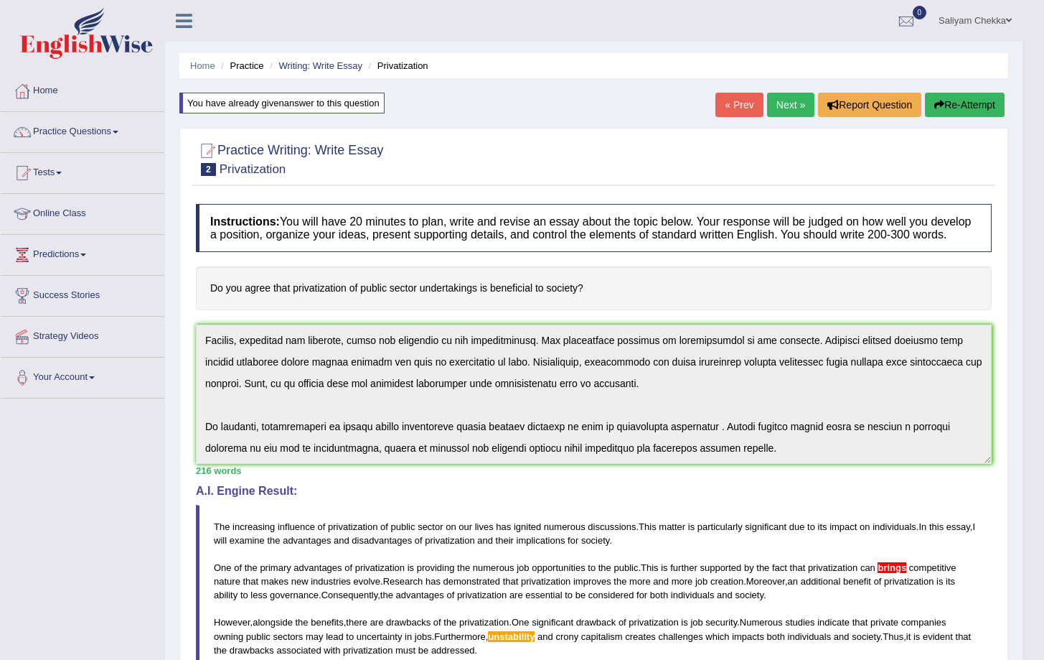
click at [961, 103] on button "Re-Attempt" at bounding box center [965, 105] width 80 height 24
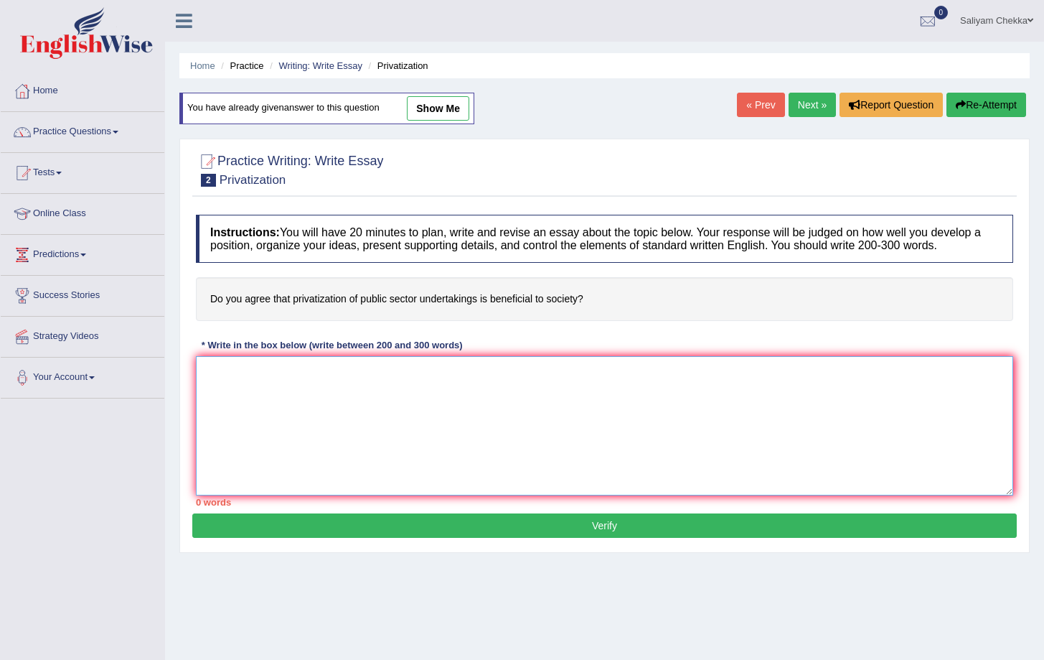
click at [460, 428] on textarea at bounding box center [605, 425] width 818 height 139
paste textarea "Lor ipsumdolor sitametco ad elitseddoeius te incidi utlabo et dol magna ali eni…"
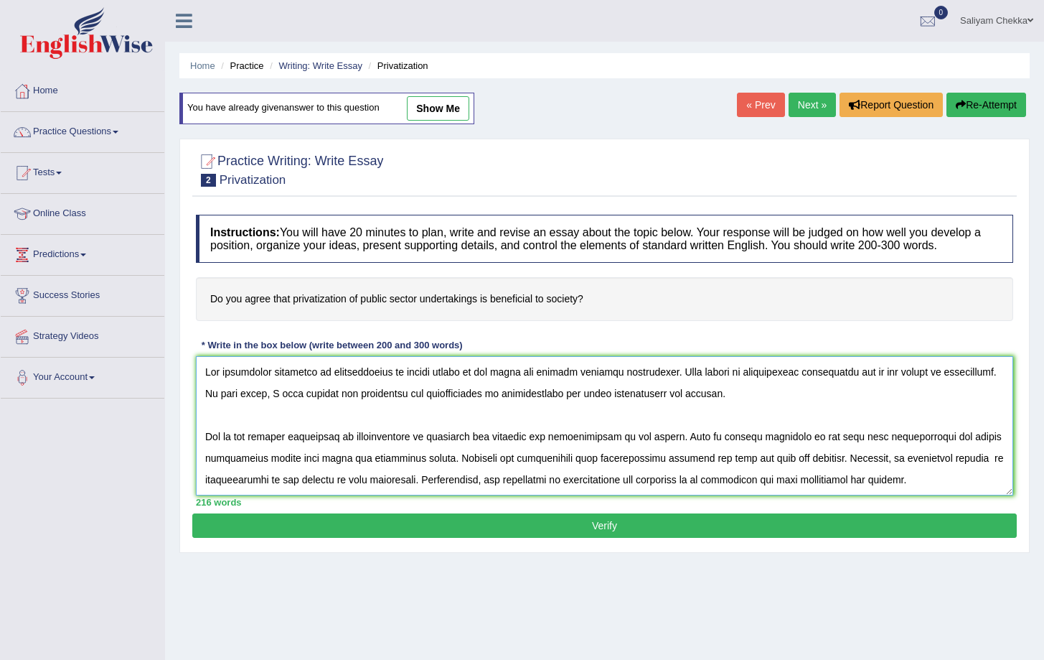
scroll to position [141, 0]
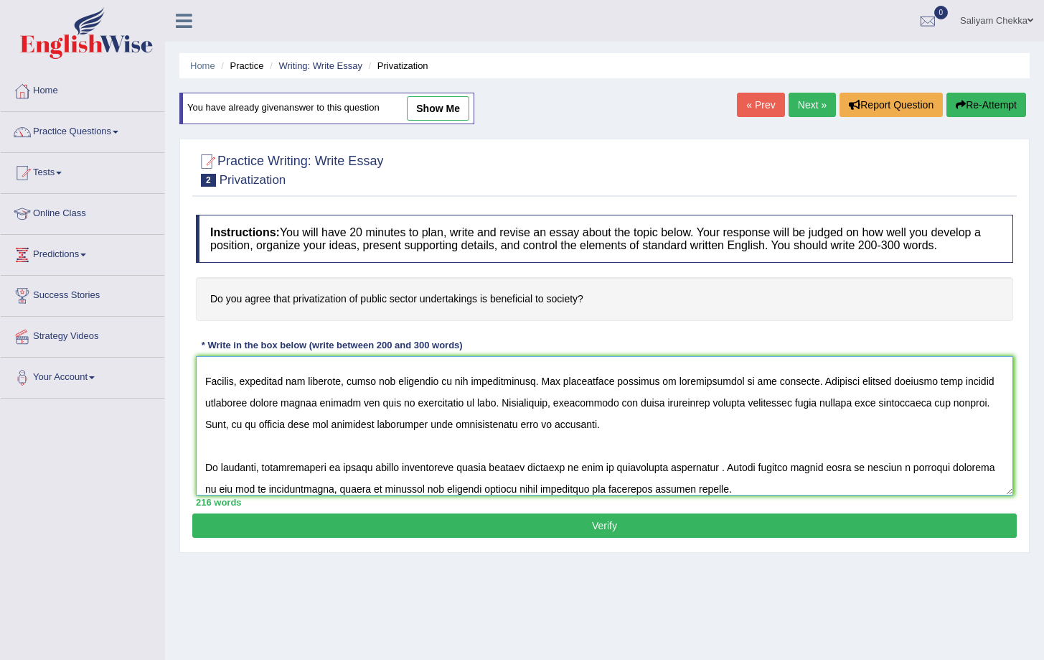
click at [607, 414] on textarea at bounding box center [605, 425] width 818 height 139
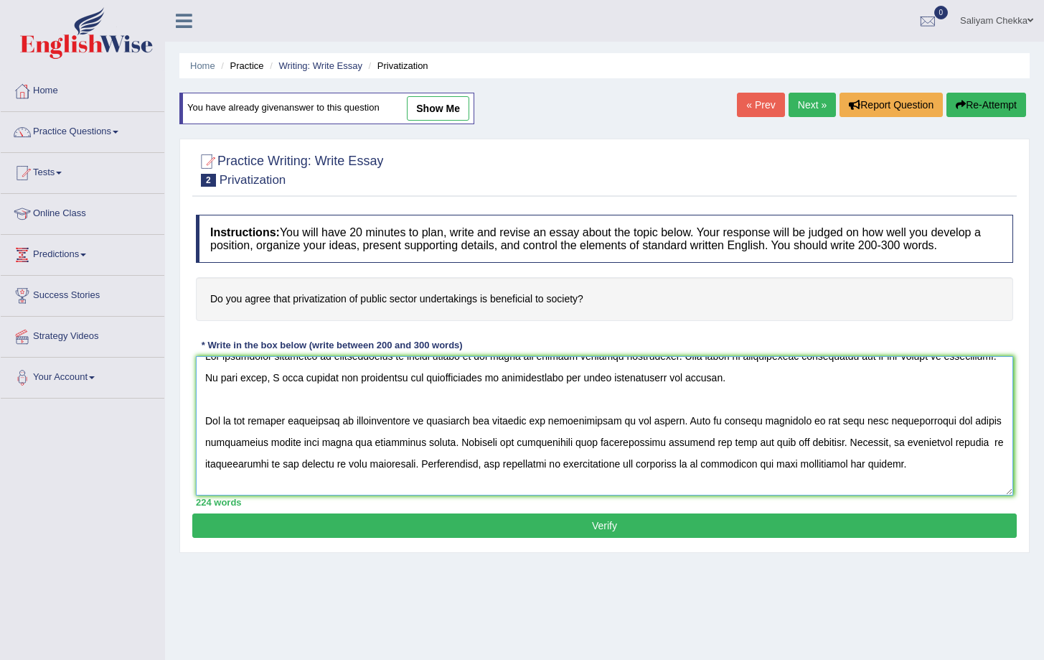
scroll to position [0, 0]
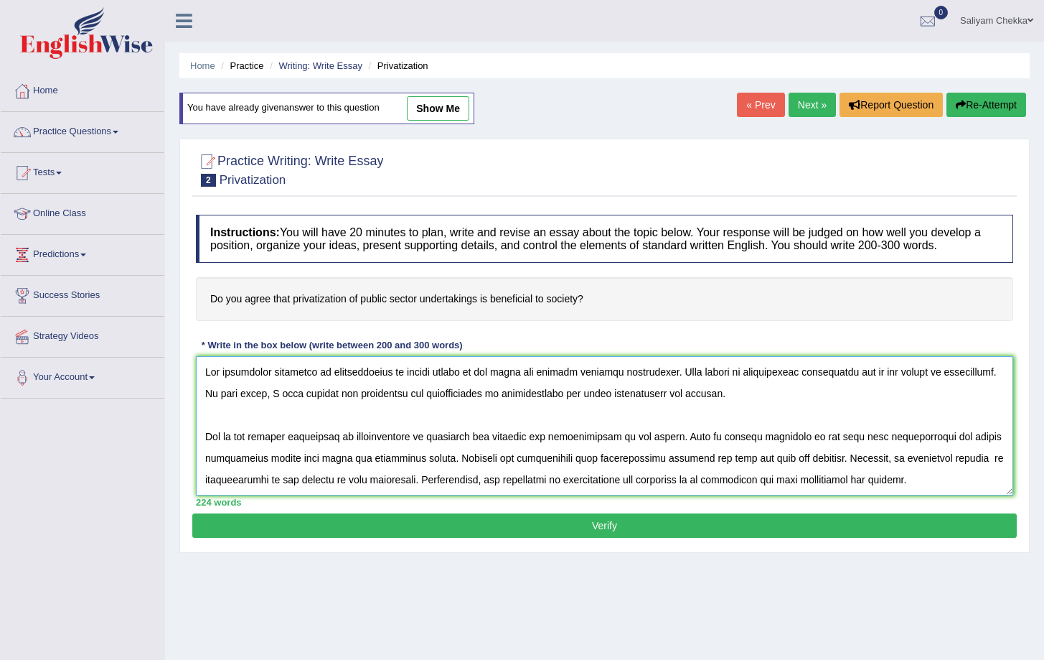
click at [965, 449] on textarea at bounding box center [605, 425] width 818 height 139
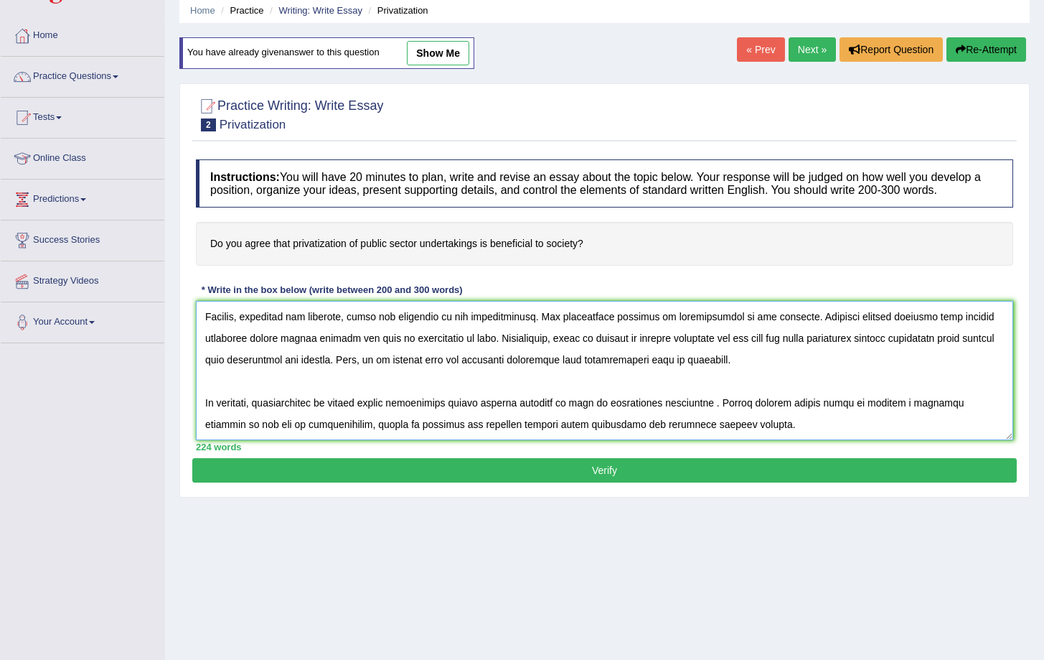
scroll to position [94, 0]
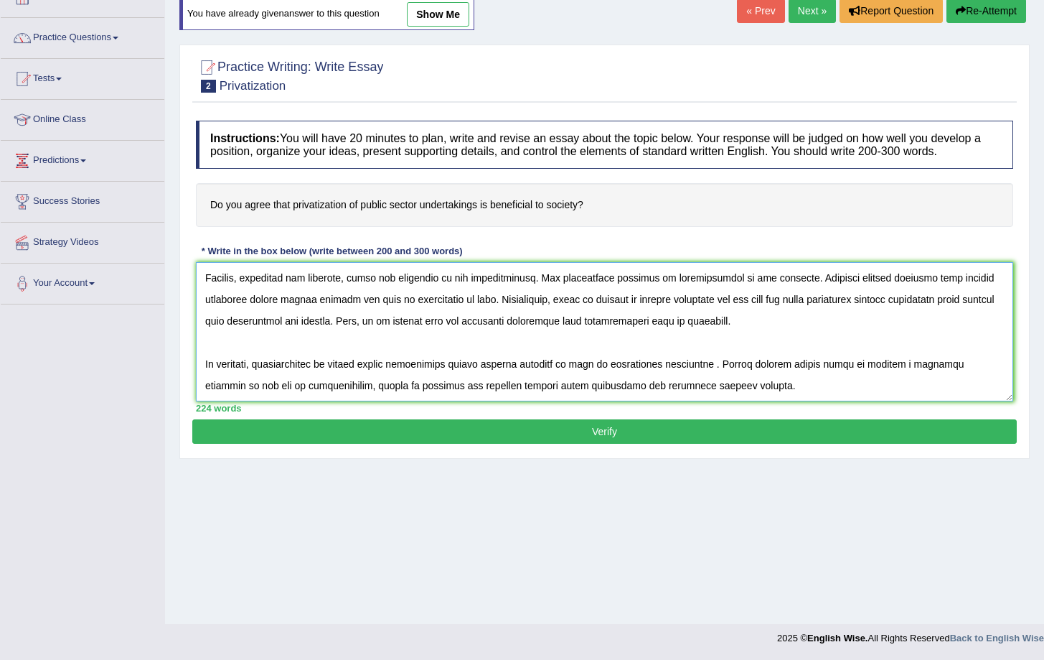
type textarea "Lor ipsumdolor sitametco ad elitseddoeius te incidi utlabo et dol magna ali eni…"
click at [551, 444] on button "Verify" at bounding box center [604, 431] width 825 height 24
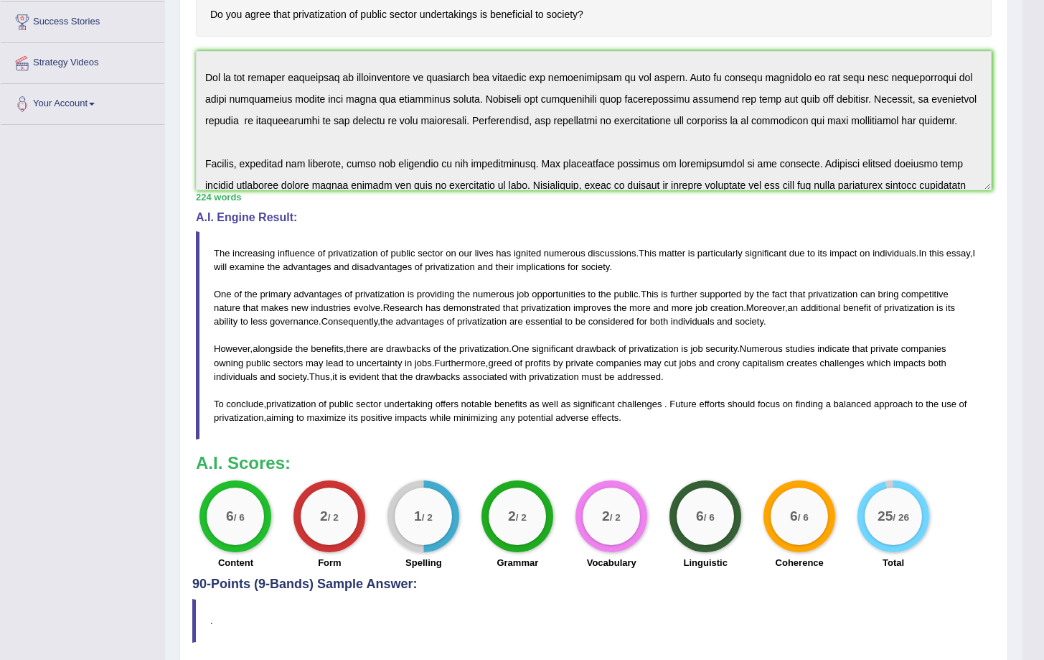
scroll to position [0, 0]
